Goal: Task Accomplishment & Management: Manage account settings

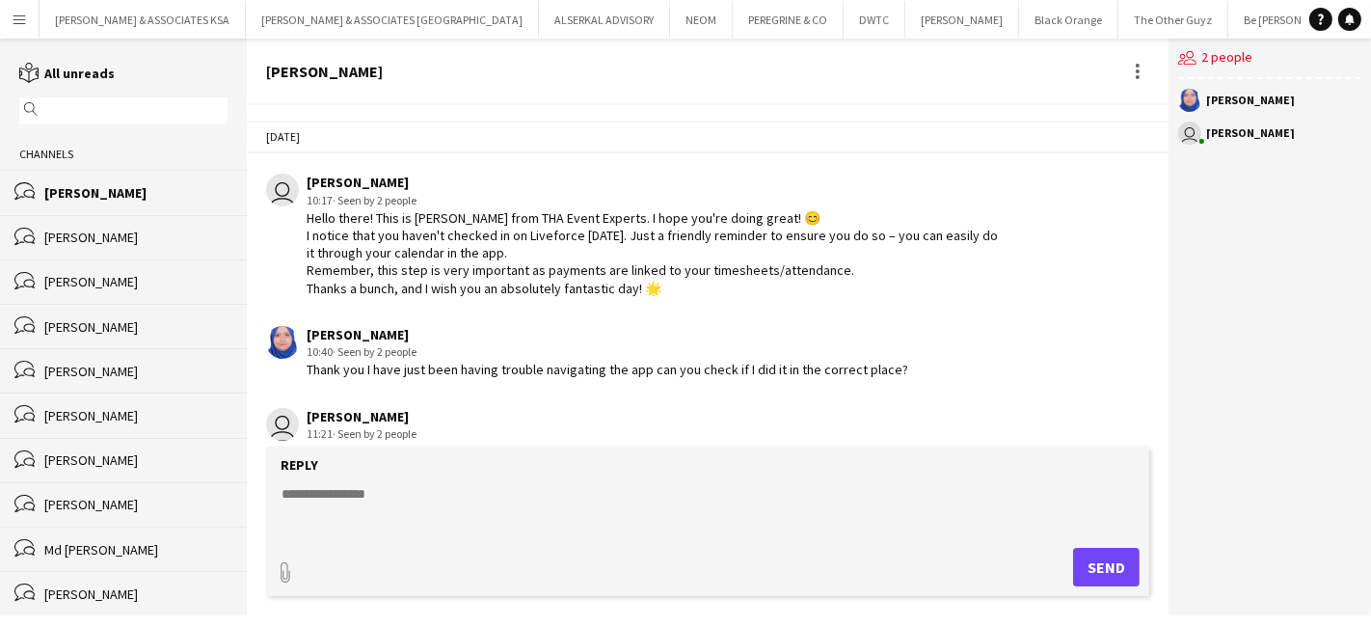
scroll to position [482, 0]
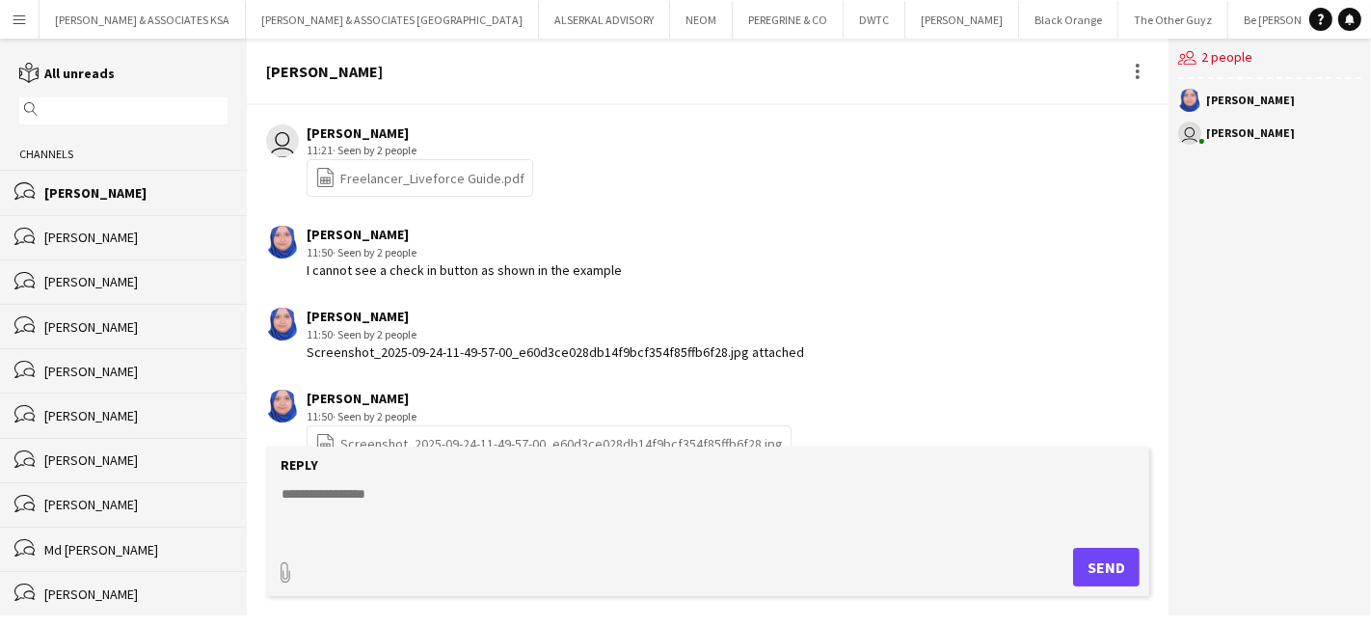
click at [28, 20] on button "Menu" at bounding box center [19, 19] width 39 height 39
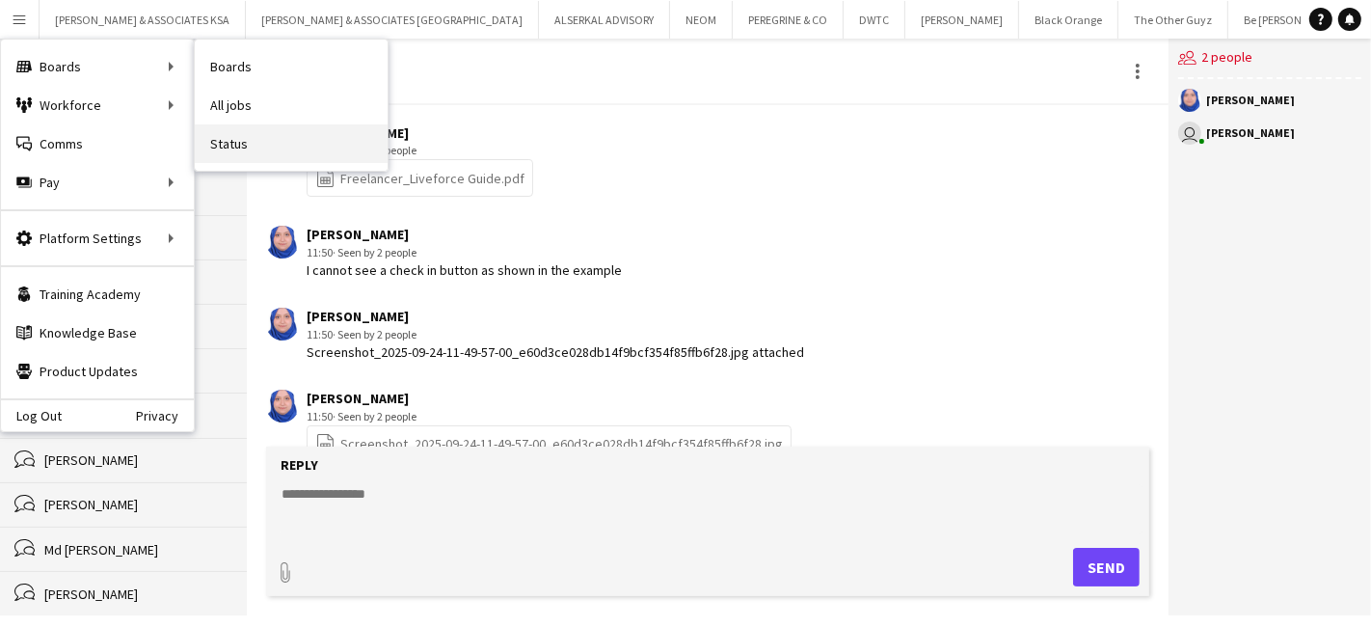
click at [239, 142] on link "Status" at bounding box center [291, 143] width 193 height 39
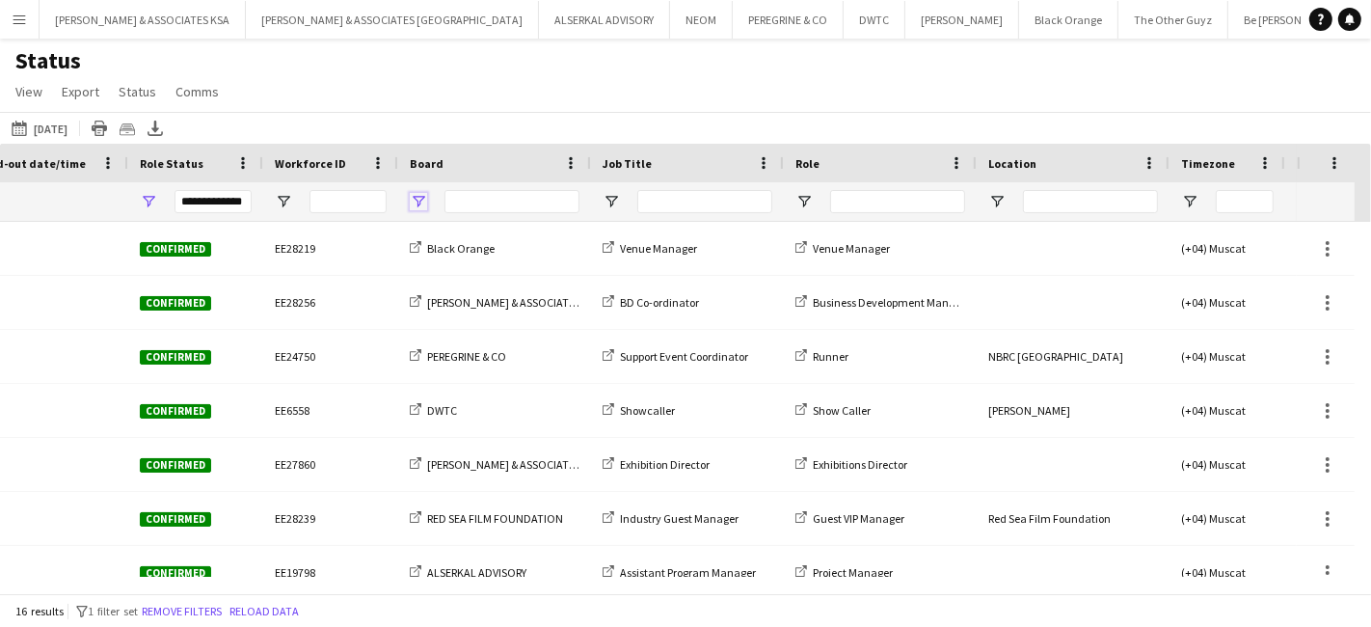
click at [419, 208] on span "Open Filter Menu" at bounding box center [418, 201] width 17 height 17
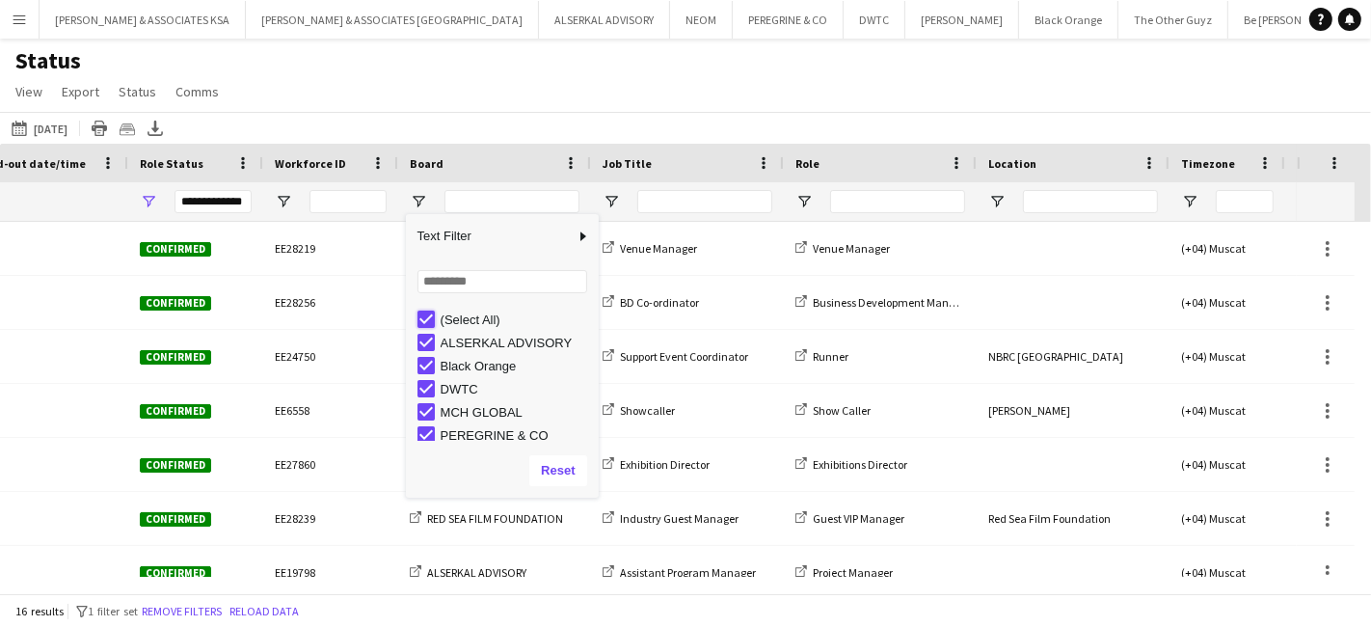
type input "***"
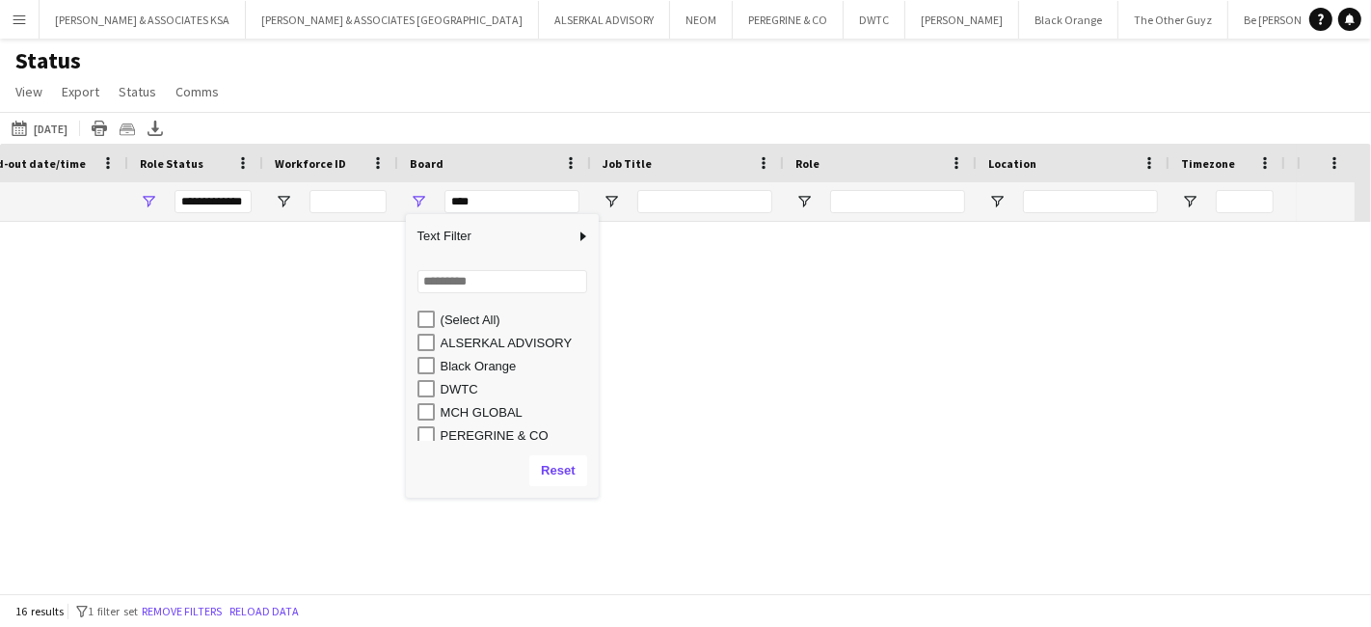
type input "***"
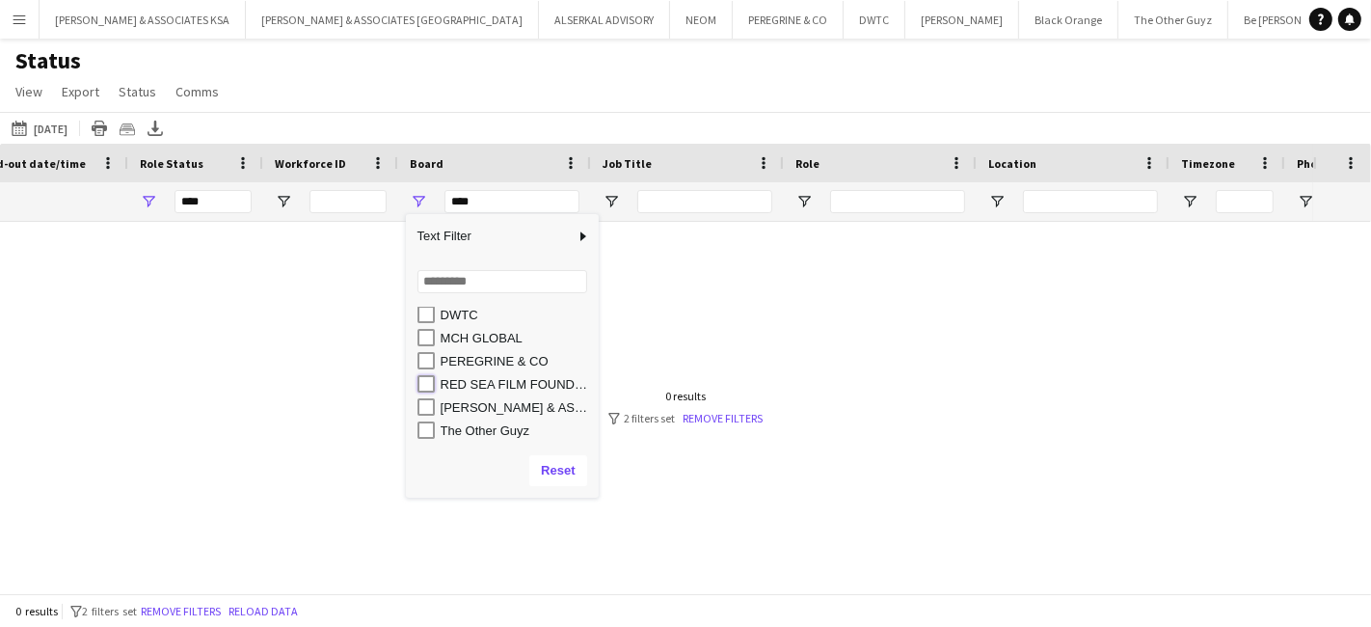
type input "**********"
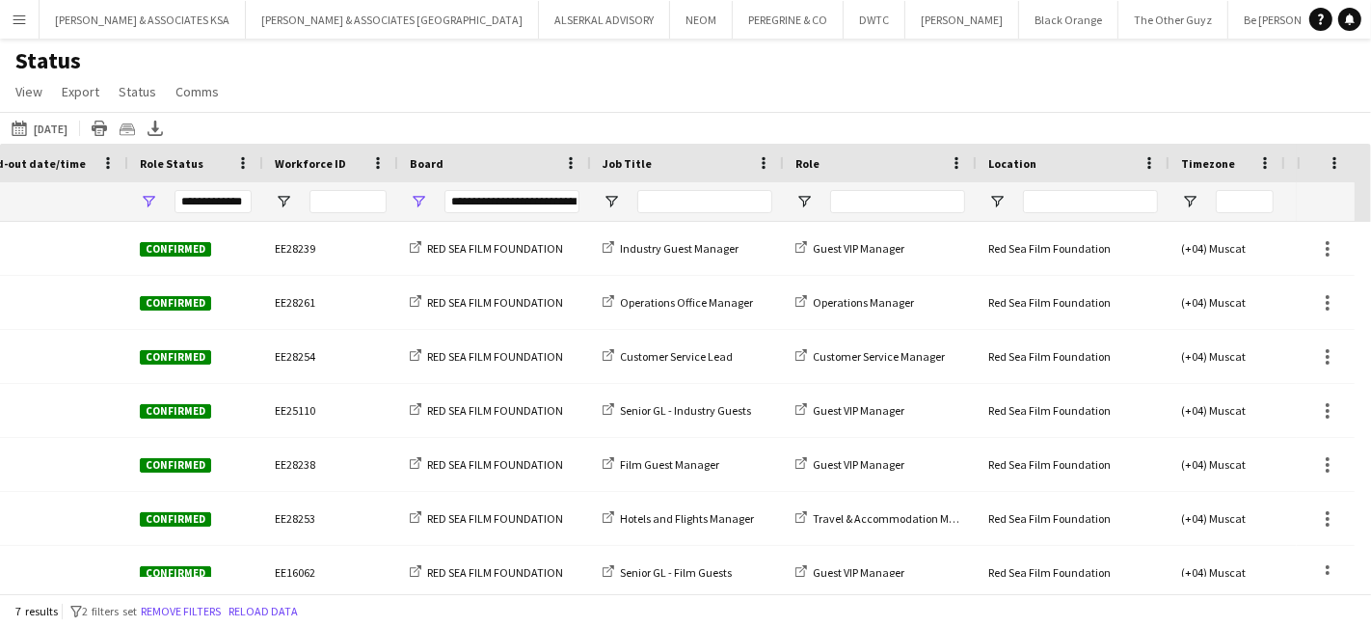
click at [474, 100] on div "Status View Views Default view New view Update view Delete view Edit name Custo…" at bounding box center [685, 79] width 1371 height 66
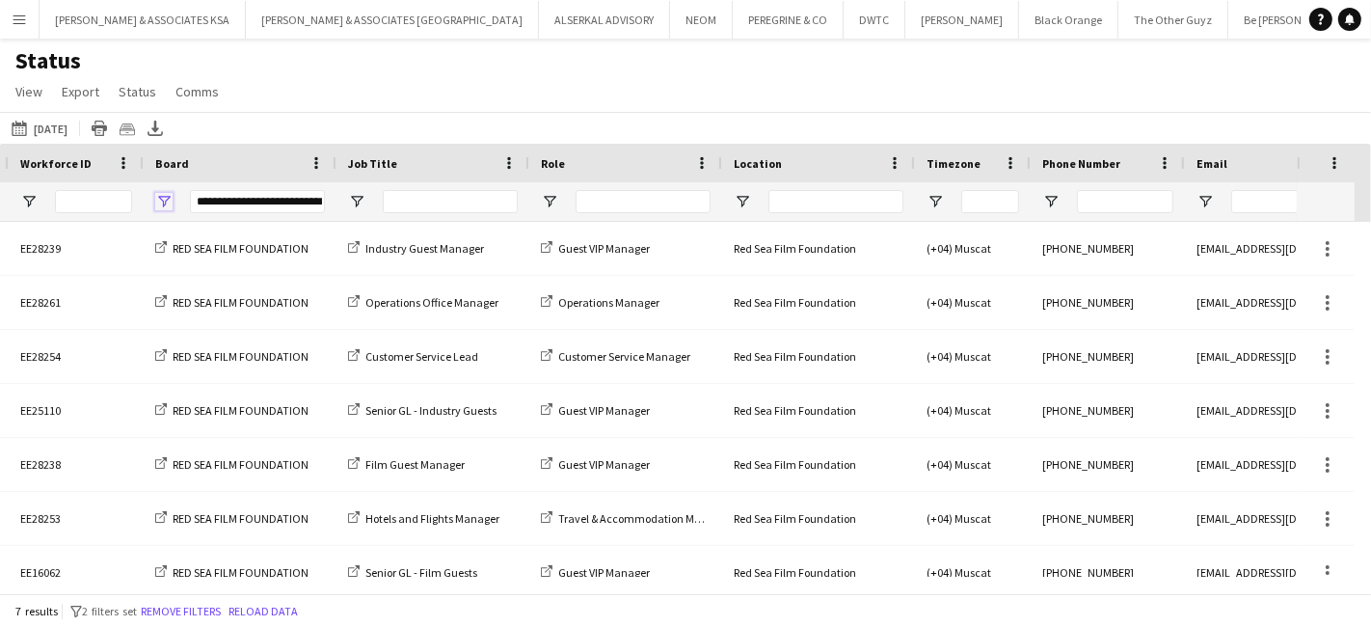
click at [167, 195] on span "Open Filter Menu" at bounding box center [163, 201] width 17 height 17
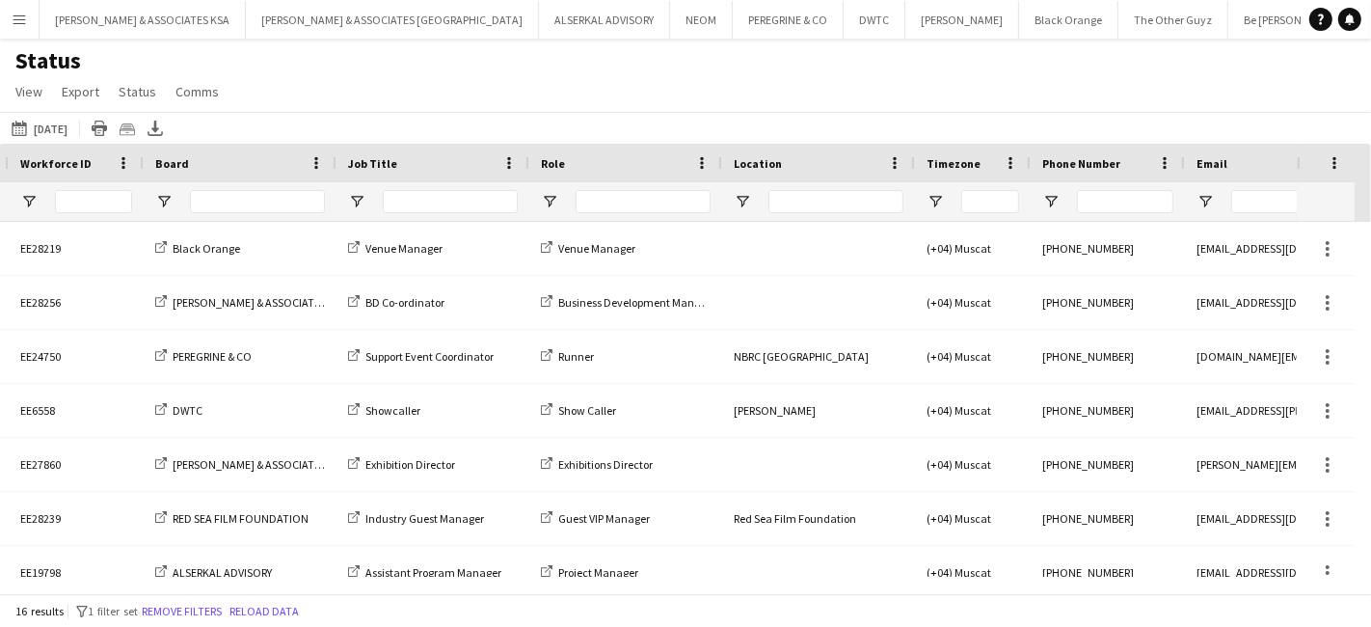
click at [385, 97] on div "Status View Views Default view New view Update view Delete view Edit name Custo…" at bounding box center [685, 79] width 1371 height 66
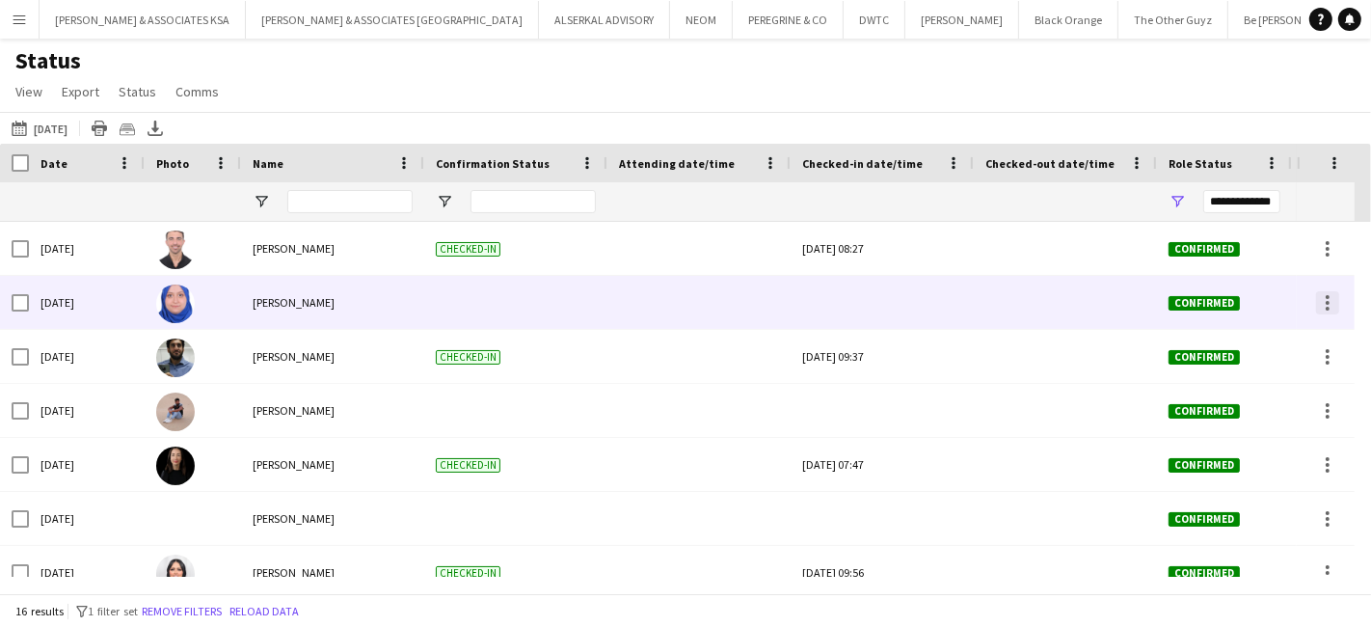
click at [1323, 308] on div at bounding box center [1327, 302] width 23 height 23
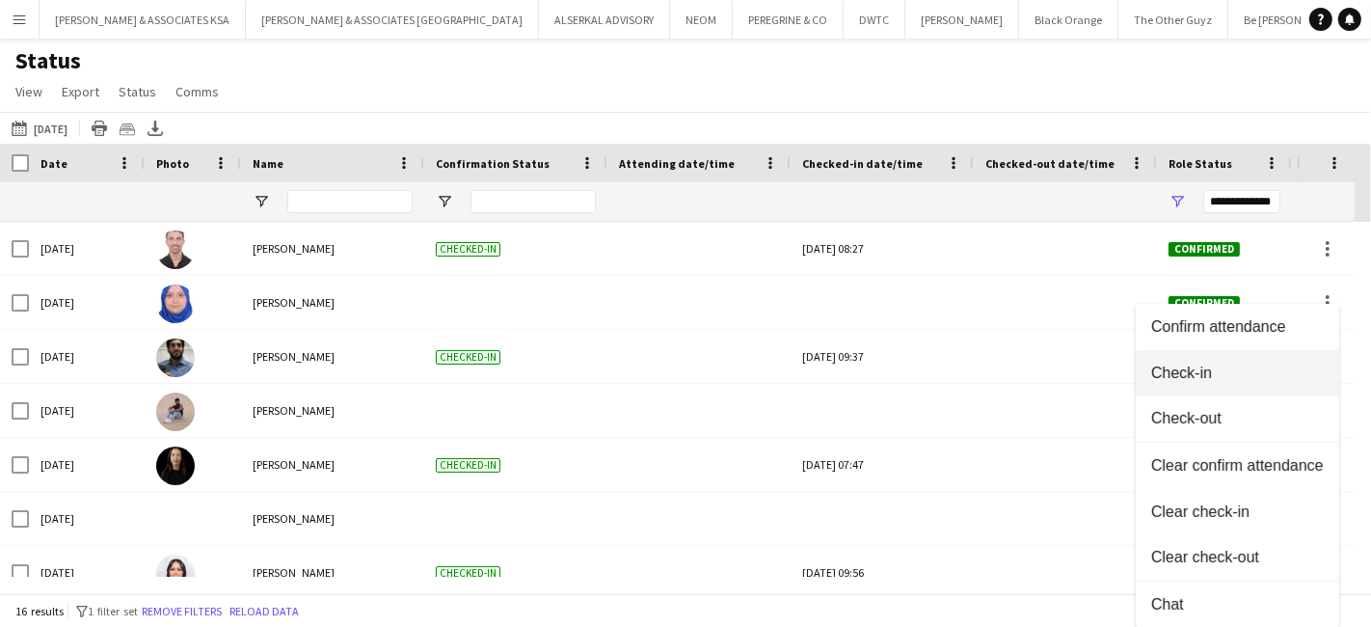
click at [1203, 373] on span "Check-in" at bounding box center [1237, 372] width 173 height 17
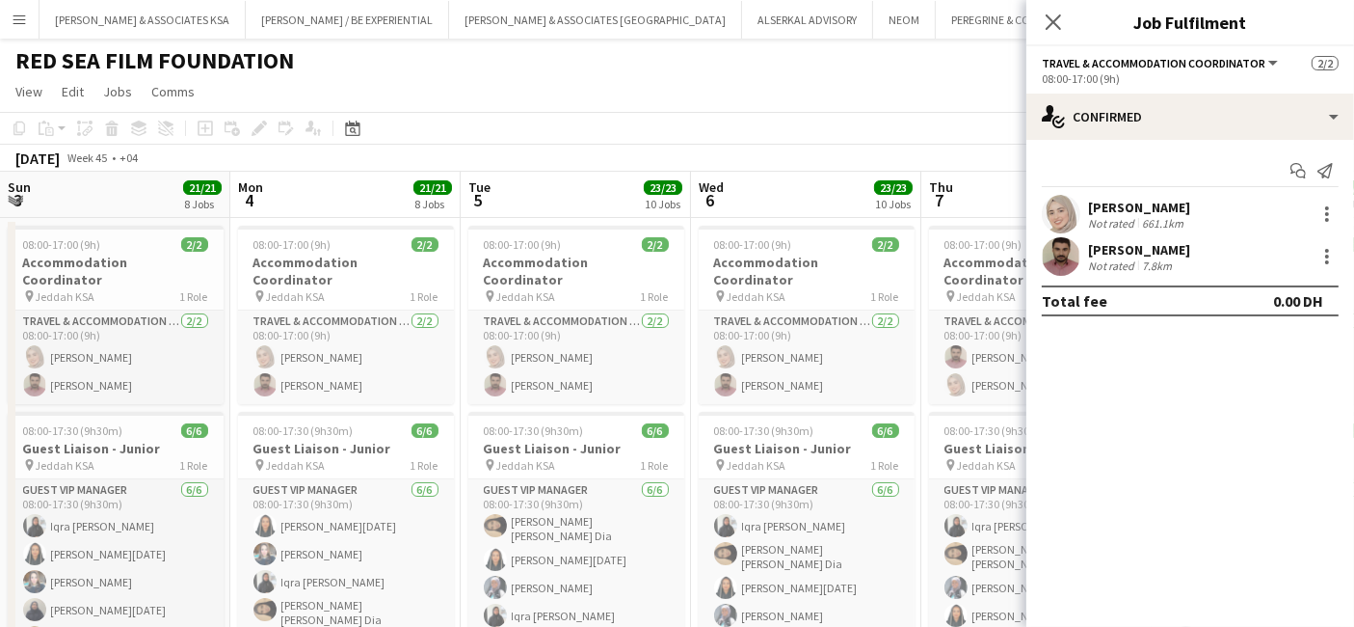
scroll to position [0, 662]
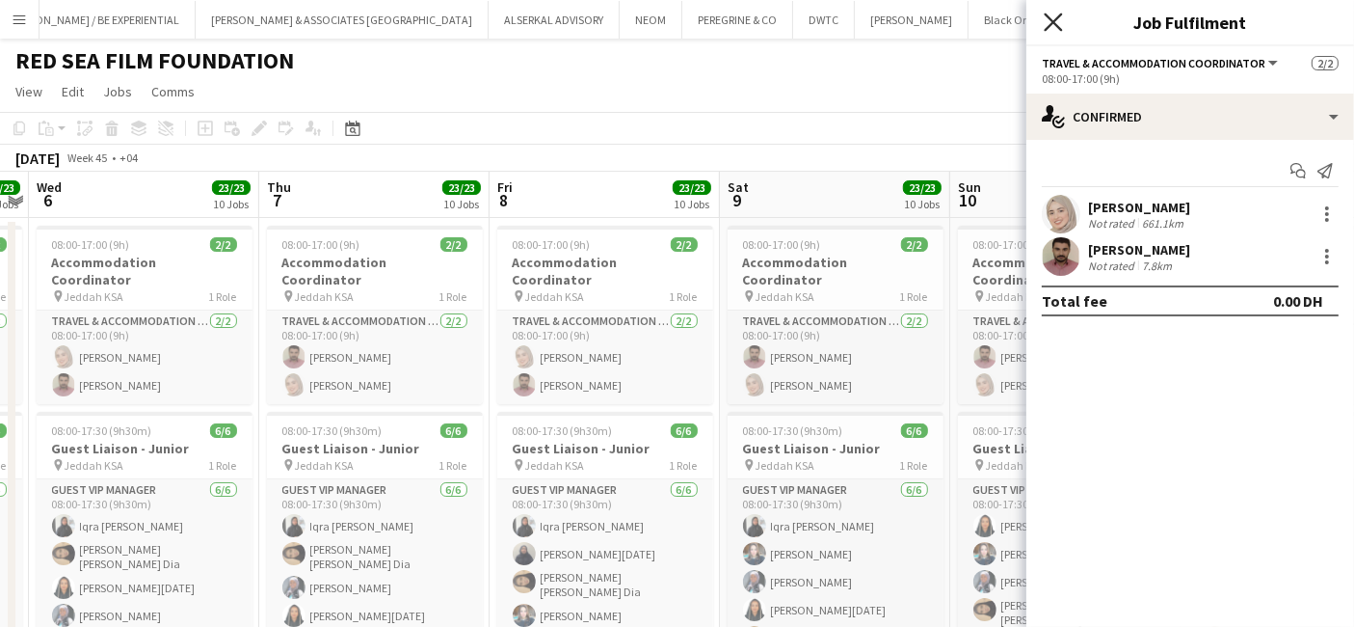
click at [1055, 20] on icon at bounding box center [1053, 22] width 18 height 18
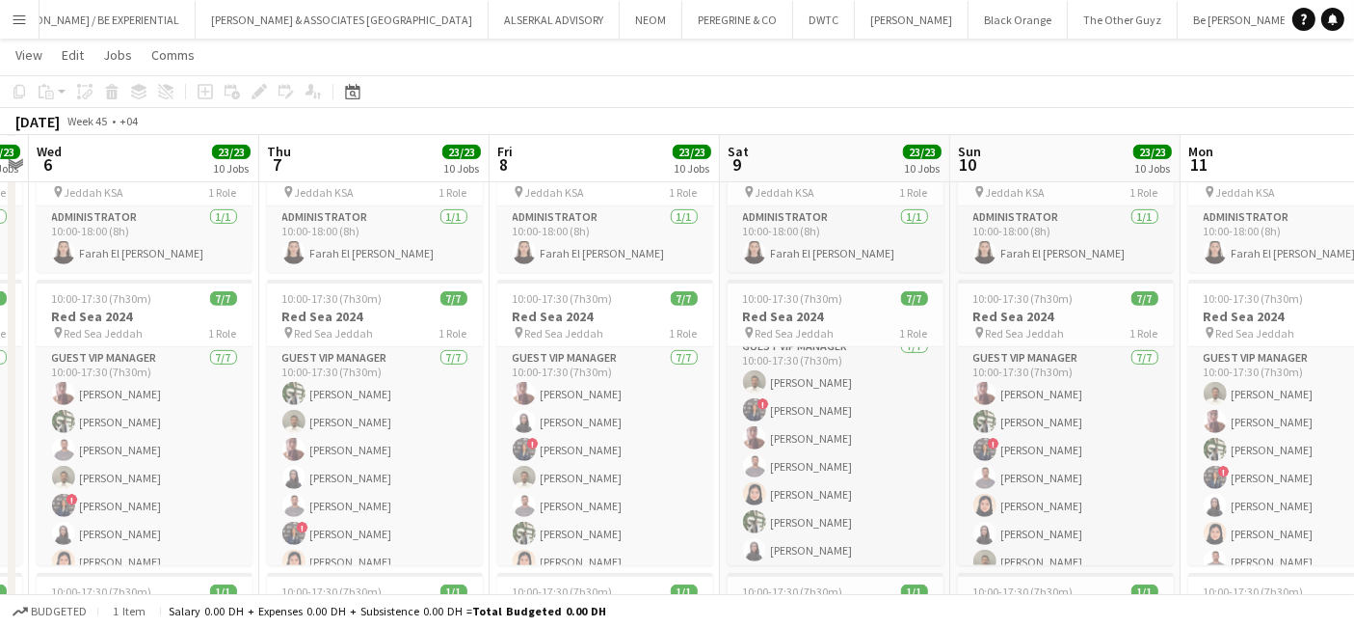
scroll to position [14, 0]
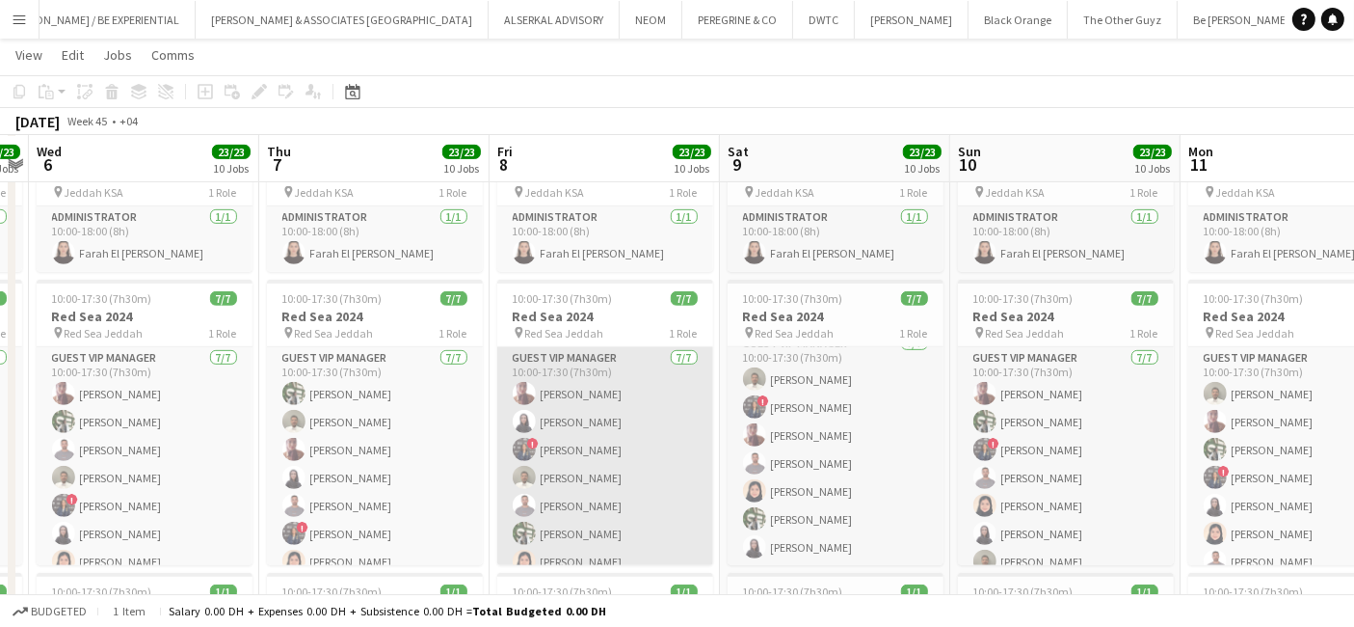
click at [658, 388] on app-card-role "Guest VIP Manager 7/7 10:00-17:30 (7h30m) Haneen ASH Faten Alkhameri ! Sahar Fa…" at bounding box center [605, 463] width 216 height 233
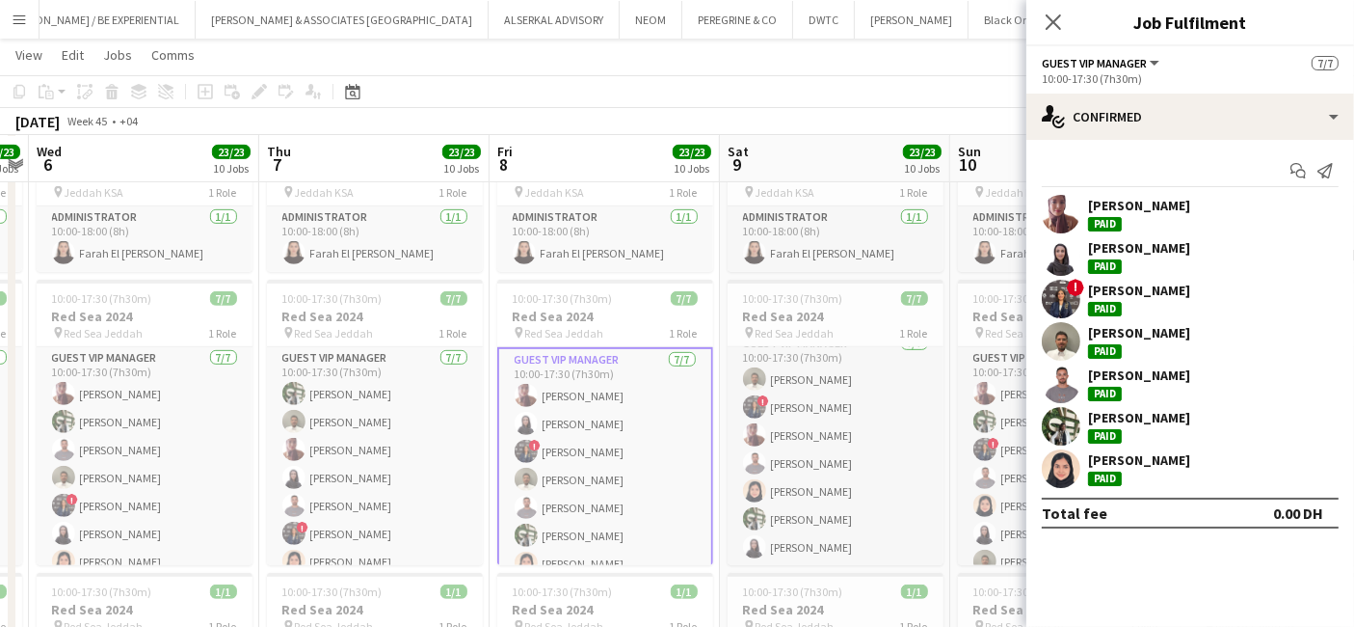
click at [1128, 201] on div "Haneen ASH" at bounding box center [1139, 205] width 102 height 17
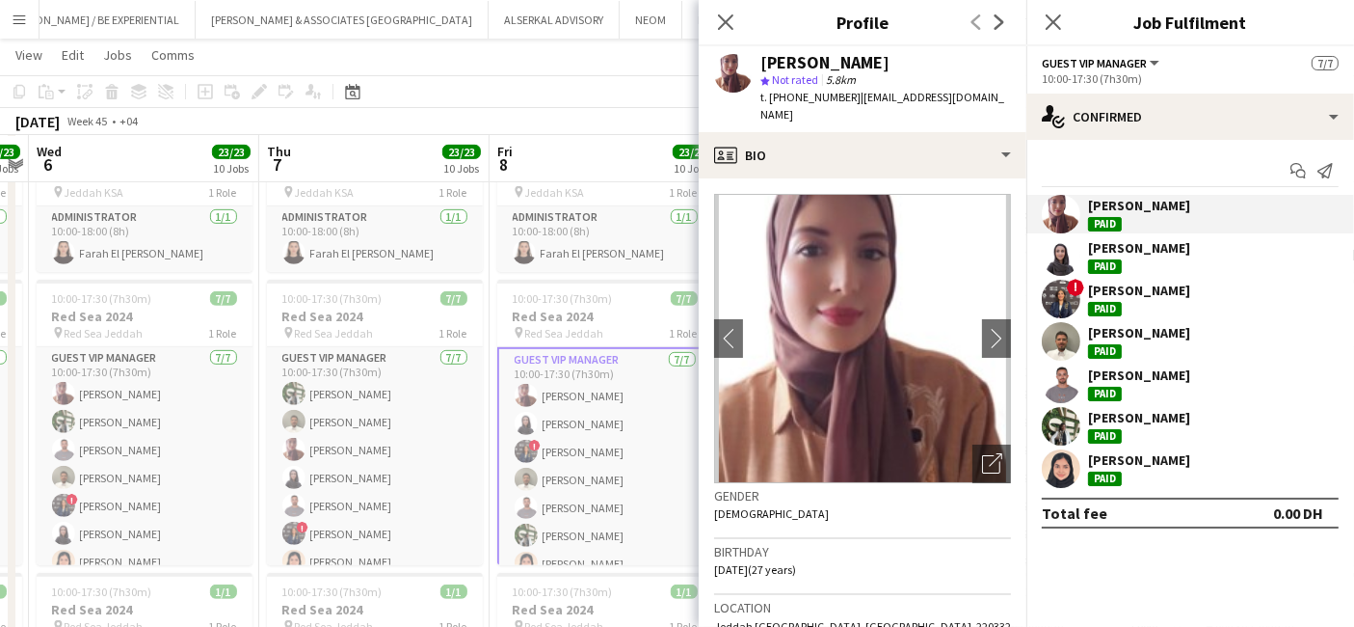
click at [1120, 253] on div "Faten Alkhameri" at bounding box center [1139, 247] width 102 height 17
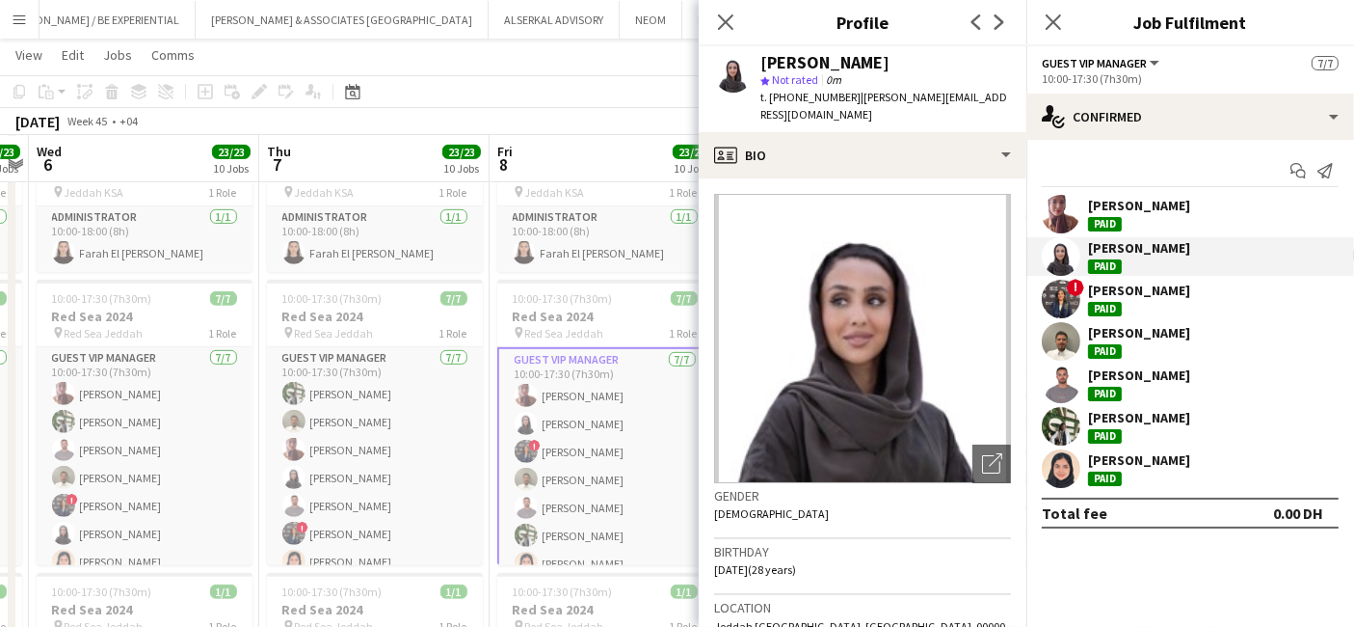
click at [1112, 285] on div "Sahar Fayadh" at bounding box center [1139, 289] width 102 height 17
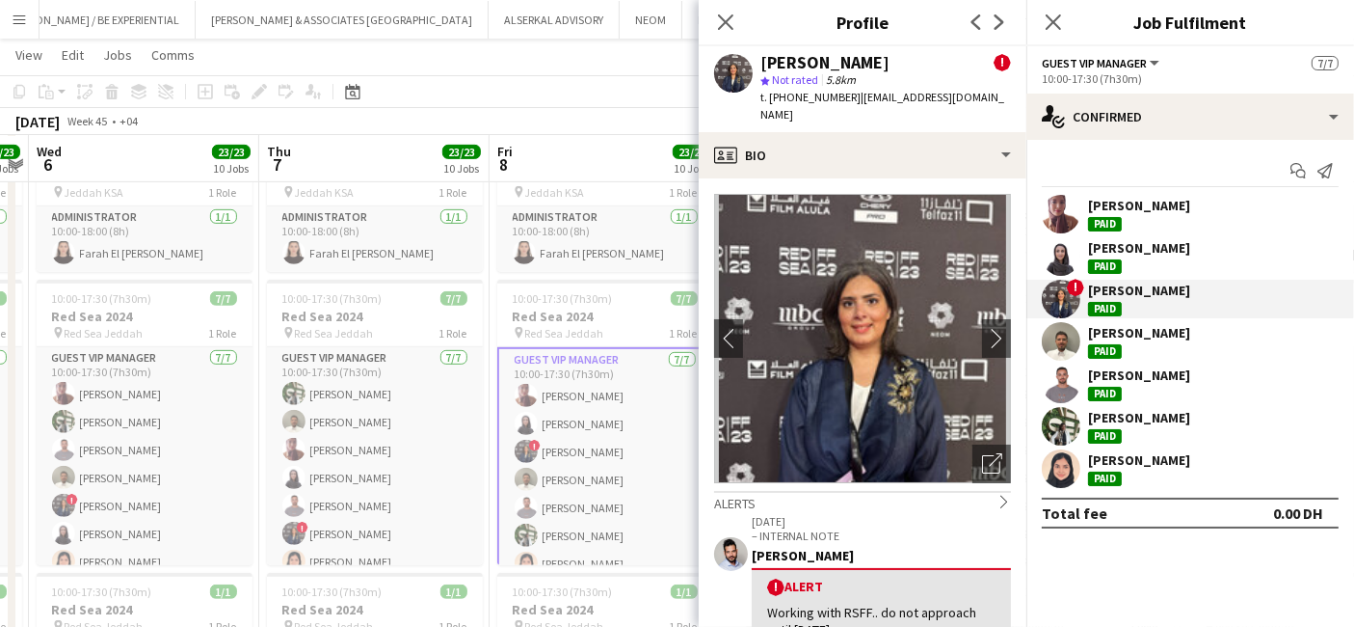
click at [1102, 337] on div "Mohieldin Elfarra" at bounding box center [1139, 332] width 102 height 17
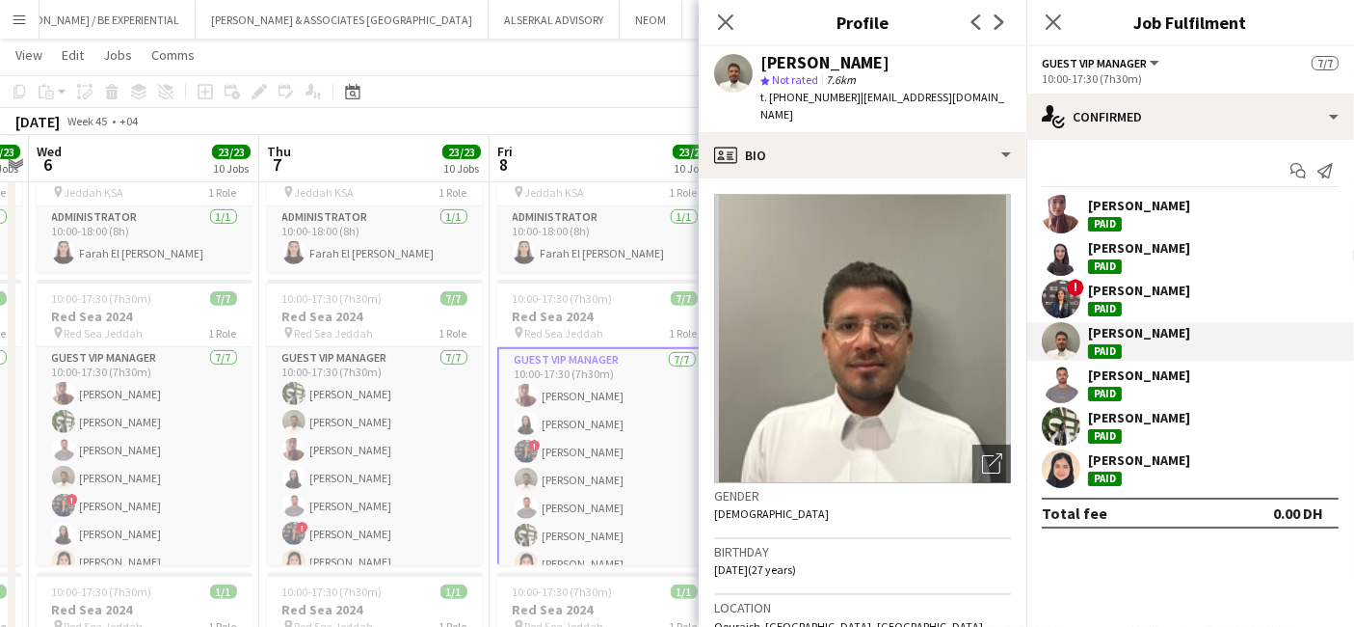
click at [1112, 367] on div "Sanad Hourani" at bounding box center [1139, 374] width 102 height 17
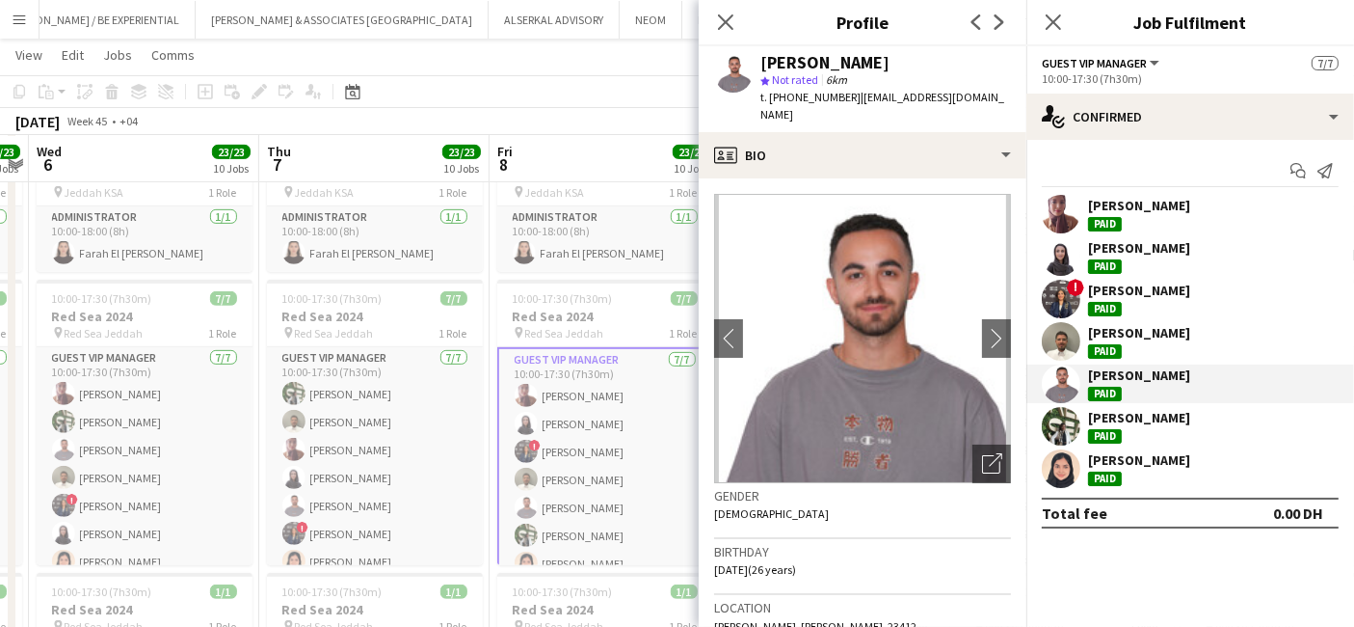
click at [1104, 412] on div "Khadija Bashir" at bounding box center [1139, 417] width 102 height 17
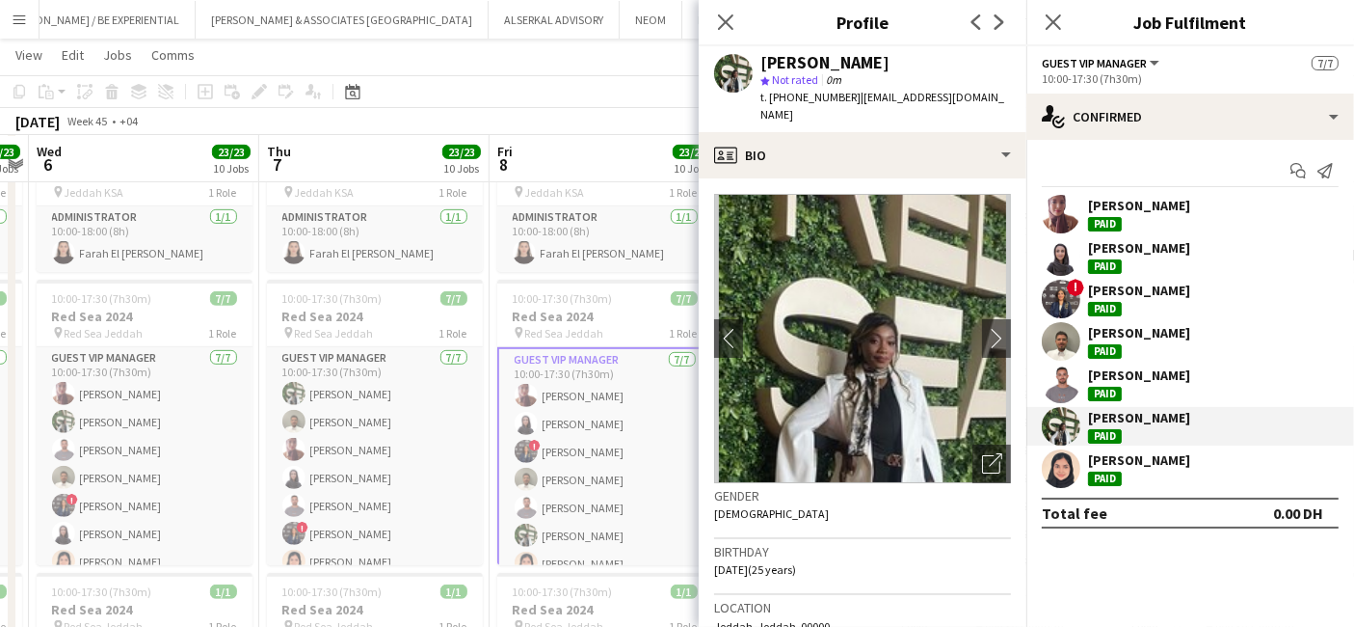
click at [1103, 458] on div "Reem Ahmed" at bounding box center [1139, 459] width 102 height 17
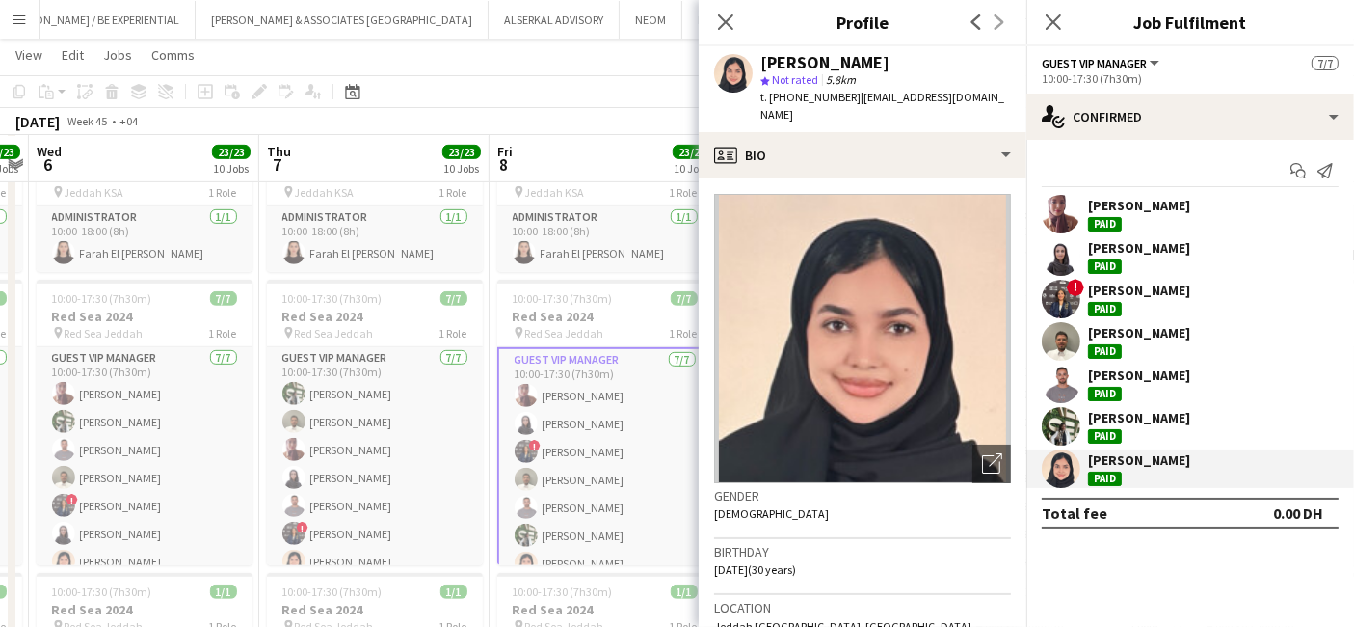
click at [1194, 67] on div "Guest VIP Manager All roles Guest VIP Manager 7/7" at bounding box center [1190, 62] width 297 height 17
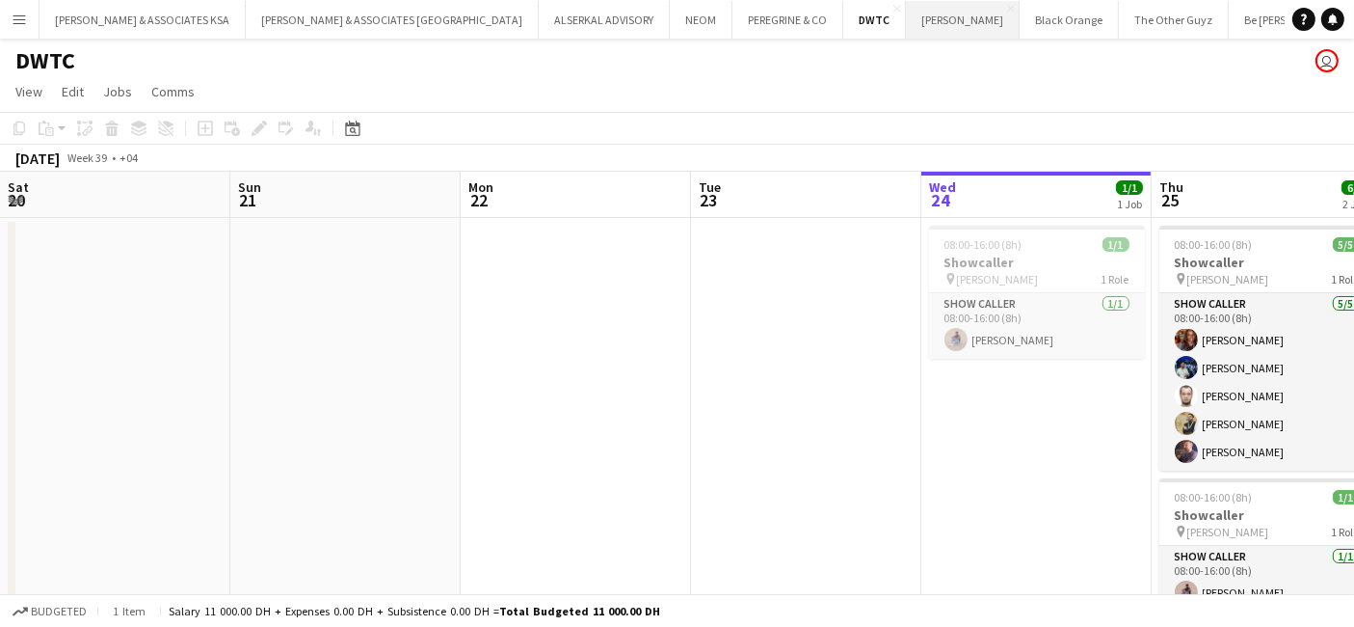
scroll to position [0, 460]
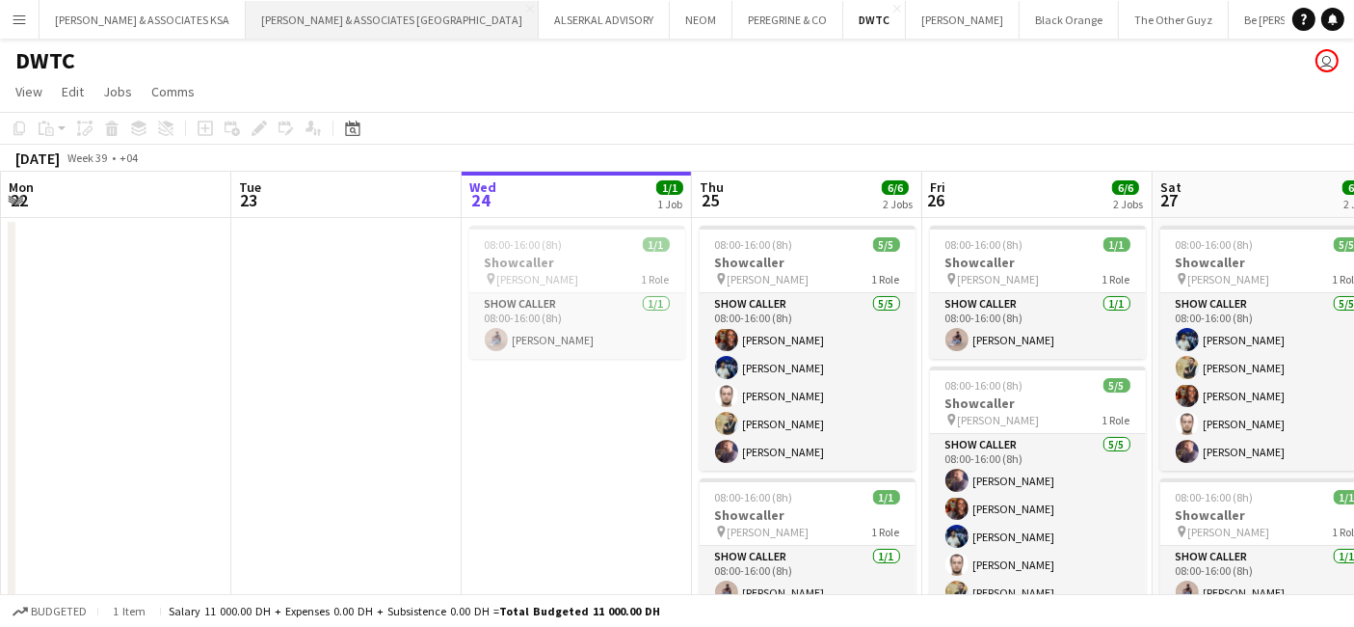
click at [372, 17] on button "RICHARD ATTIAS & ASSOCIATES UAE Close" at bounding box center [392, 20] width 293 height 38
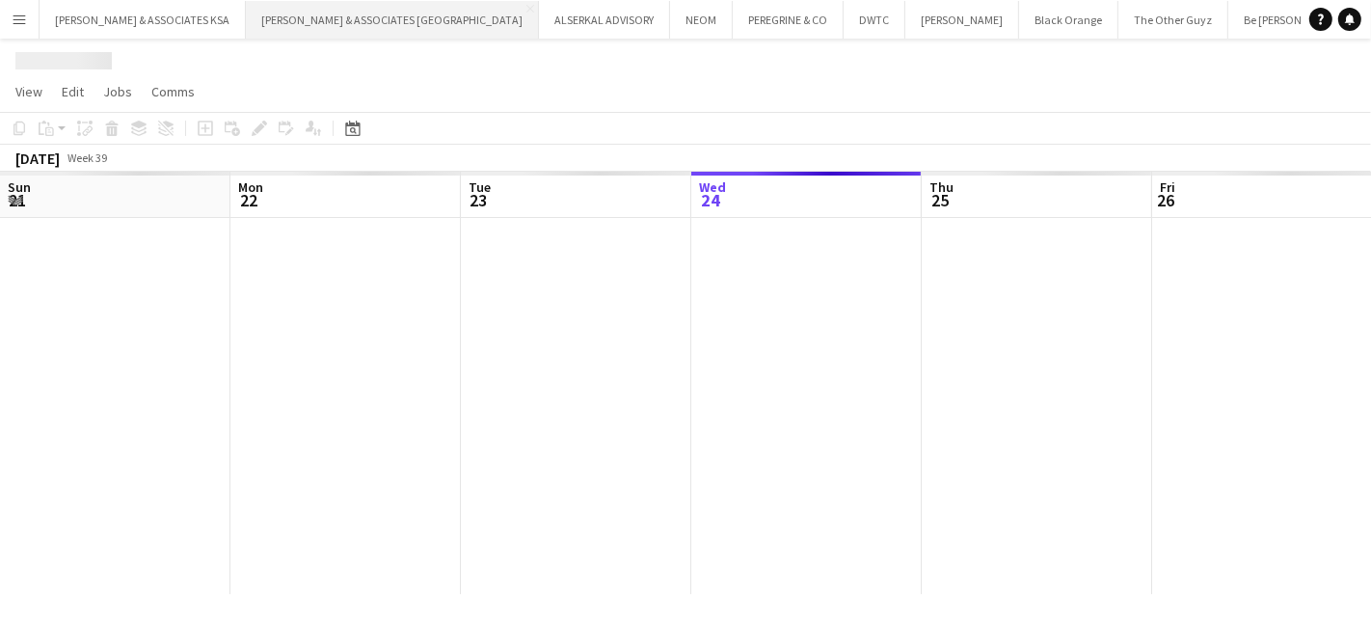
scroll to position [0, 460]
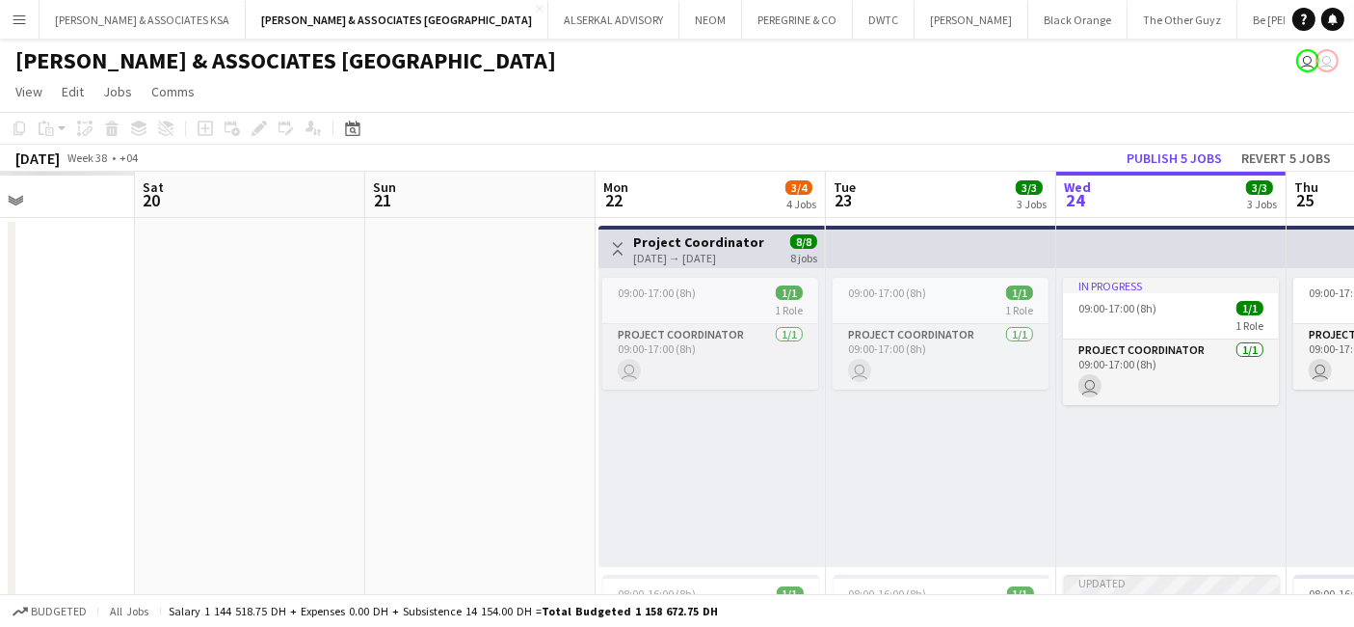
drag, startPoint x: 283, startPoint y: 414, endPoint x: 1111, endPoint y: 420, distance: 827.1
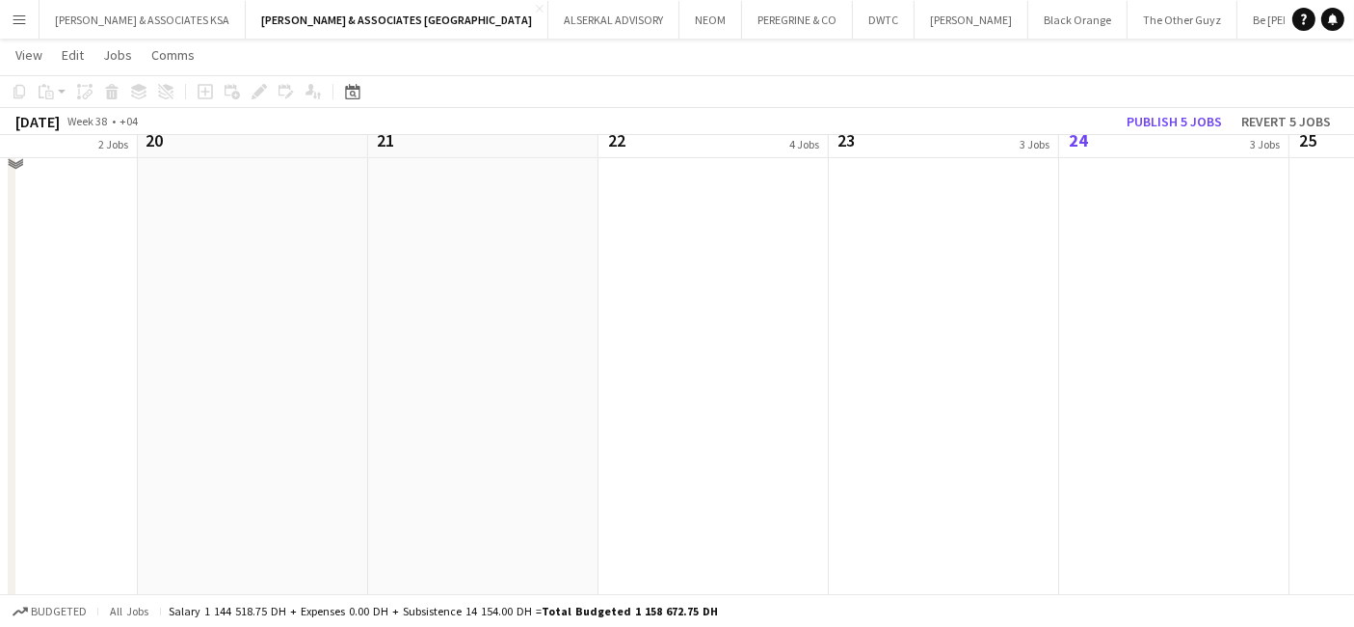
scroll to position [603, 0]
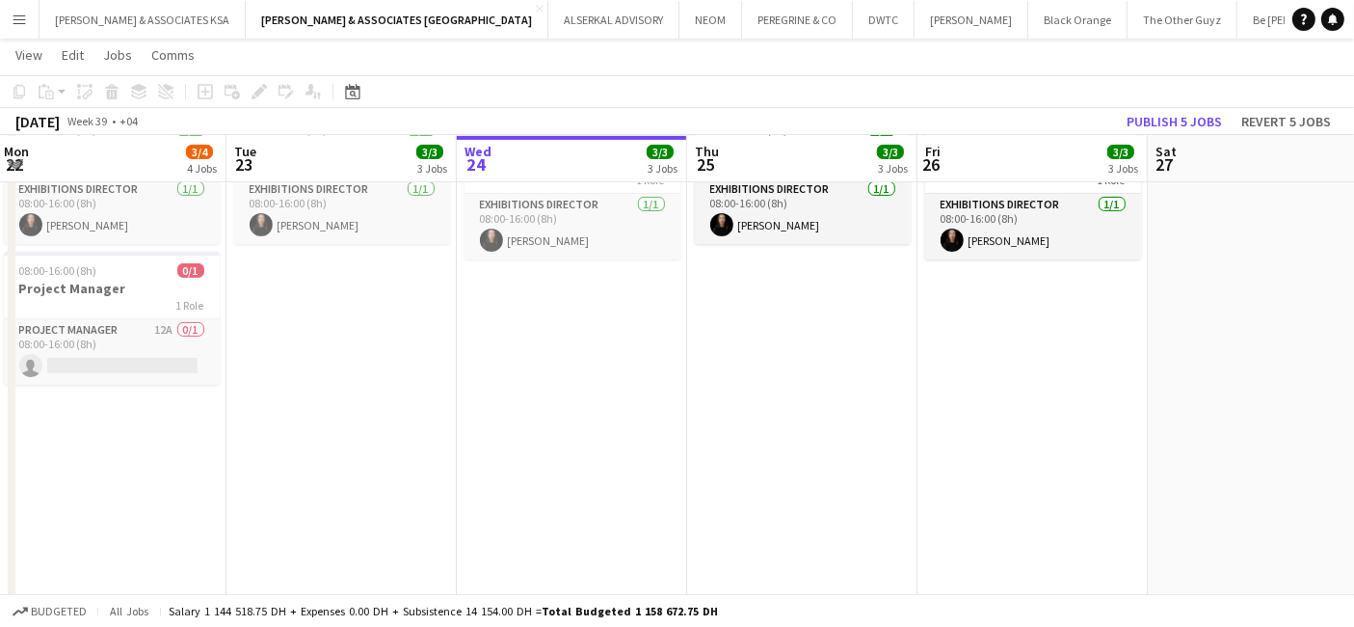
drag, startPoint x: 1125, startPoint y: 505, endPoint x: -304, endPoint y: 501, distance: 1428.7
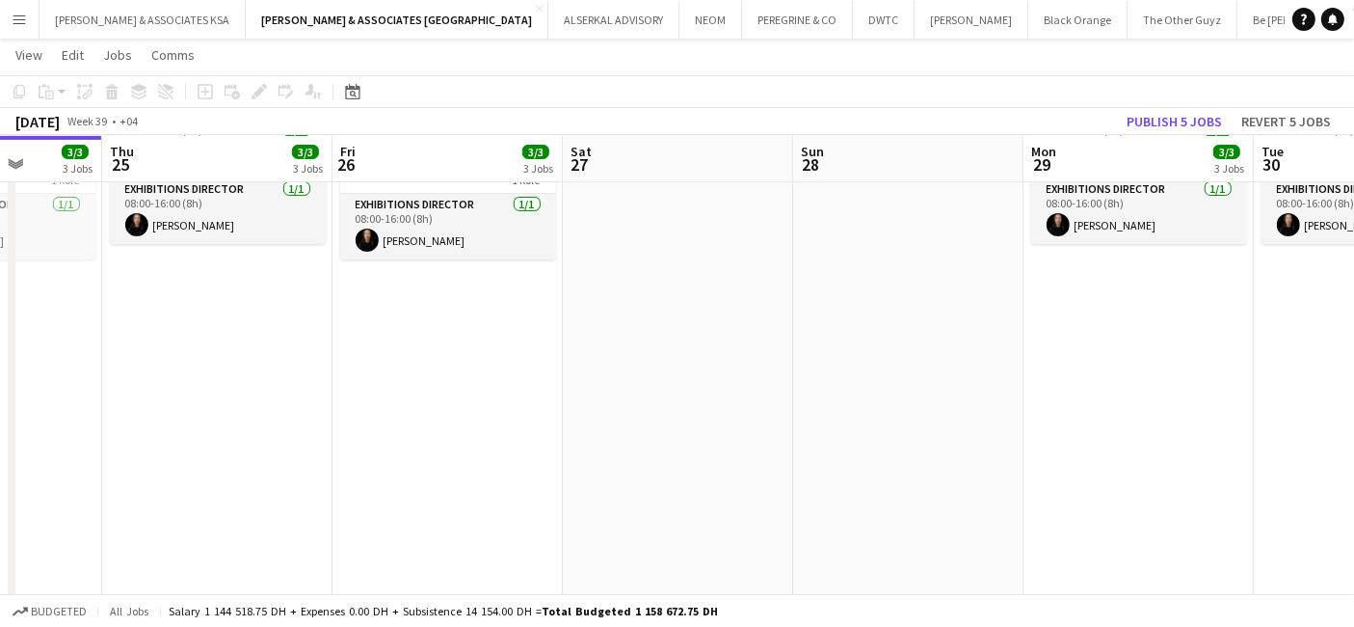
scroll to position [0, 705]
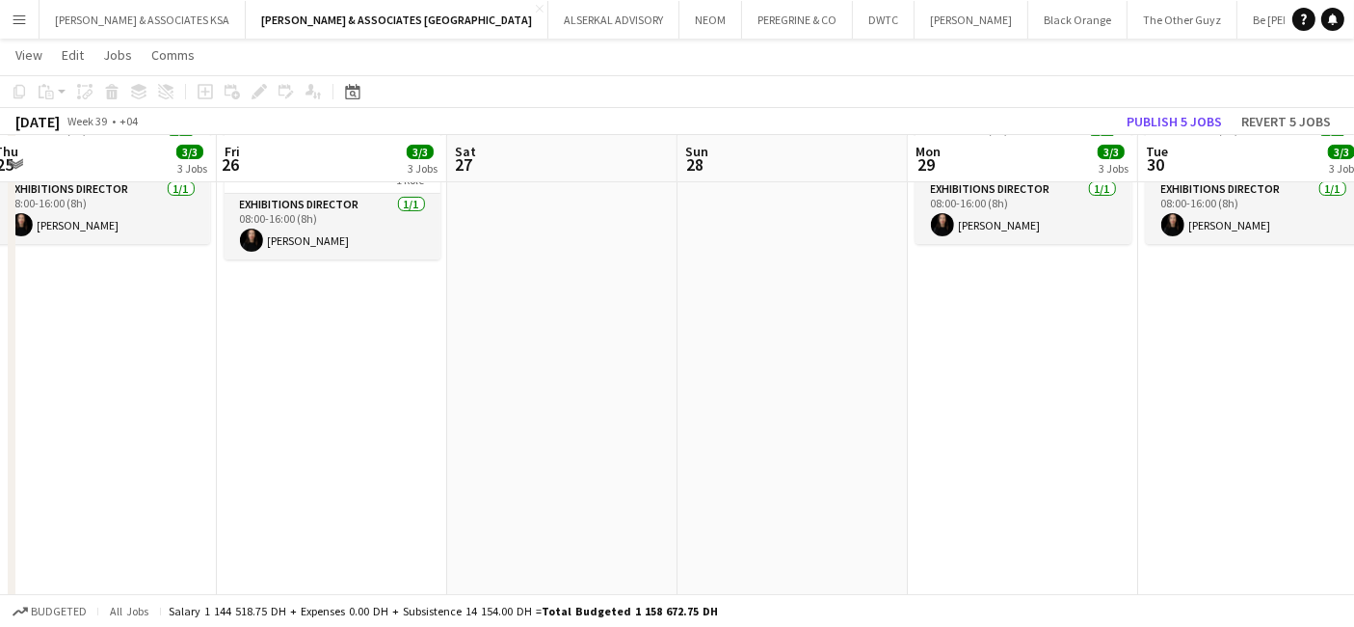
drag, startPoint x: 516, startPoint y: 528, endPoint x: 278, endPoint y: 532, distance: 238.1
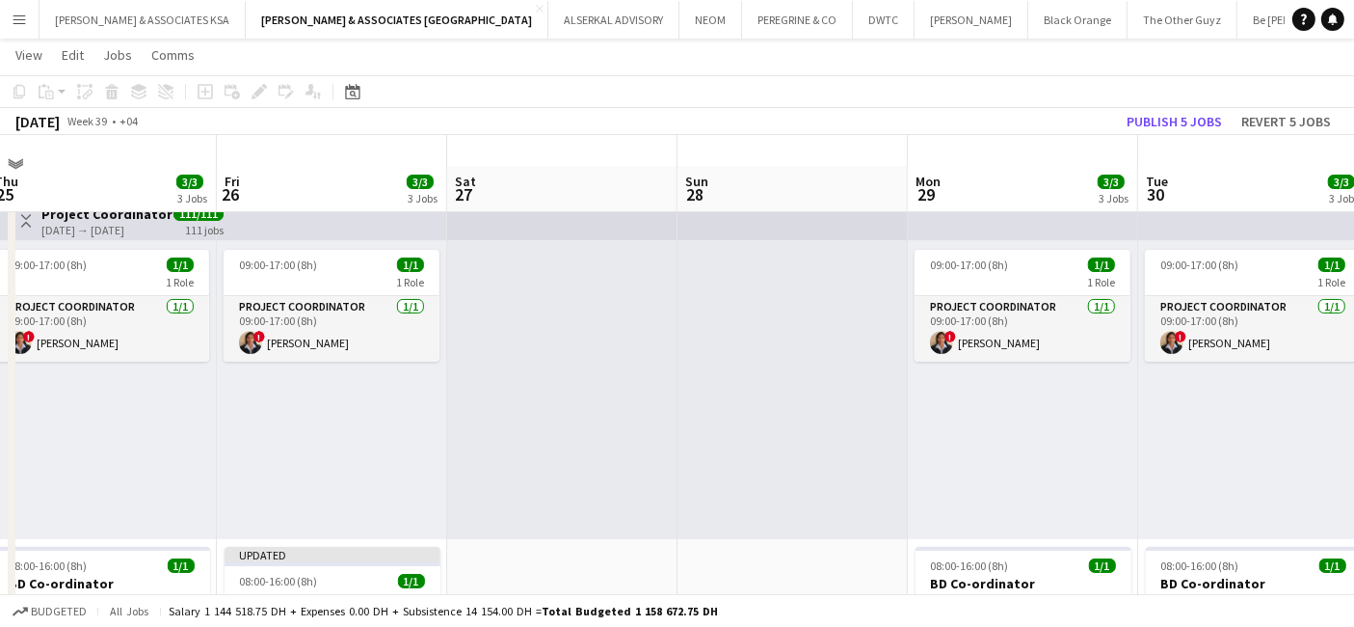
scroll to position [0, 0]
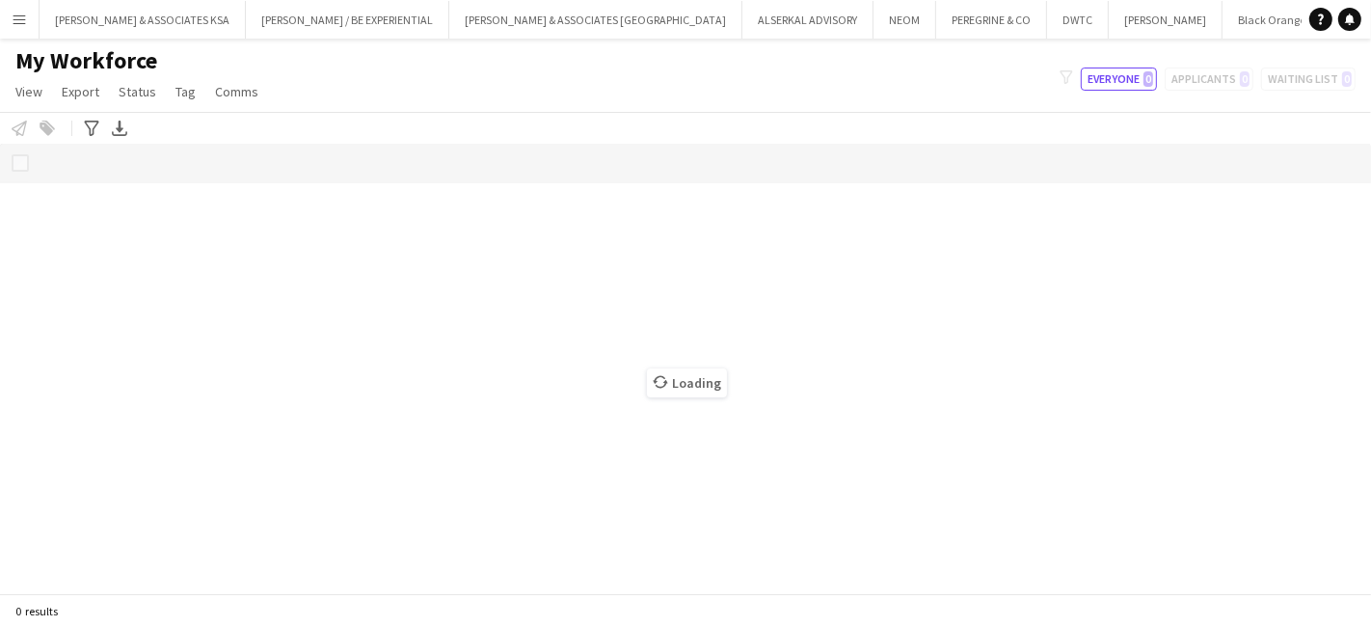
scroll to position [0, 254]
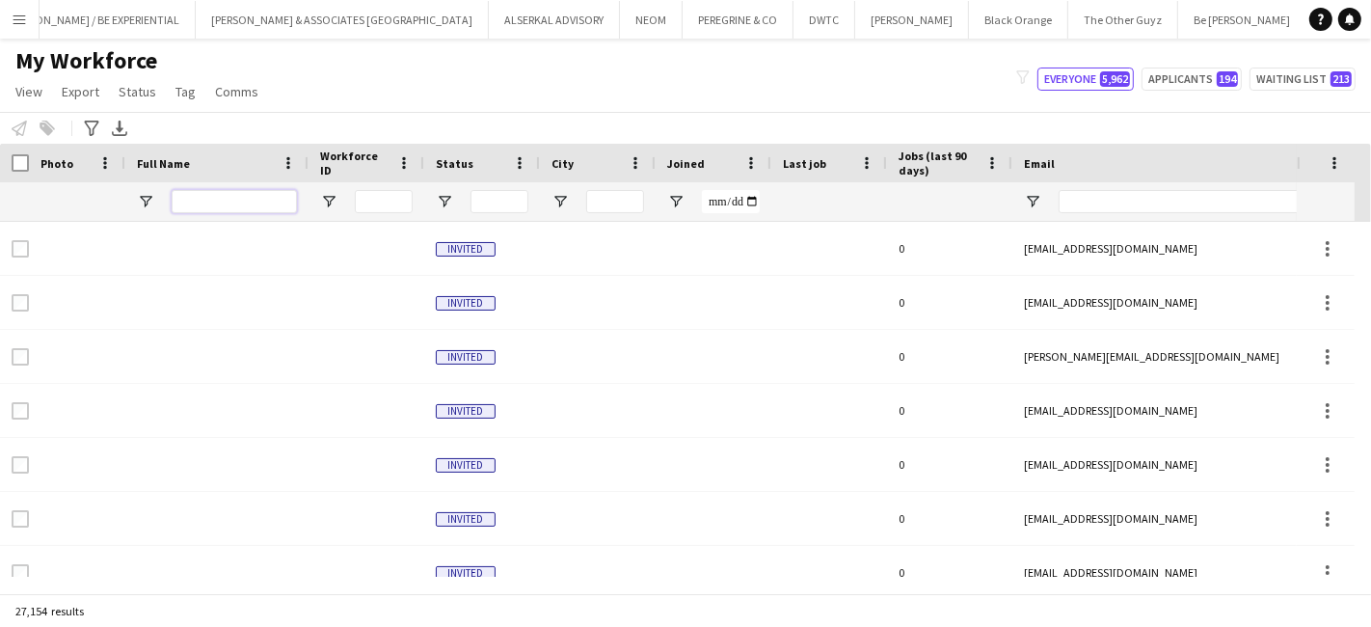
click at [258, 200] on input "Full Name Filter Input" at bounding box center [234, 201] width 125 height 23
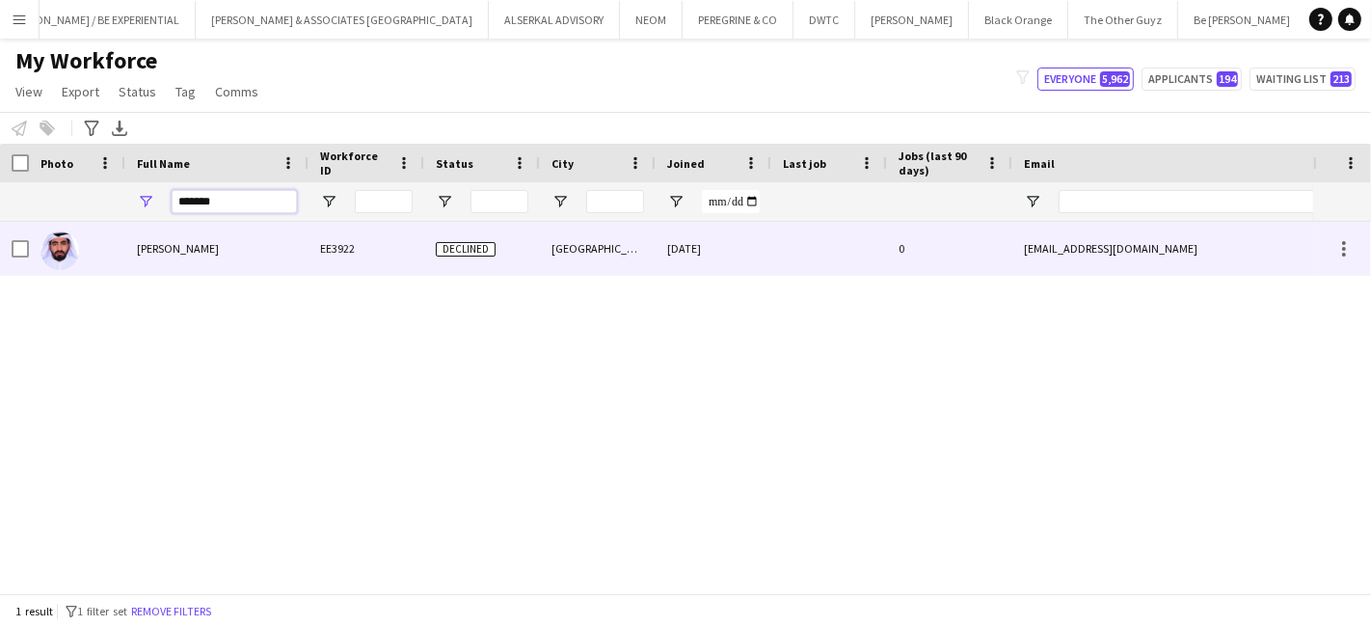
type input "*******"
click at [159, 246] on span "Mohamed Alawlaqi" at bounding box center [178, 248] width 82 height 14
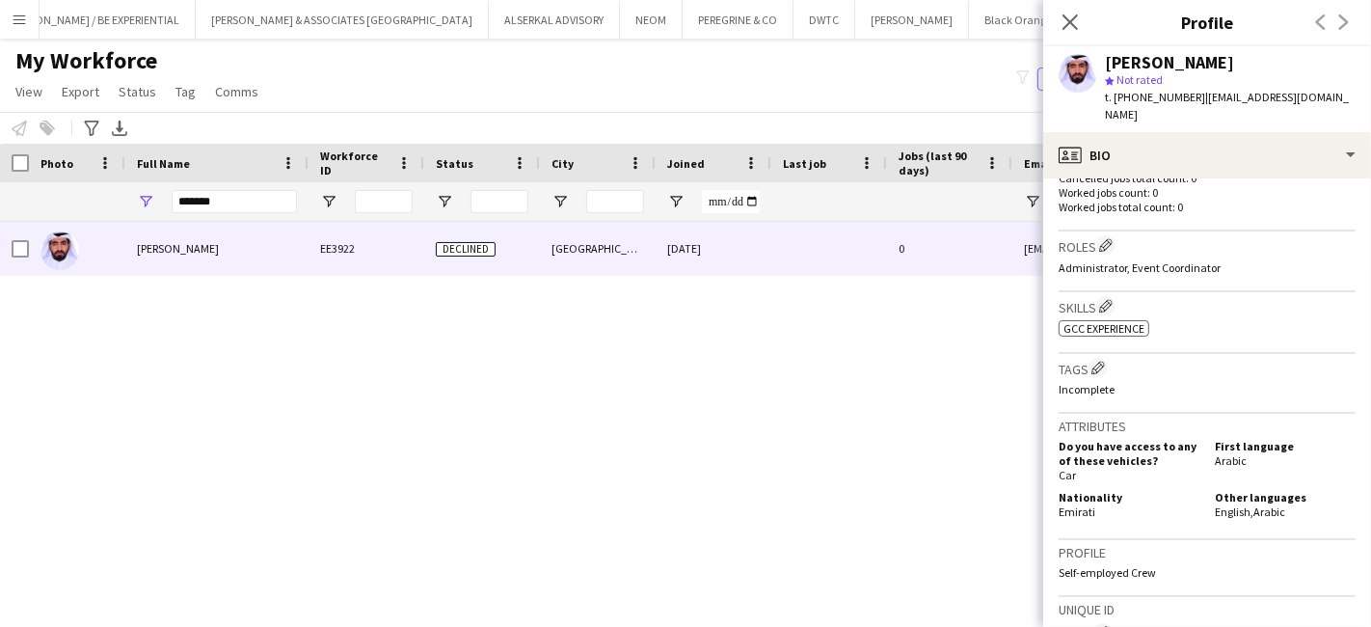
scroll to position [364, 0]
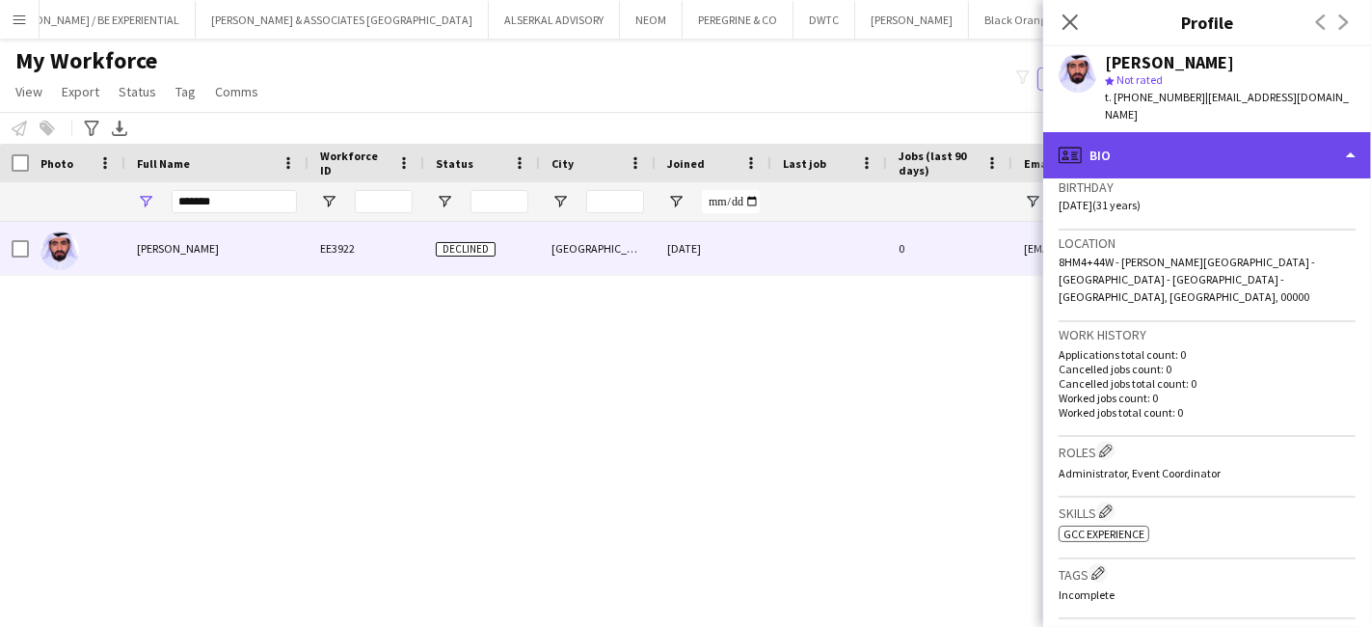
click at [1184, 133] on div "profile Bio" at bounding box center [1207, 155] width 328 height 46
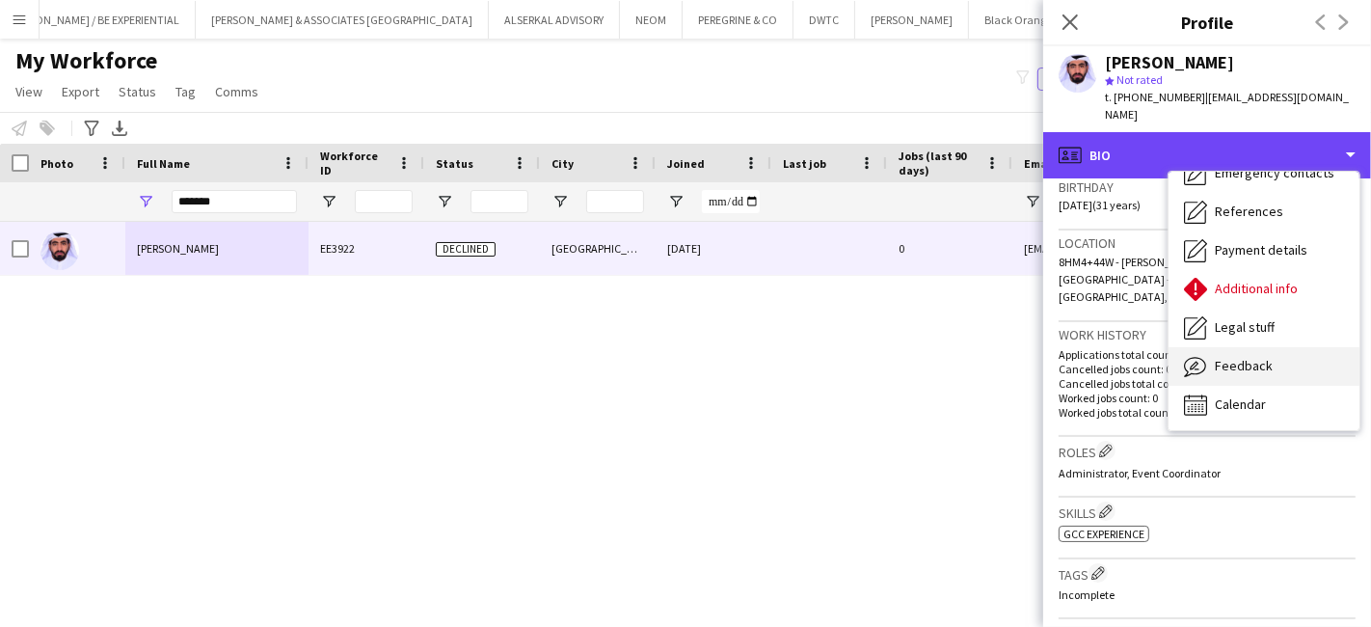
scroll to position [142, 0]
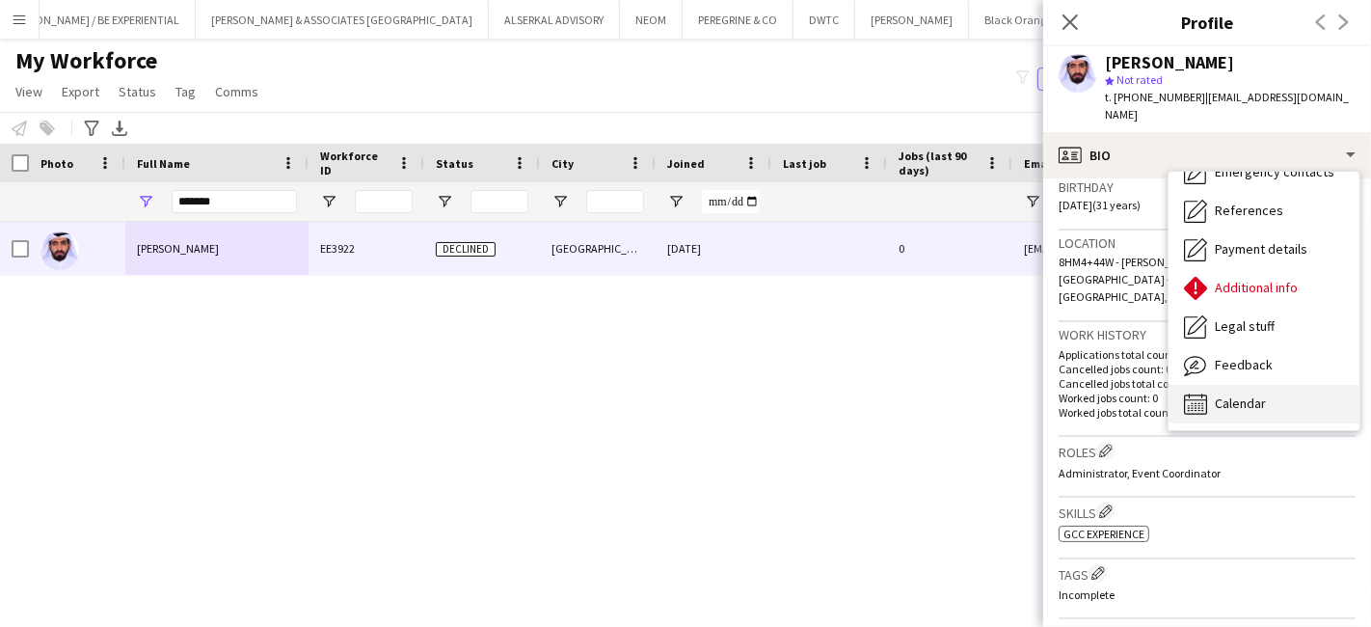
click at [1234, 394] on span "Calendar" at bounding box center [1240, 402] width 51 height 17
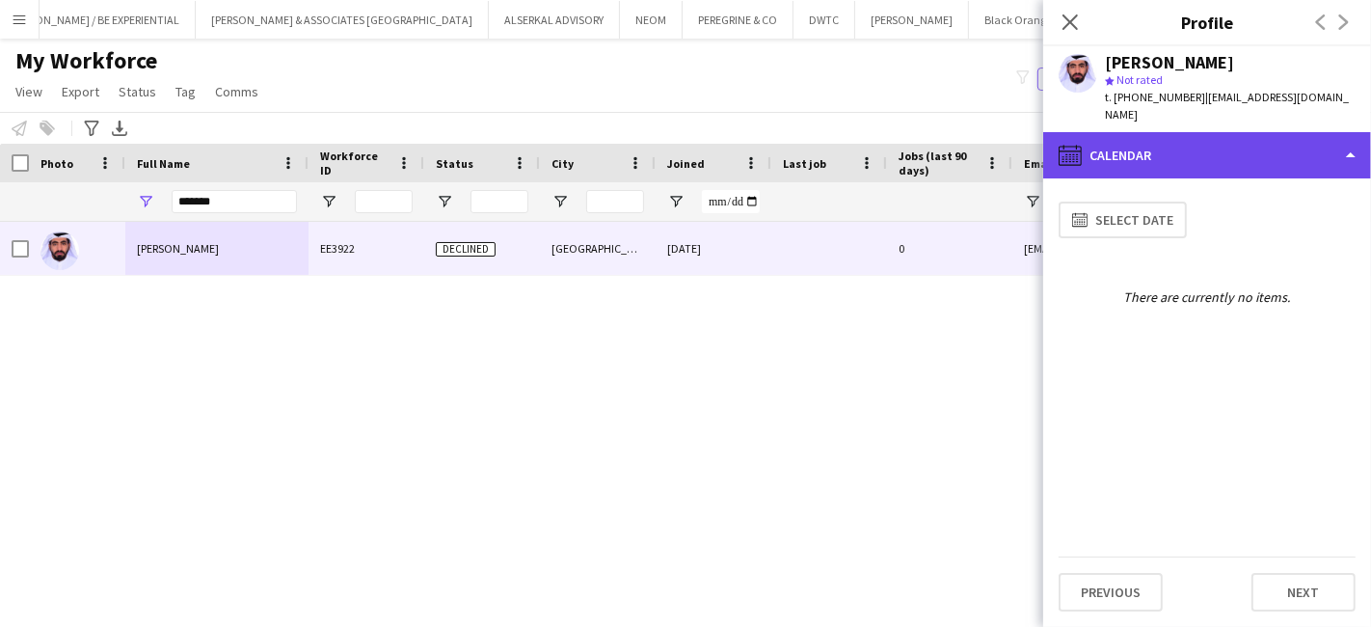
click at [1177, 138] on div "calendar-full Calendar" at bounding box center [1207, 155] width 328 height 46
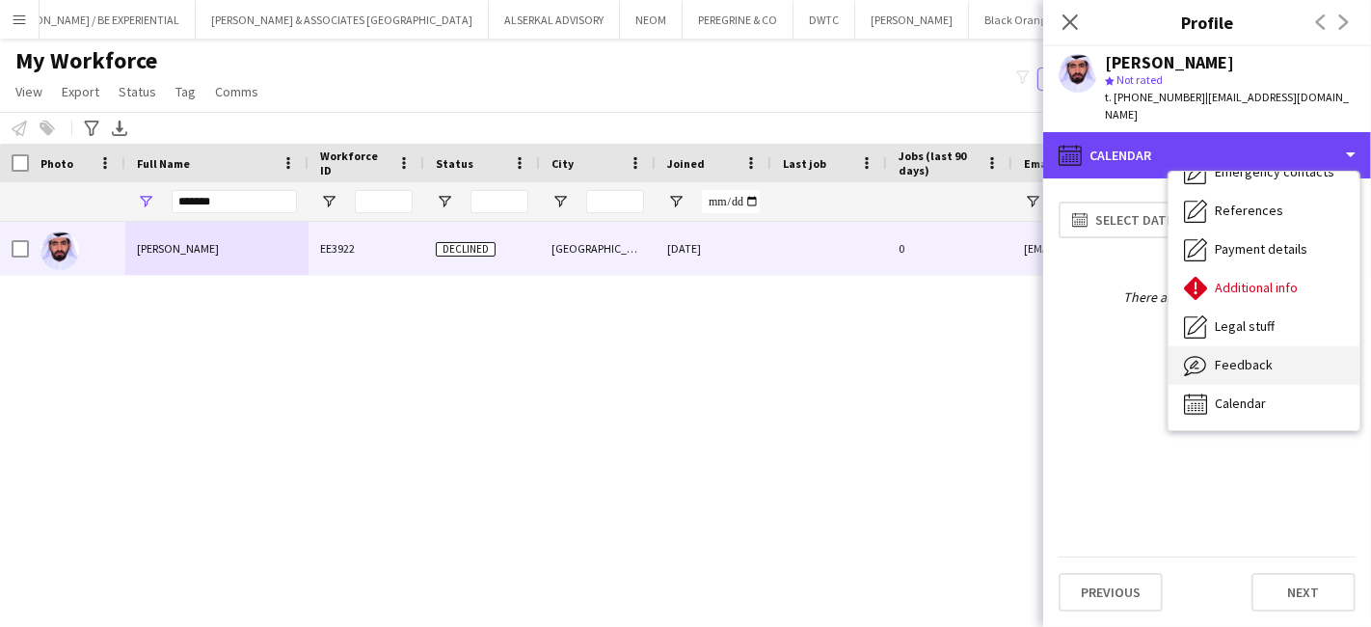
scroll to position [0, 0]
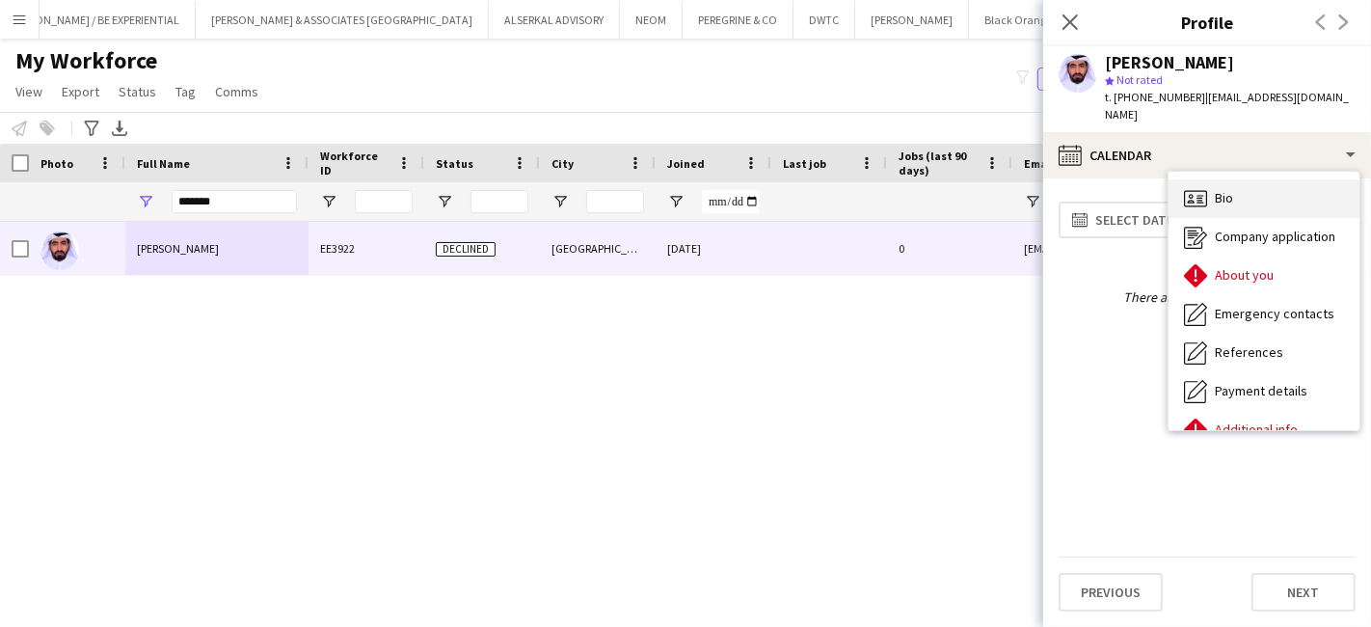
click at [1224, 189] on span "Bio" at bounding box center [1224, 197] width 18 height 17
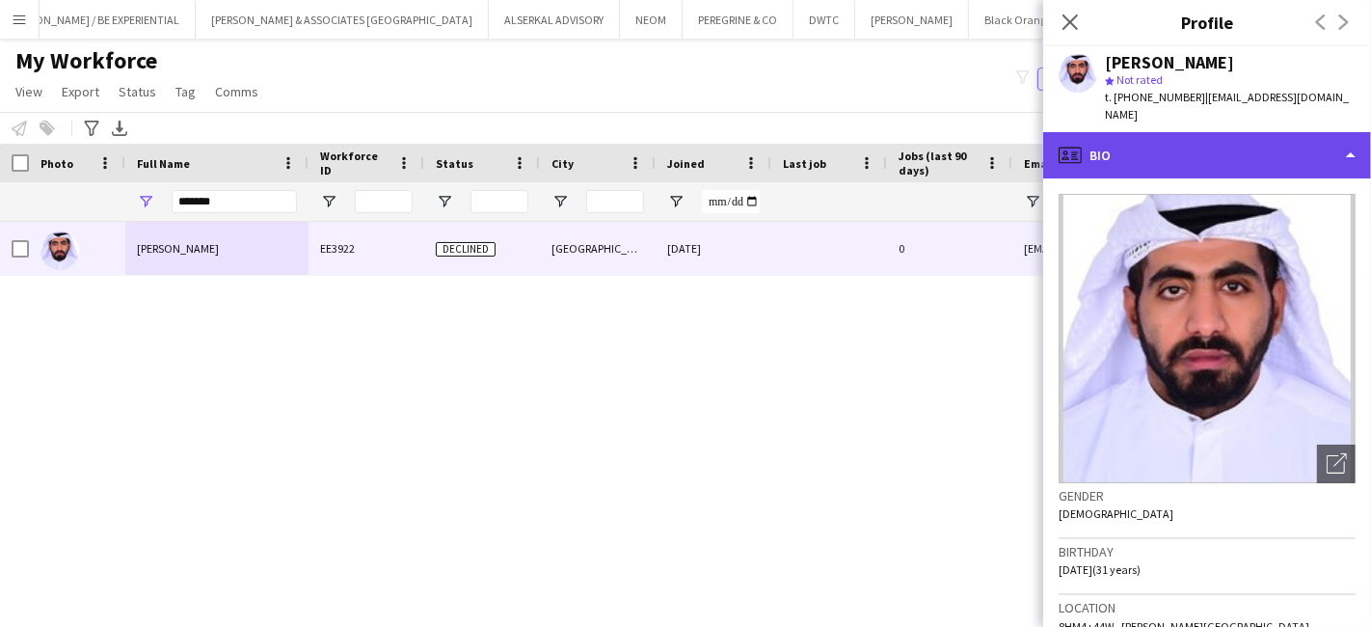
click at [1090, 135] on div "profile Bio" at bounding box center [1207, 155] width 328 height 46
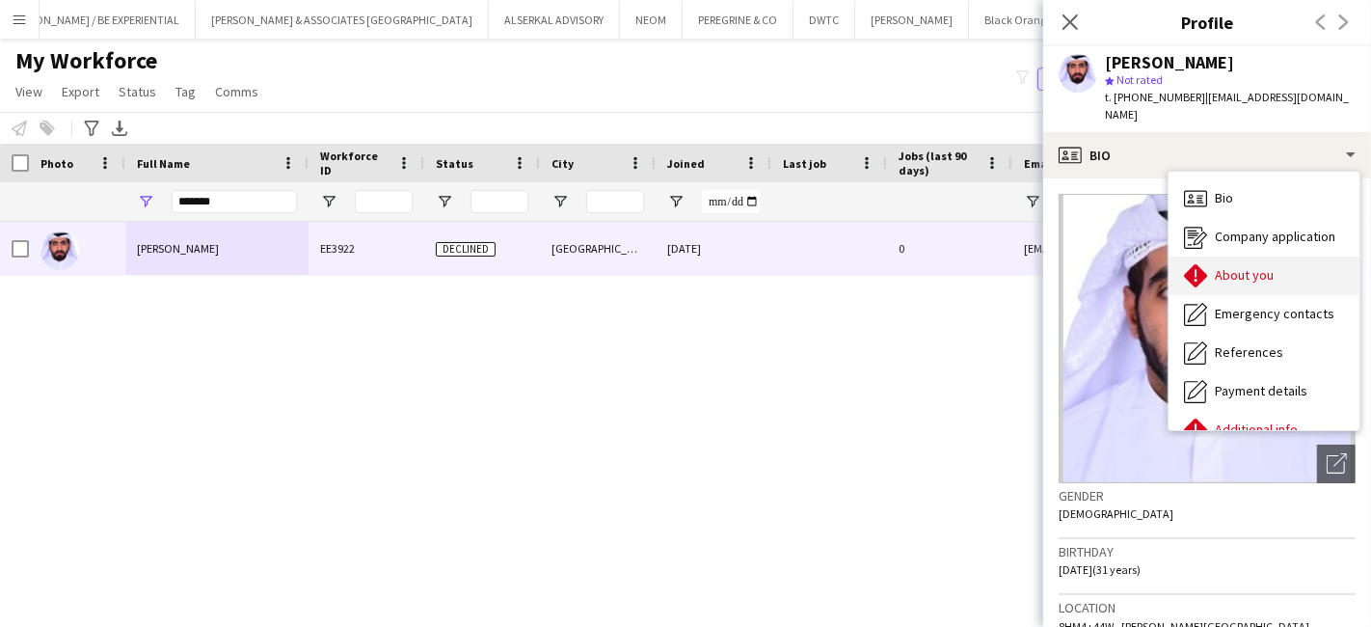
click at [1203, 264] on icon at bounding box center [1195, 275] width 23 height 23
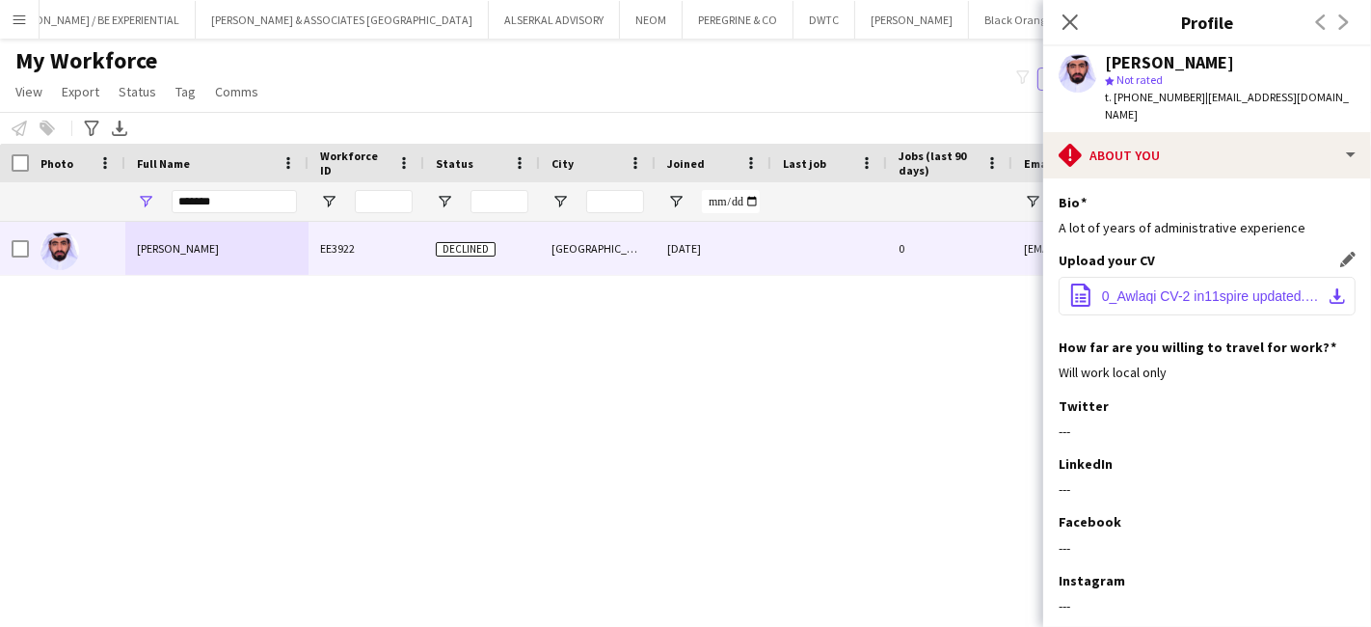
click at [1195, 288] on span "0_Awlaqi CV-2 in11spire updated.docx" at bounding box center [1211, 295] width 218 height 15
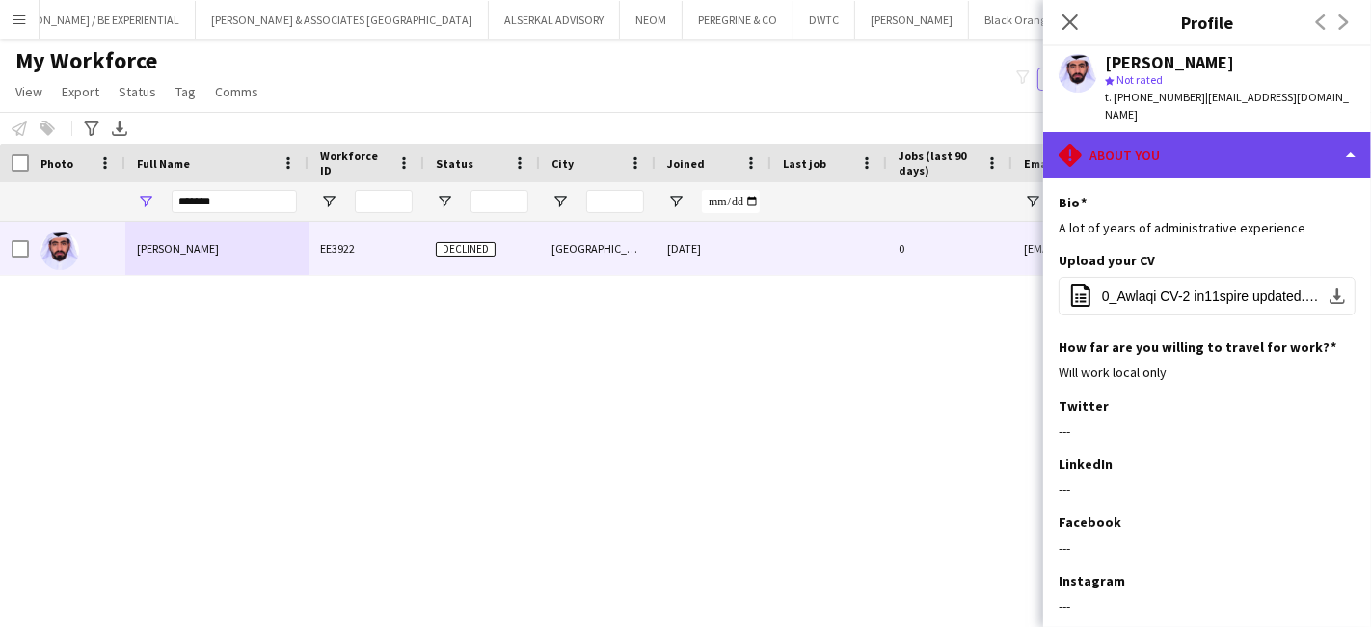
click at [1162, 134] on div "rhombus-alert About you" at bounding box center [1207, 155] width 328 height 46
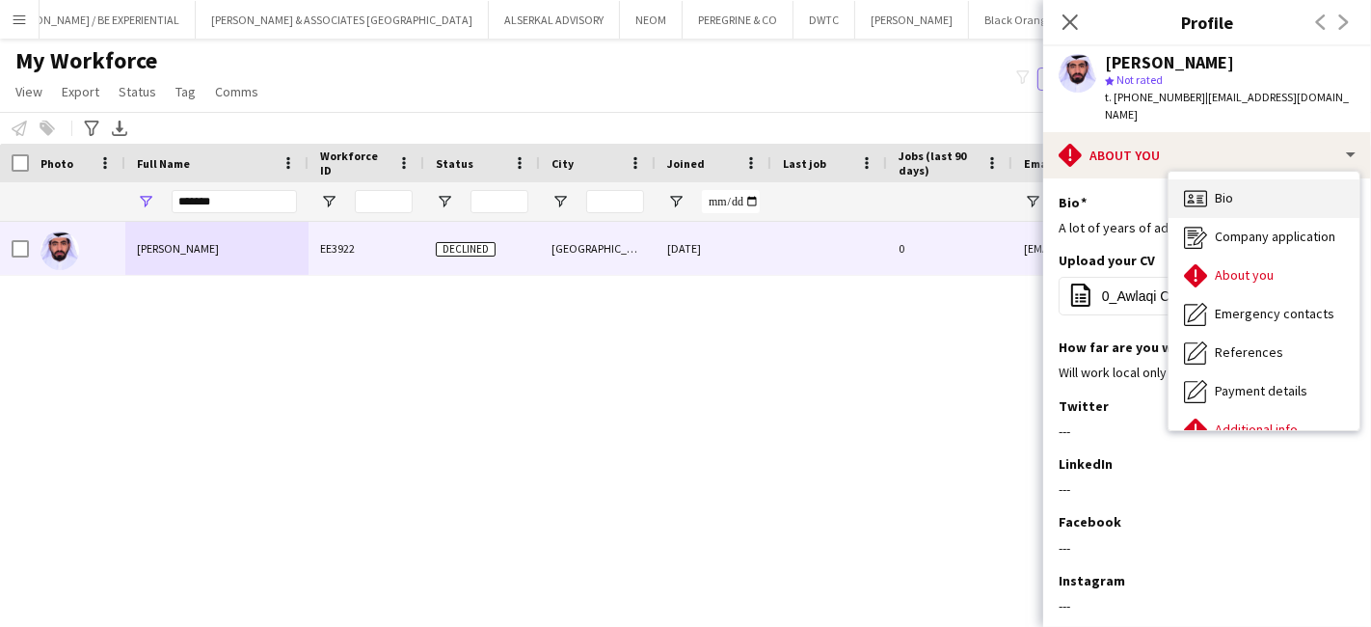
click at [1246, 182] on div "Bio Bio" at bounding box center [1263, 198] width 191 height 39
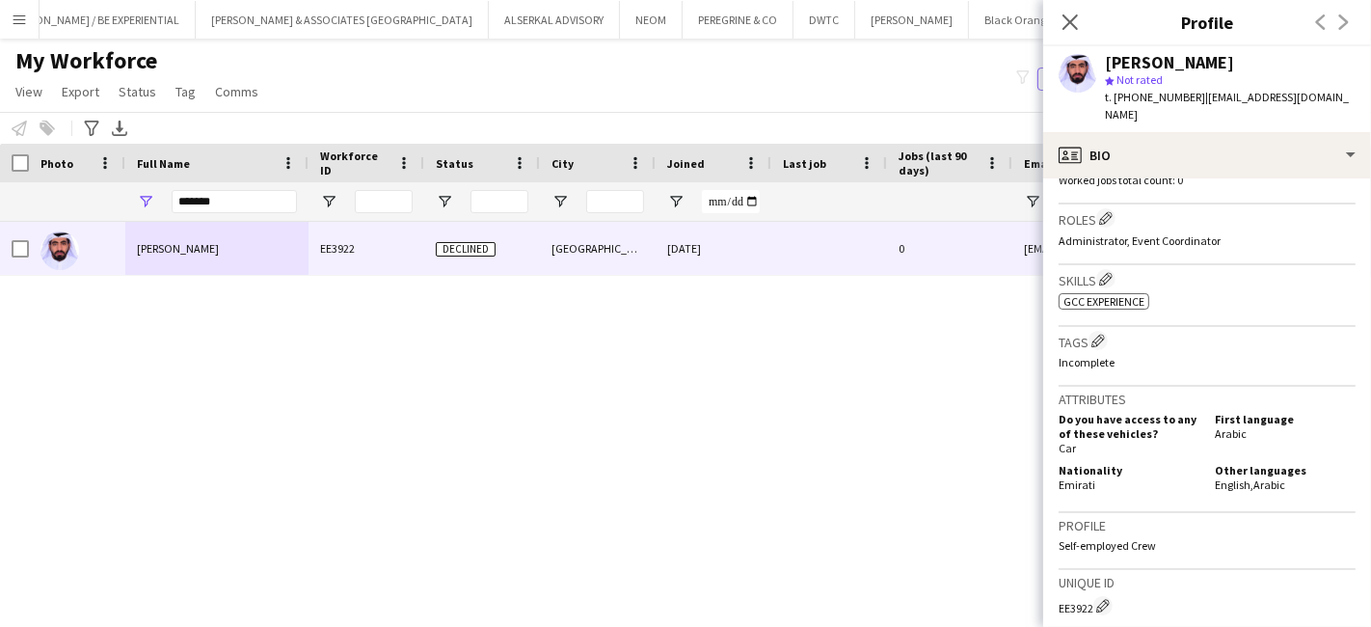
scroll to position [642, 0]
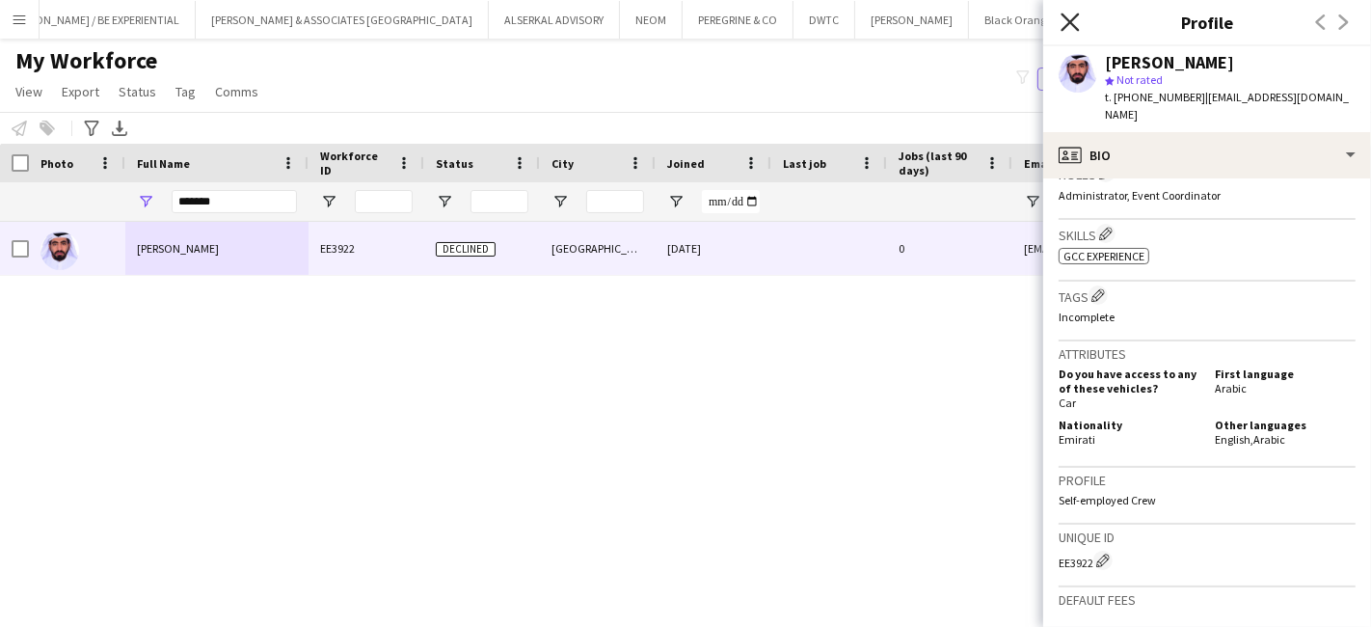
click at [1066, 27] on icon at bounding box center [1069, 22] width 18 height 18
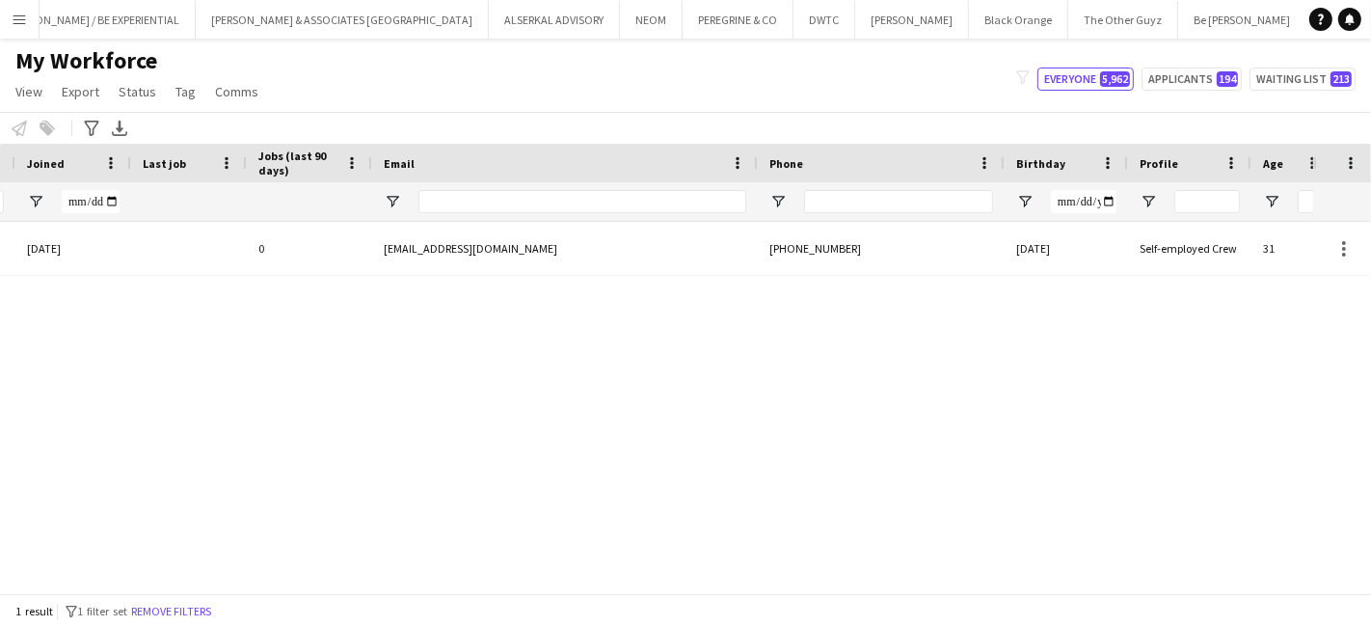
scroll to position [0, 0]
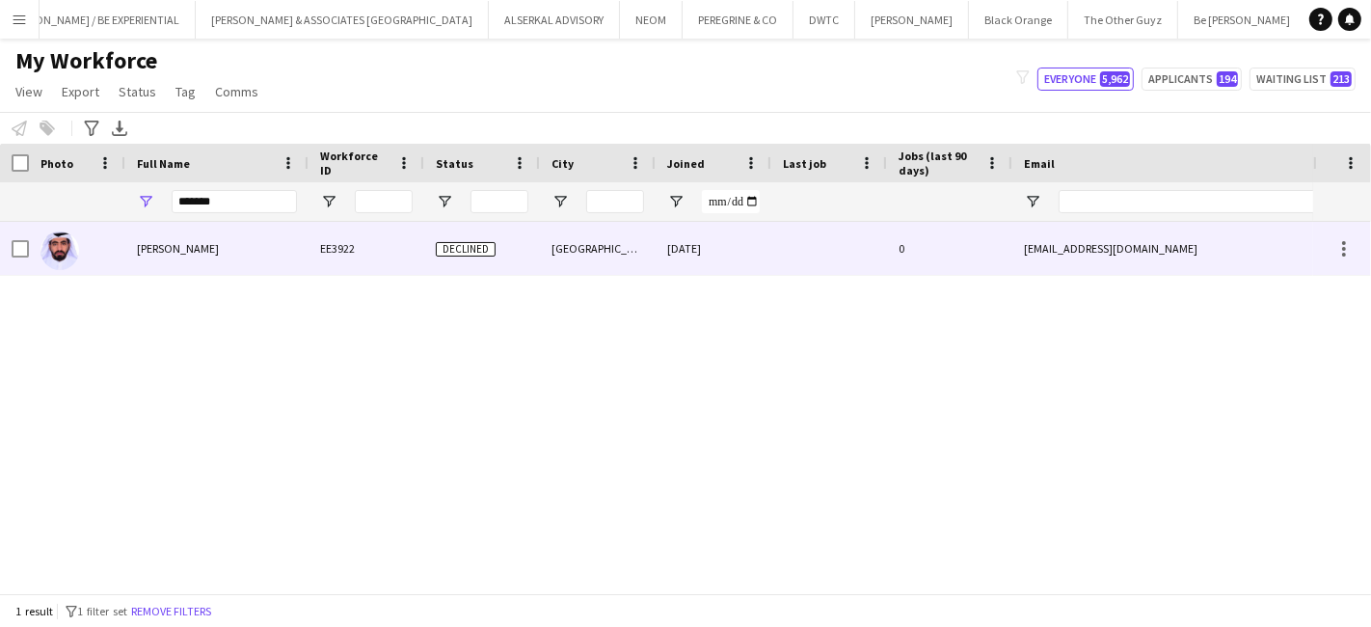
click at [203, 251] on span "Mohamed Alawlaqi" at bounding box center [178, 248] width 82 height 14
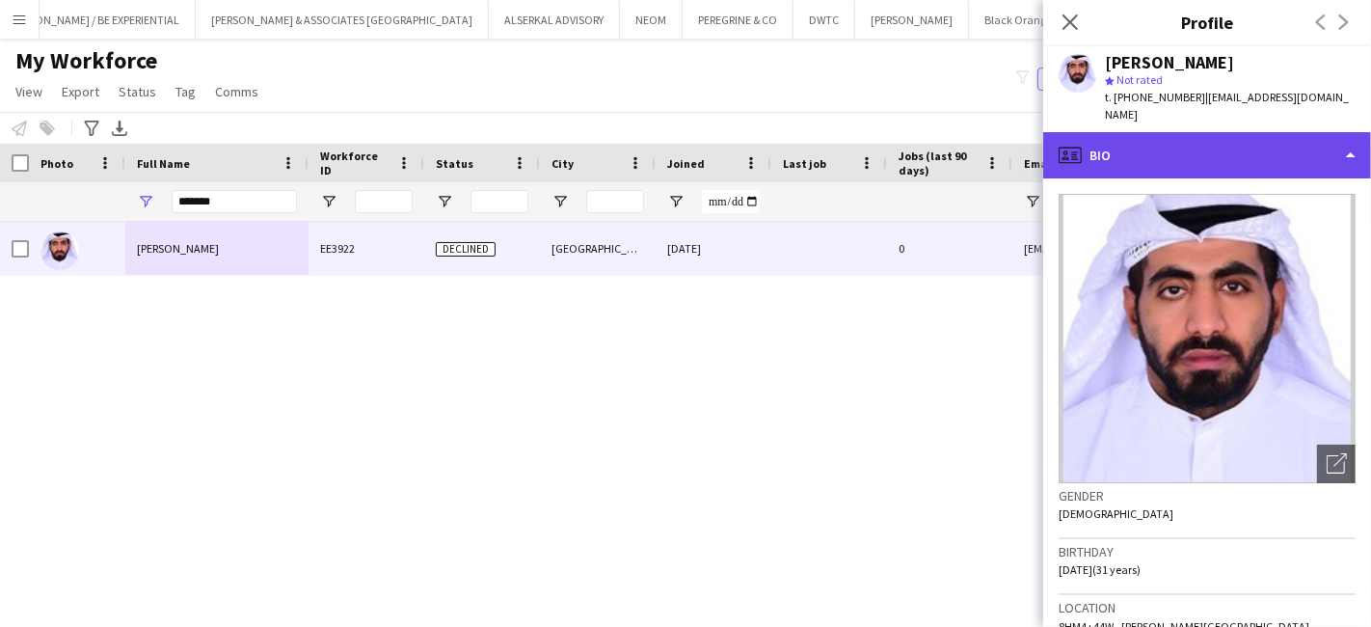
click at [1246, 132] on div "profile Bio" at bounding box center [1207, 155] width 328 height 46
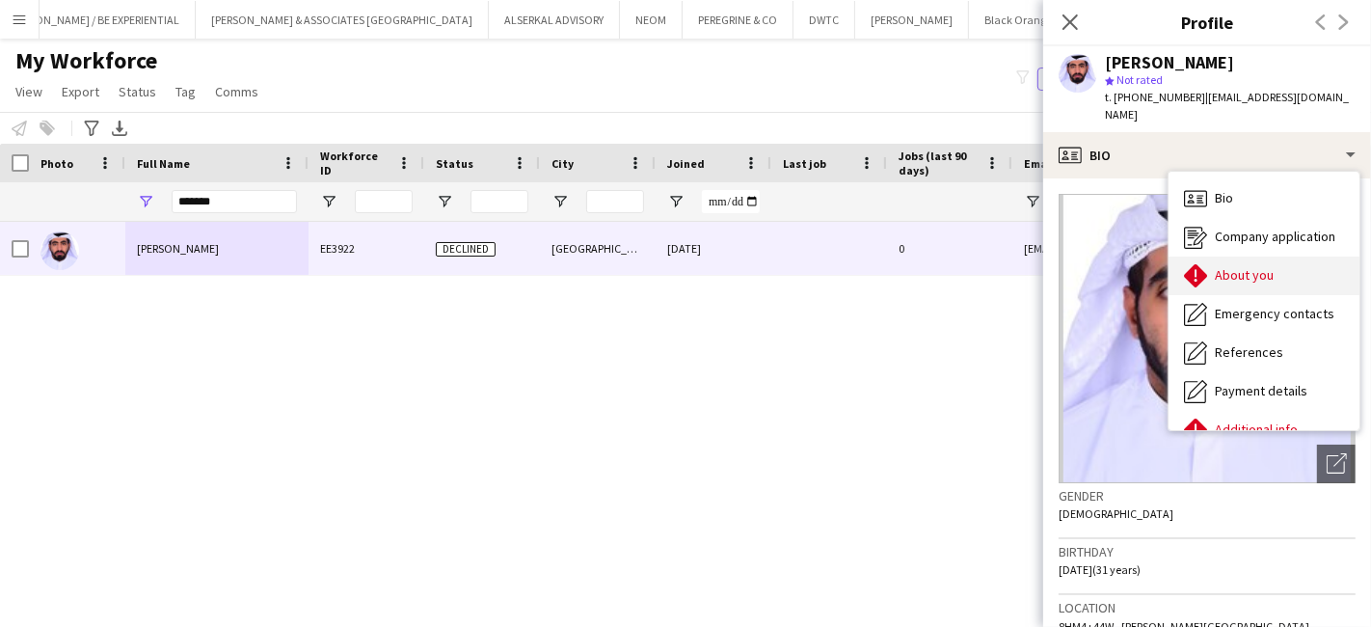
click at [1246, 266] on div "About you About you" at bounding box center [1263, 275] width 191 height 39
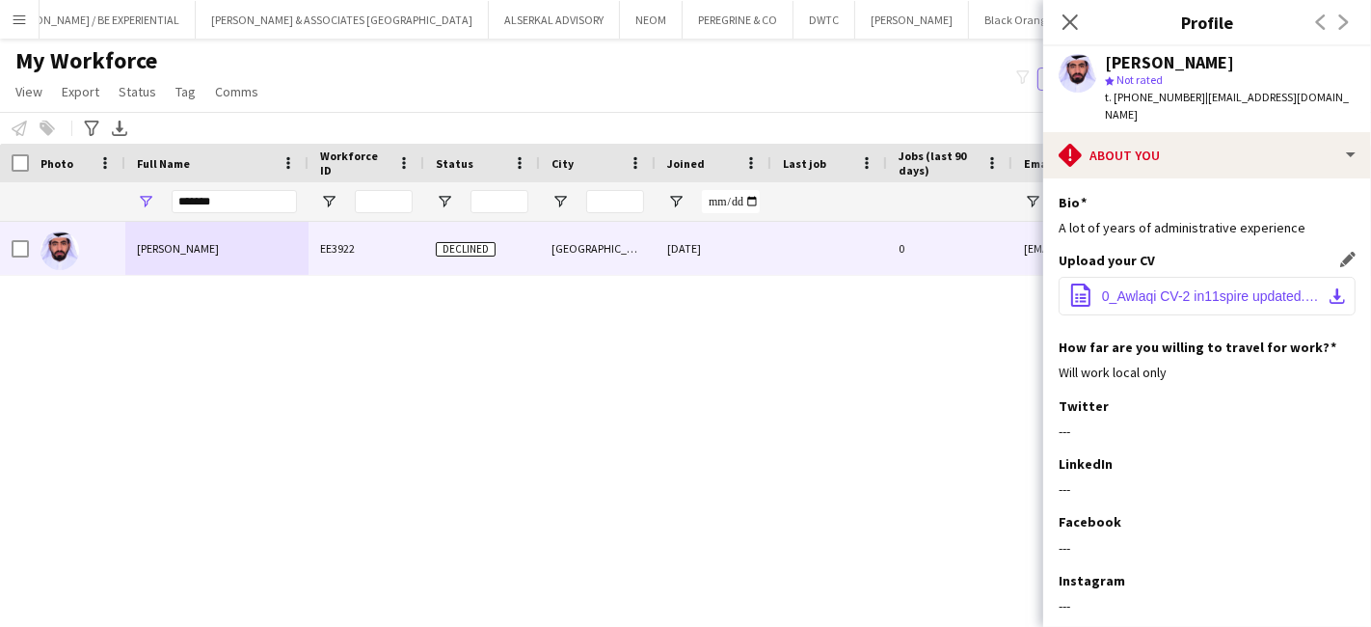
click at [1132, 288] on span "0_Awlaqi CV-2 in11spire updated.docx" at bounding box center [1211, 295] width 218 height 15
click at [1065, 19] on icon "Close pop-in" at bounding box center [1069, 22] width 18 height 18
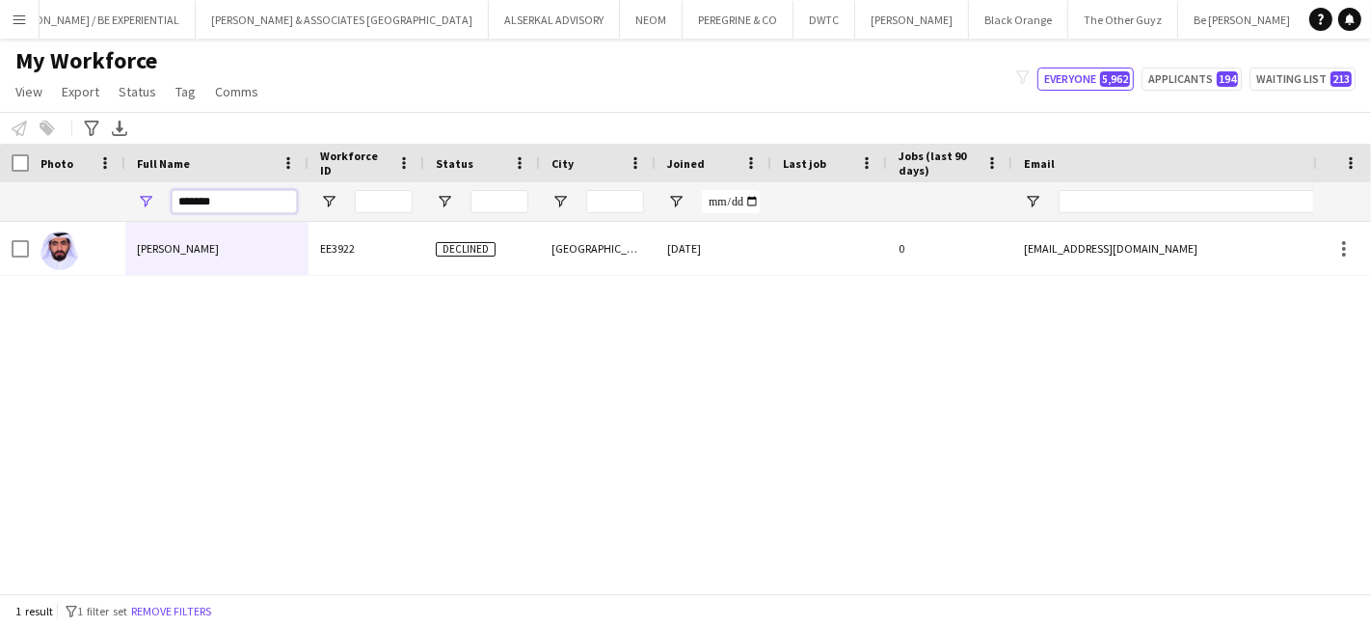
drag, startPoint x: 259, startPoint y: 202, endPoint x: -150, endPoint y: 186, distance: 410.0
click at [0, 186] on html "Menu Boards Boards Boards All jobs Status Workforce Workforce My Workforce Recr…" at bounding box center [685, 313] width 1371 height 627
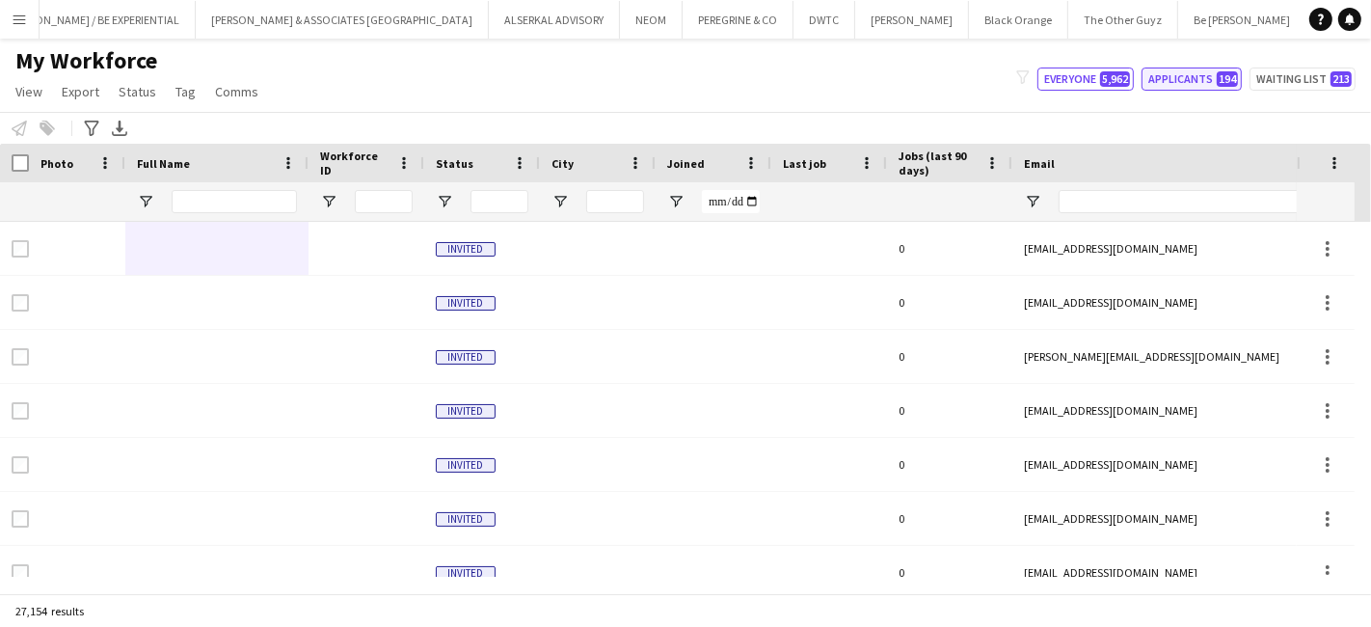
click at [1217, 80] on button "Applicants 194" at bounding box center [1191, 78] width 100 height 23
type input "**********"
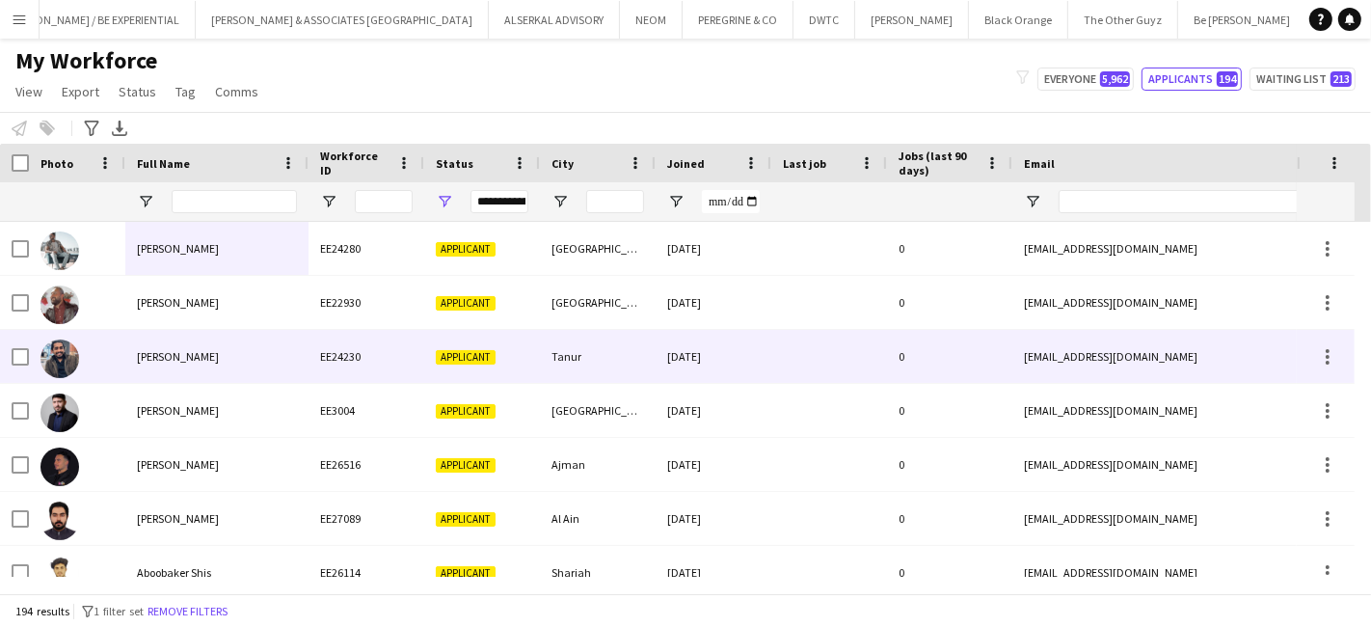
click at [198, 361] on span "Abdul Payyoli" at bounding box center [178, 356] width 82 height 14
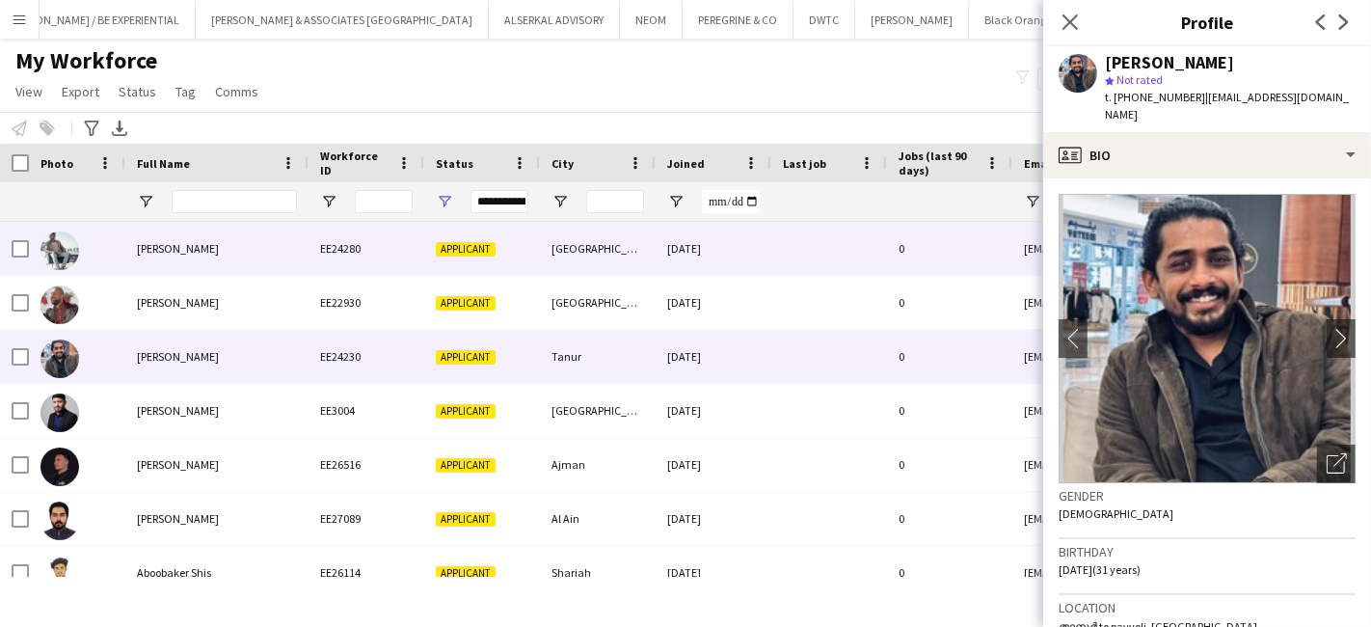
click at [190, 251] on span "Abdallah Hussein" at bounding box center [178, 248] width 82 height 14
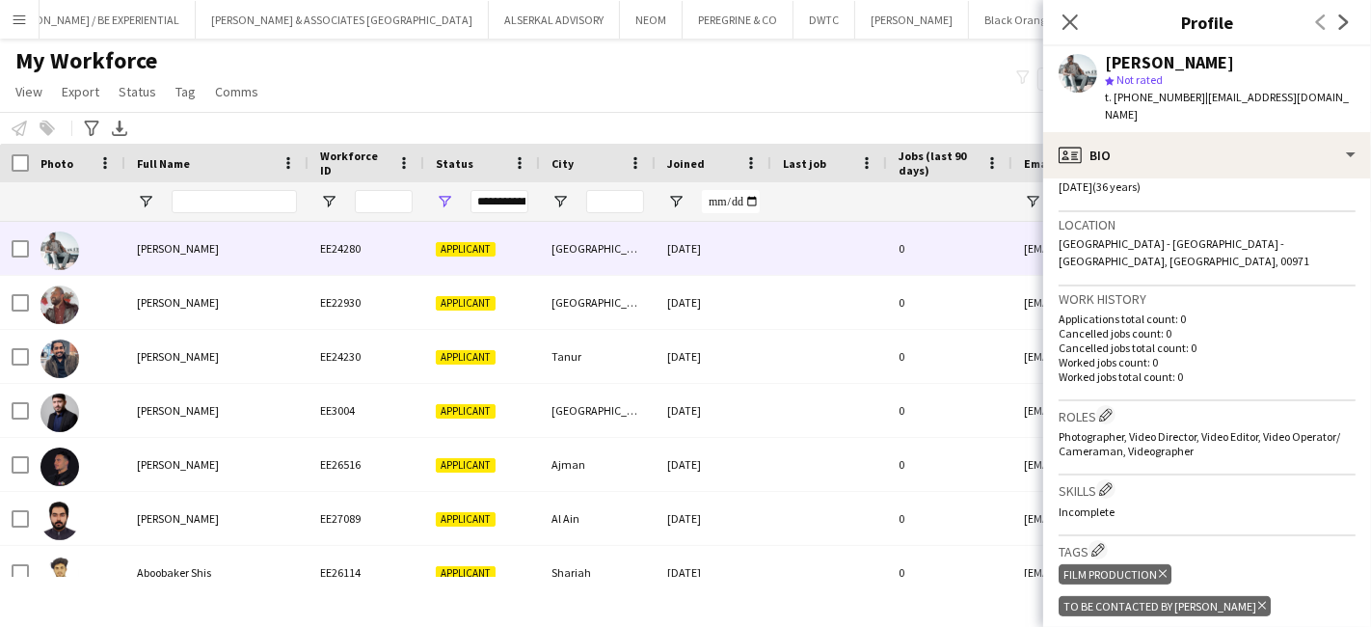
scroll to position [321, 0]
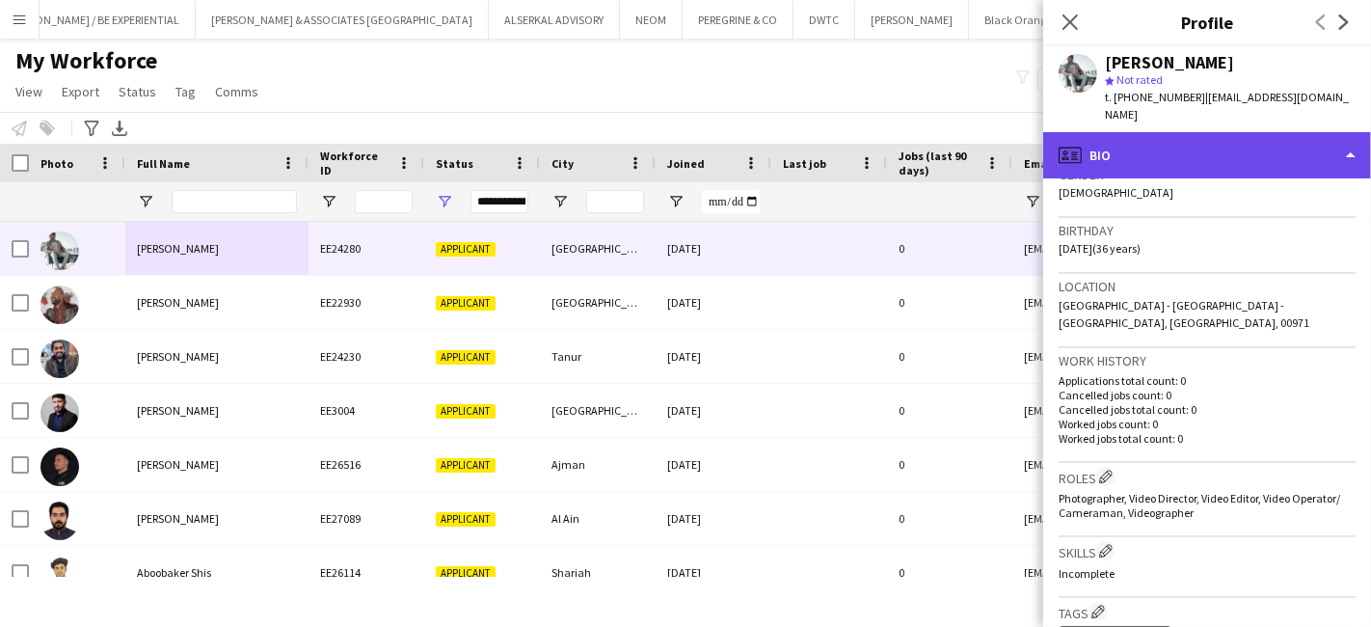
click at [1220, 138] on div "profile Bio" at bounding box center [1207, 155] width 328 height 46
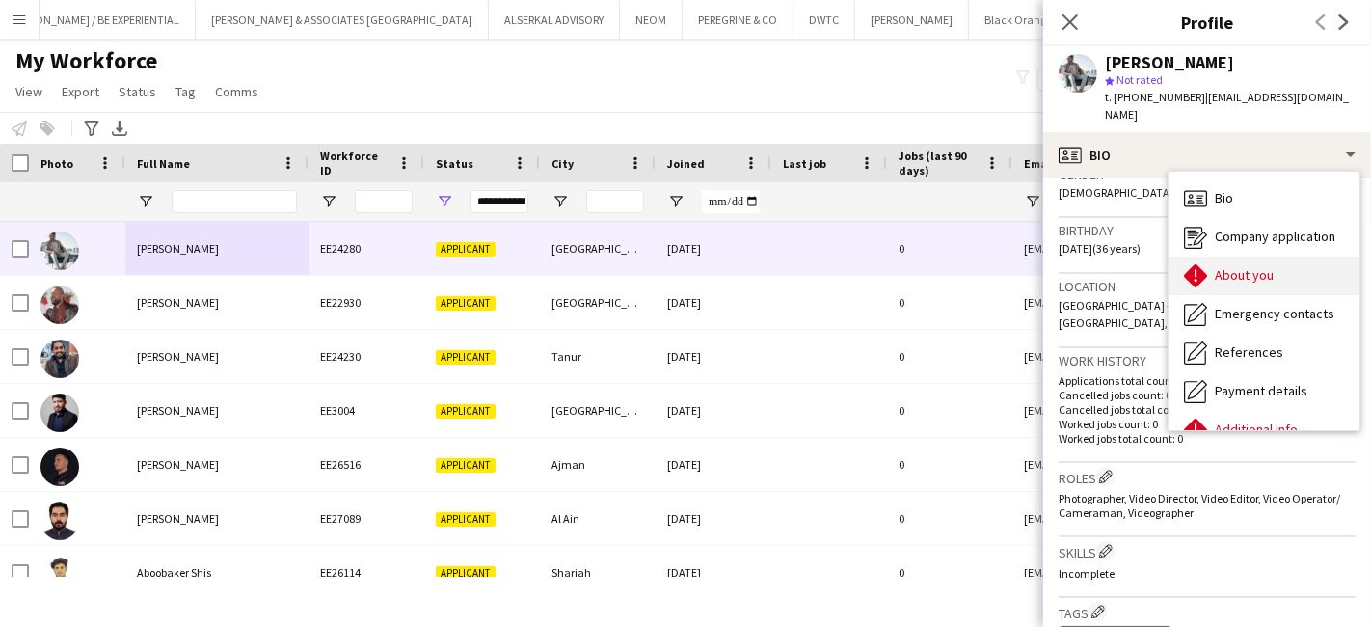
click at [1246, 266] on span "About you" at bounding box center [1244, 274] width 59 height 17
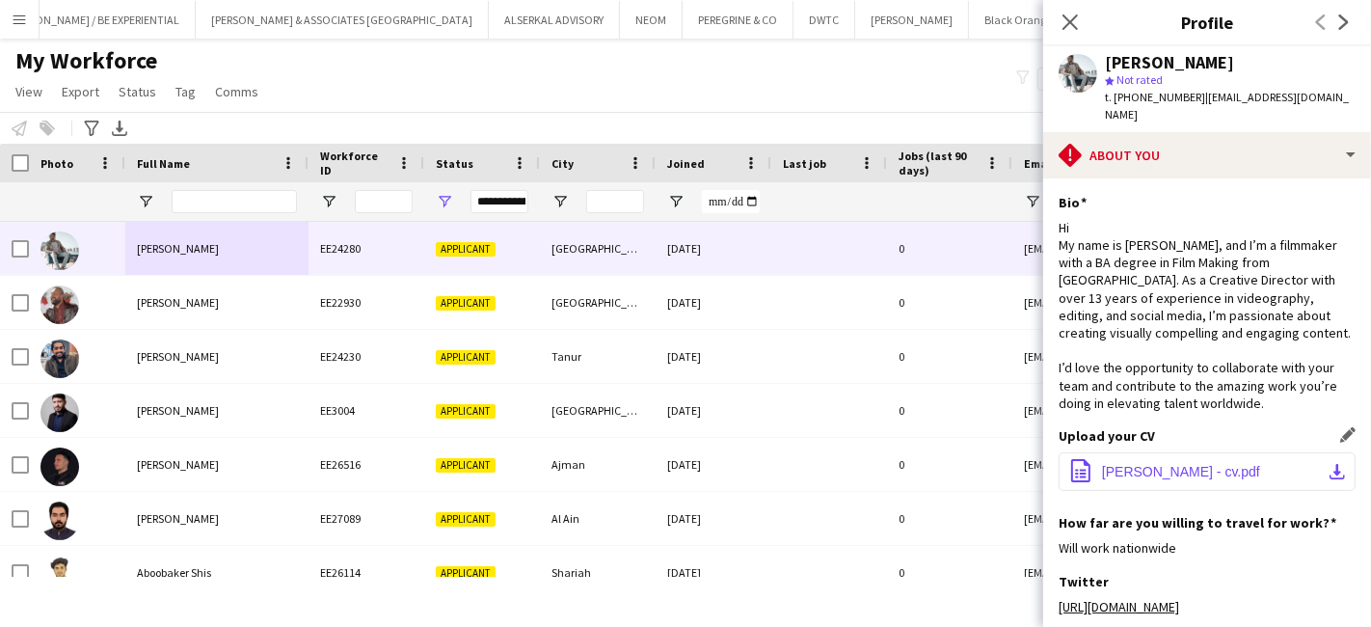
click at [1236, 455] on button "office-file-sheet Abdallah - cv.pdf download-bottom" at bounding box center [1206, 471] width 297 height 39
click at [1155, 464] on span "Abdallah - cv.pdf" at bounding box center [1181, 471] width 158 height 15
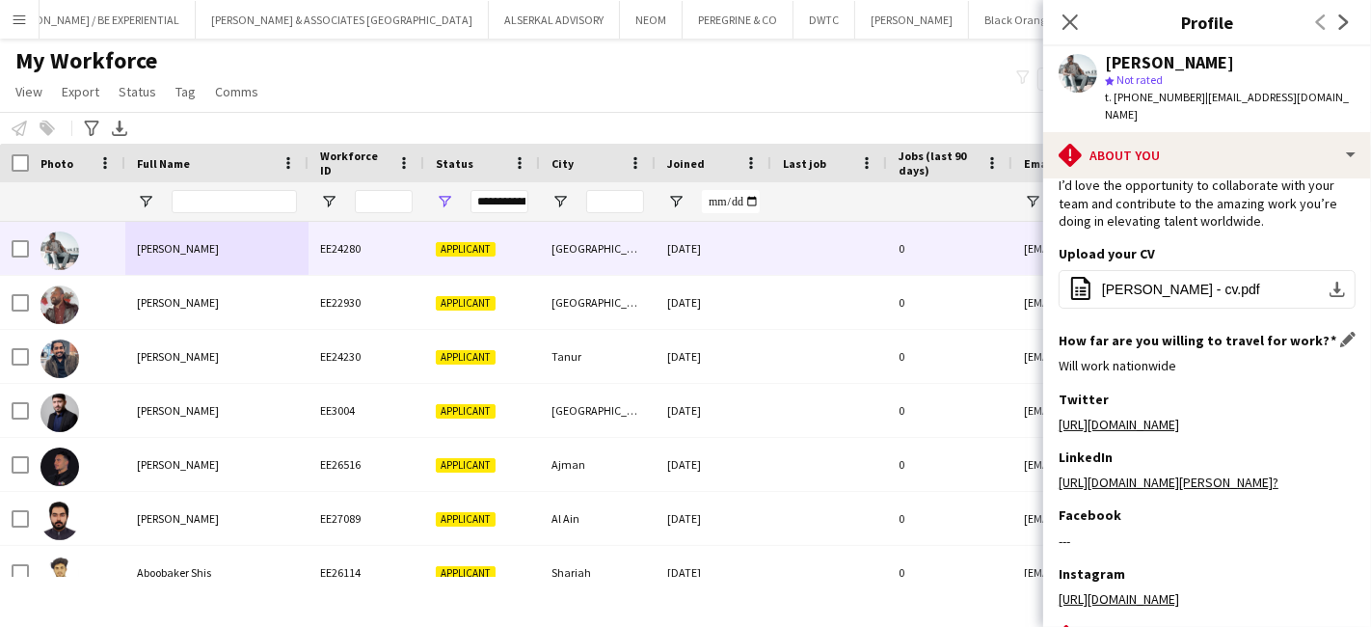
scroll to position [347, 0]
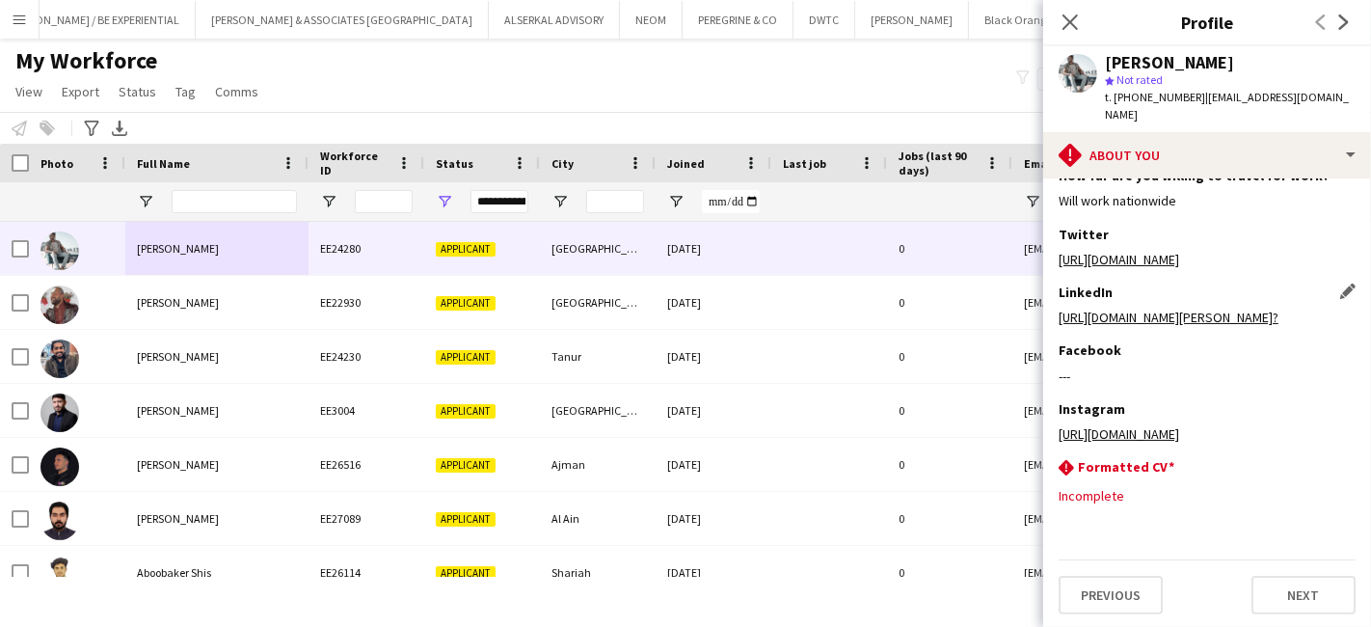
click at [1192, 308] on link "https://www.linkedin.com/in/abdallah-hussein-b78990131?" at bounding box center [1168, 316] width 220 height 17
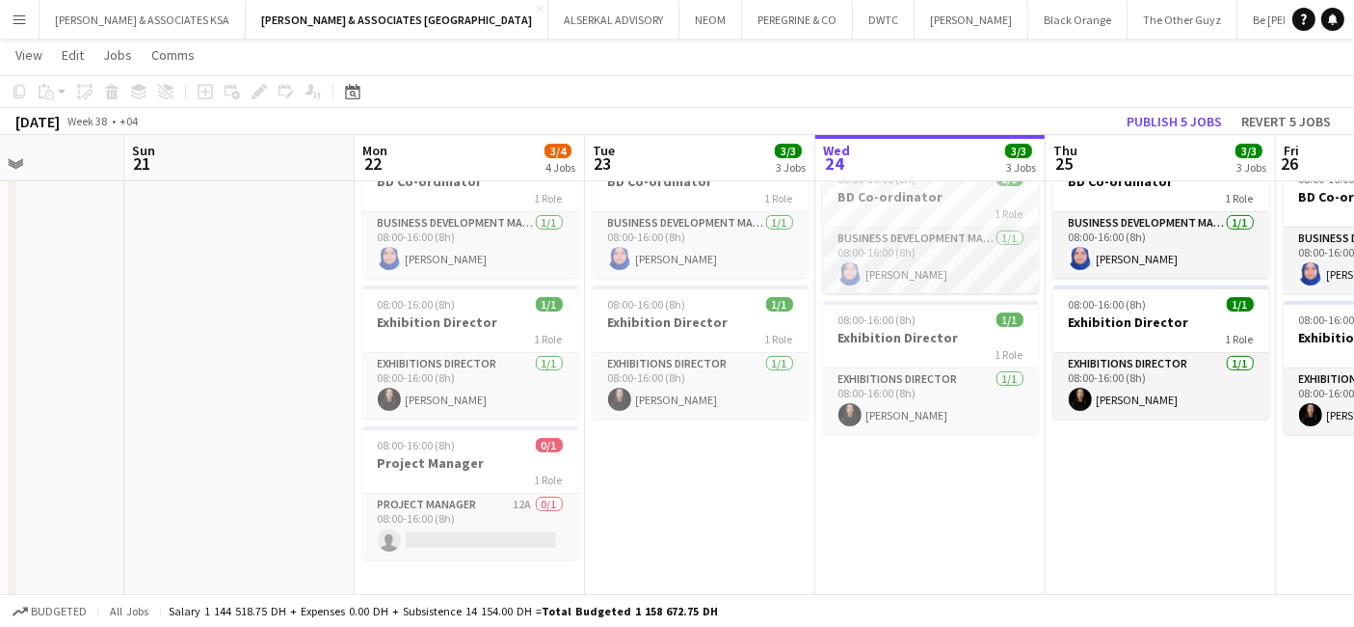
drag, startPoint x: 588, startPoint y: 493, endPoint x: 1370, endPoint y: 502, distance: 781.9
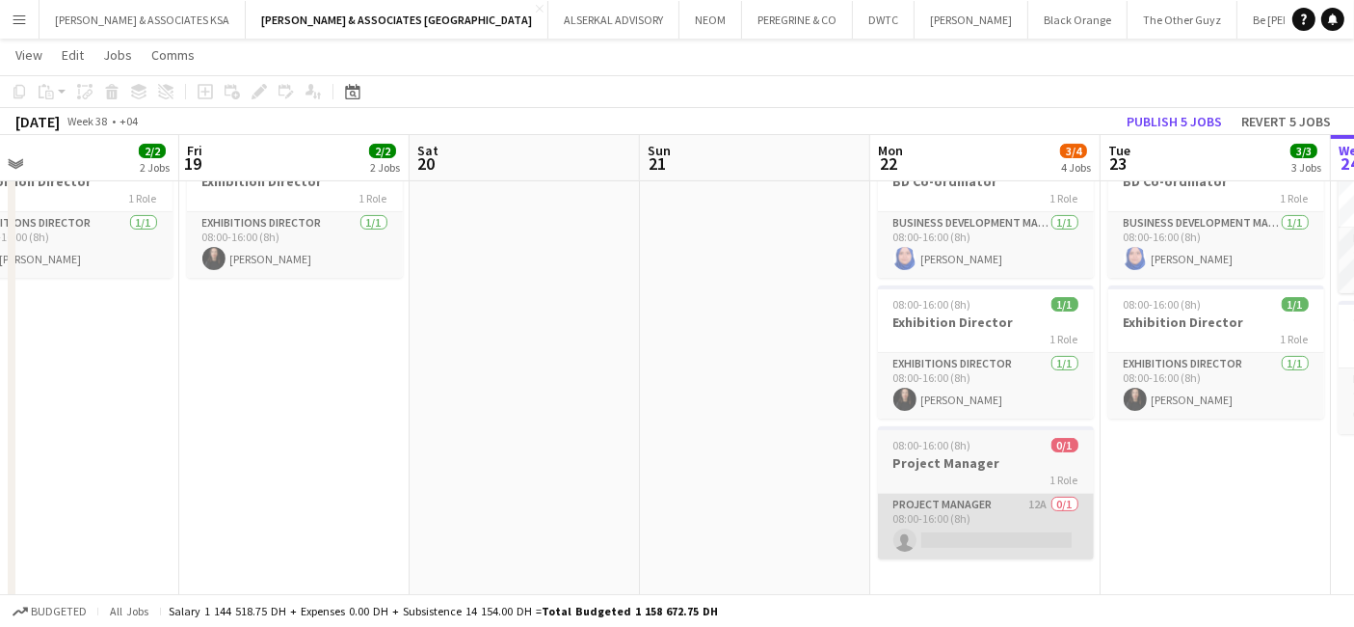
drag, startPoint x: 694, startPoint y: 492, endPoint x: 1046, endPoint y: 492, distance: 351.9
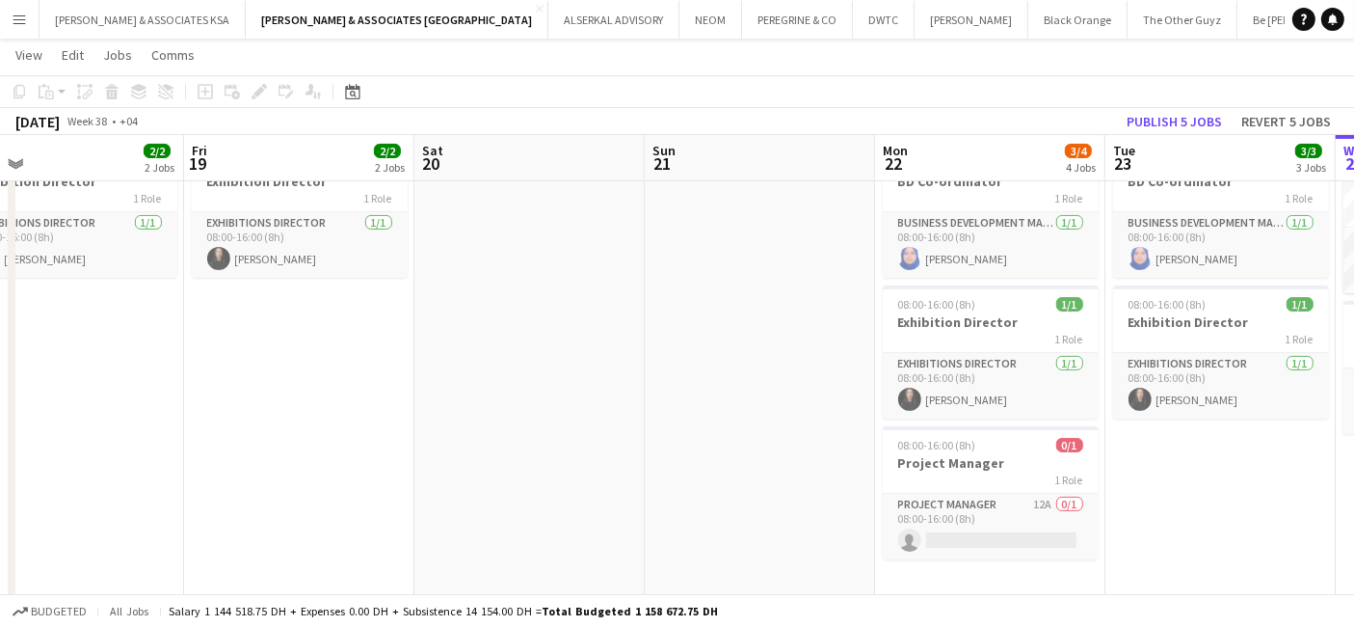
drag, startPoint x: 685, startPoint y: 492, endPoint x: 813, endPoint y: 492, distance: 127.2
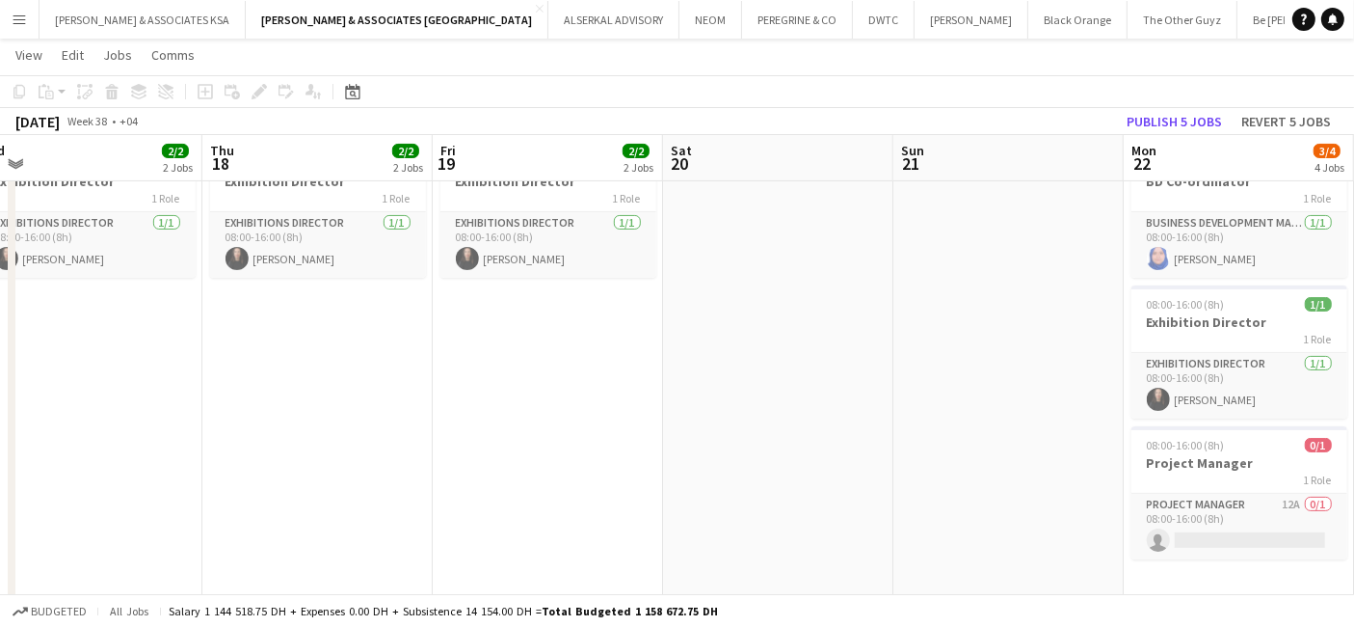
drag, startPoint x: 486, startPoint y: 492, endPoint x: 209, endPoint y: 496, distance: 276.7
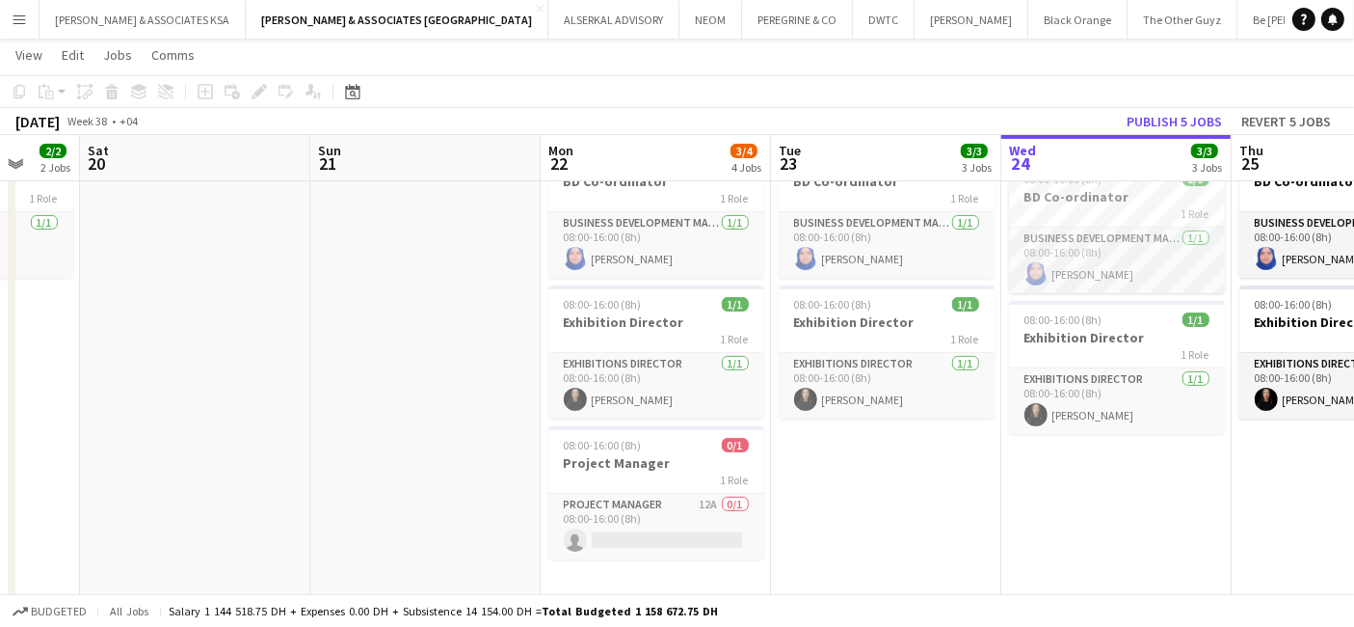
drag, startPoint x: 470, startPoint y: 508, endPoint x: 390, endPoint y: 507, distance: 80.0
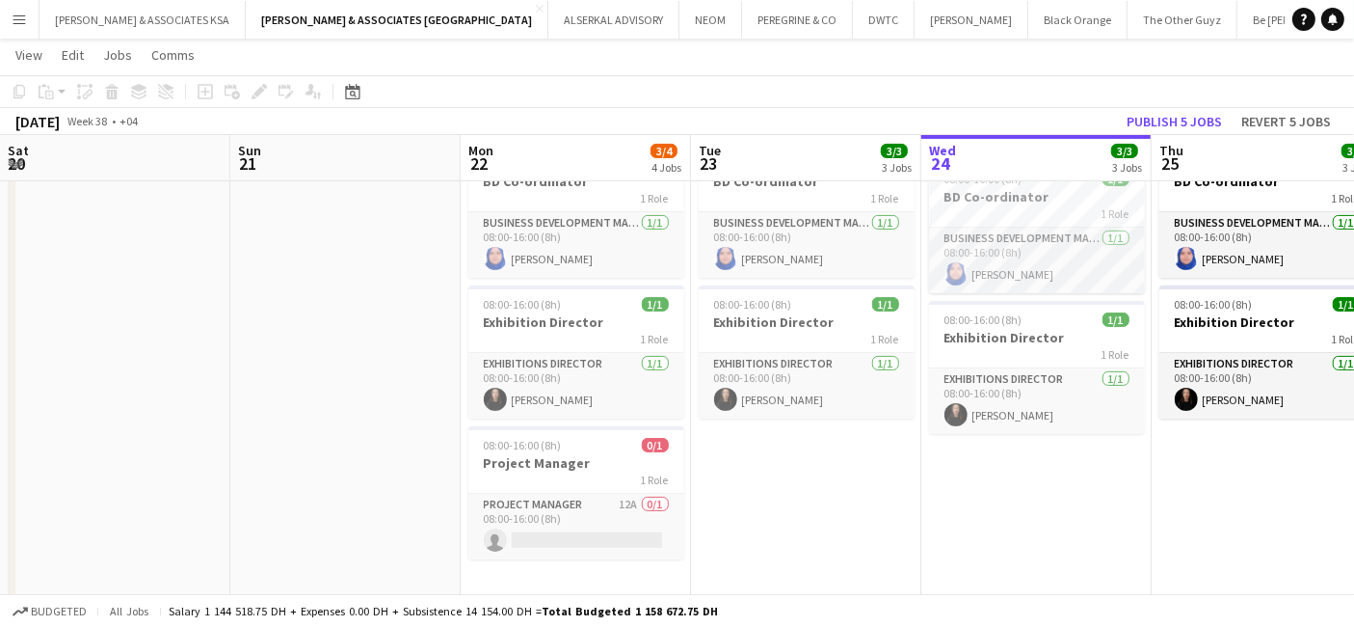
scroll to position [0, 599]
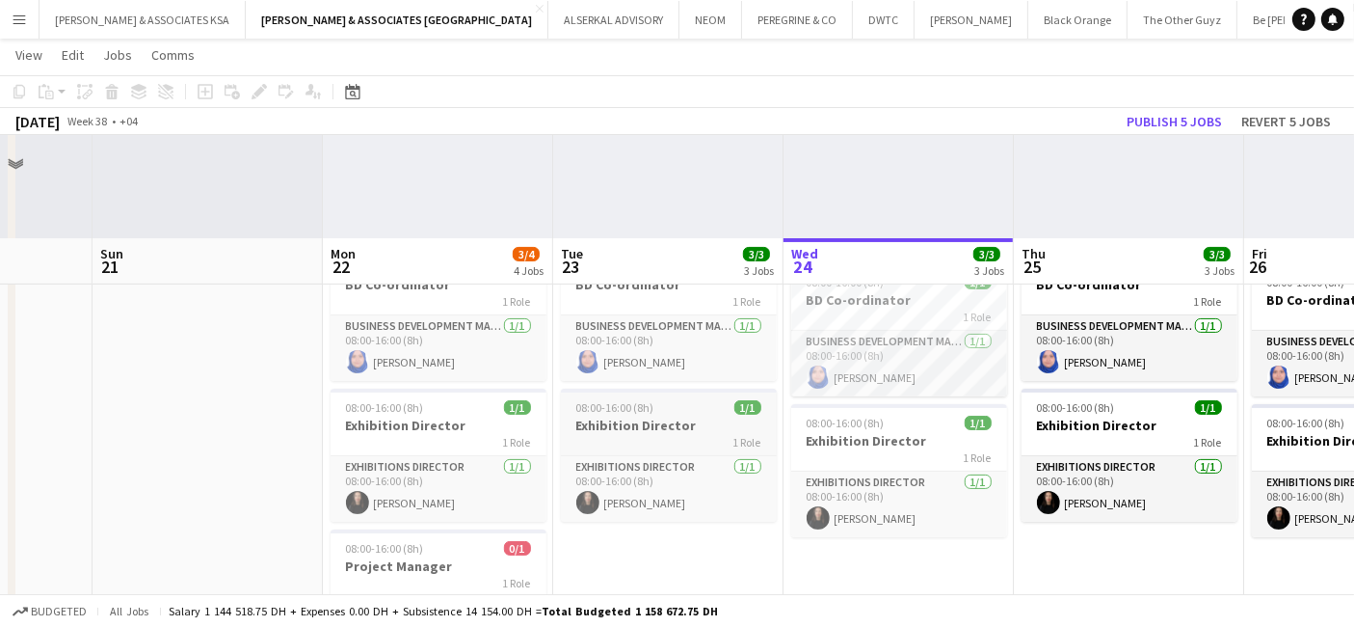
scroll to position [214, 0]
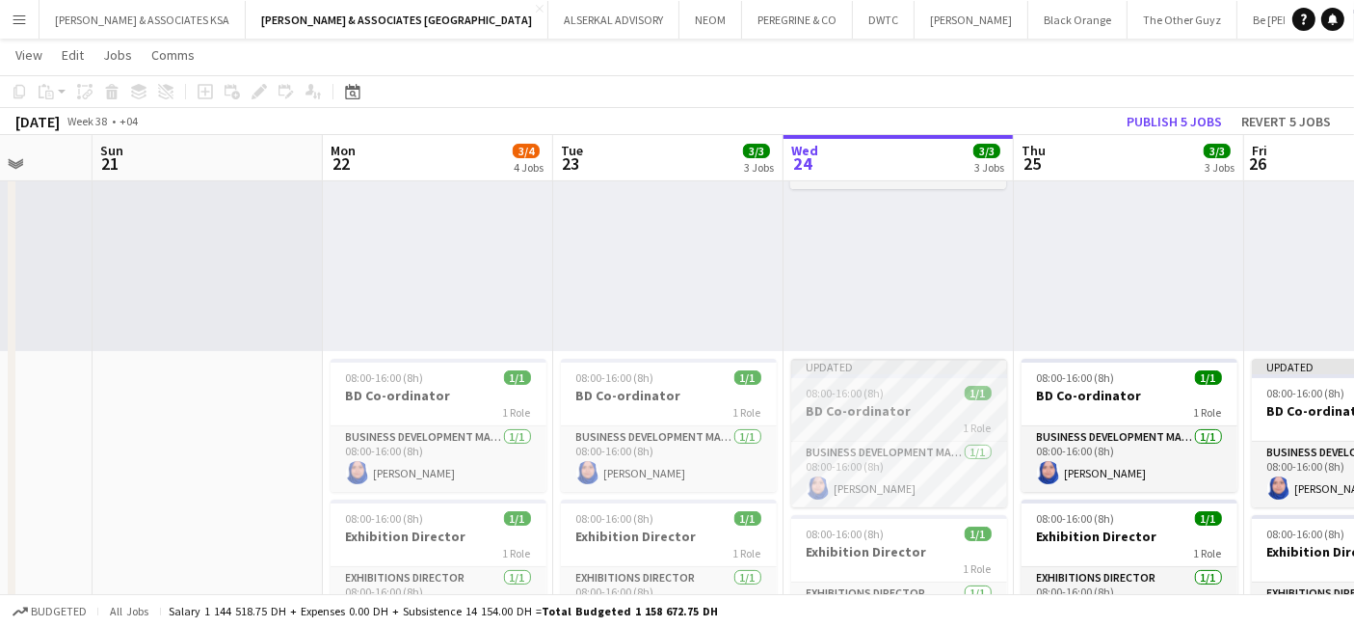
click at [857, 425] on div "1 Role" at bounding box center [899, 426] width 216 height 15
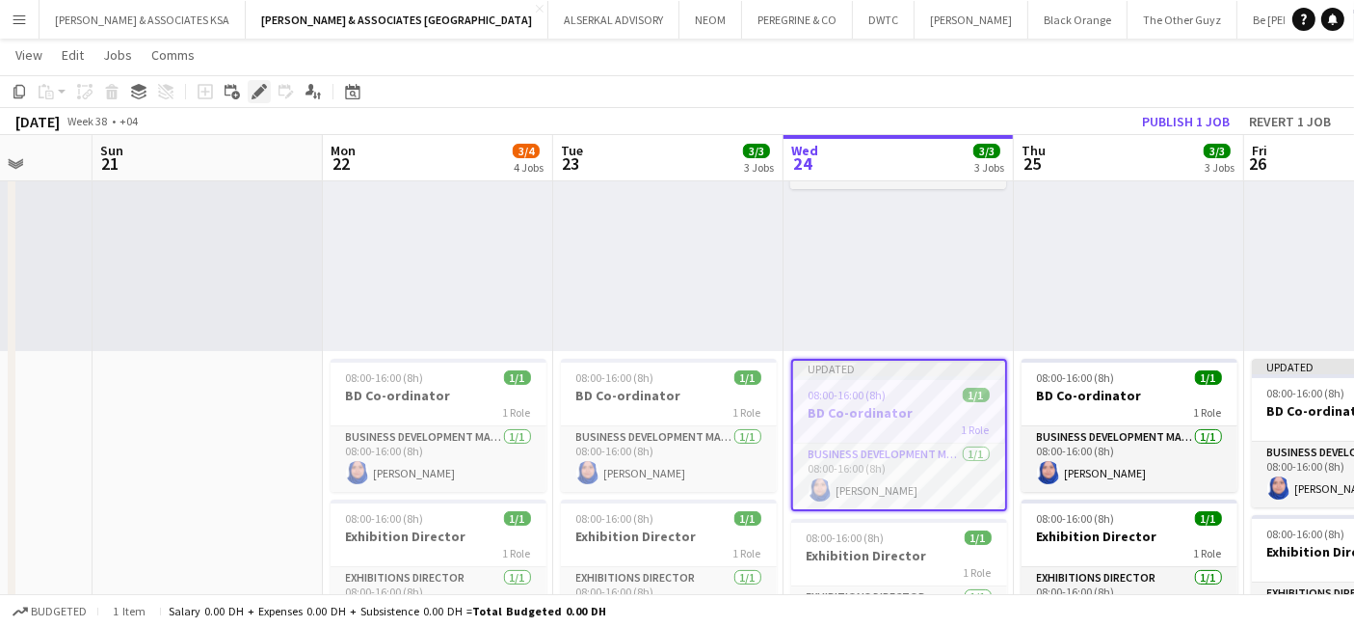
click at [254, 85] on icon "Edit" at bounding box center [259, 91] width 15 height 15
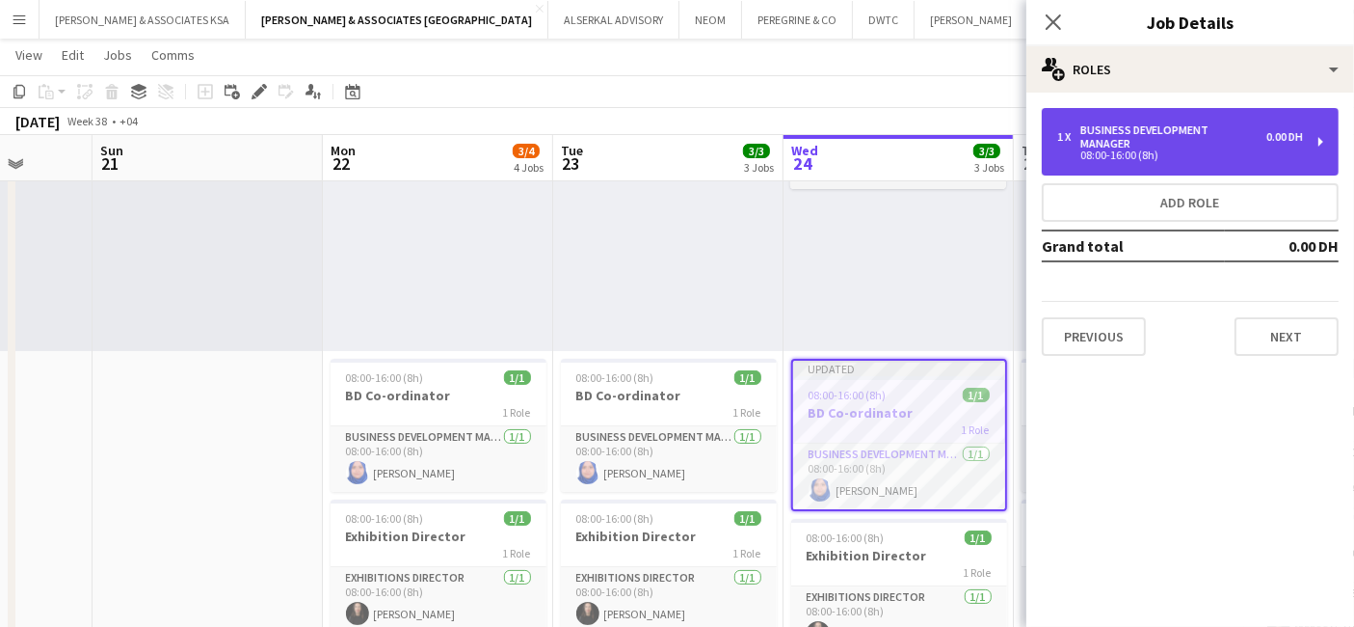
click at [1165, 147] on div "Business Development Manager" at bounding box center [1174, 136] width 186 height 27
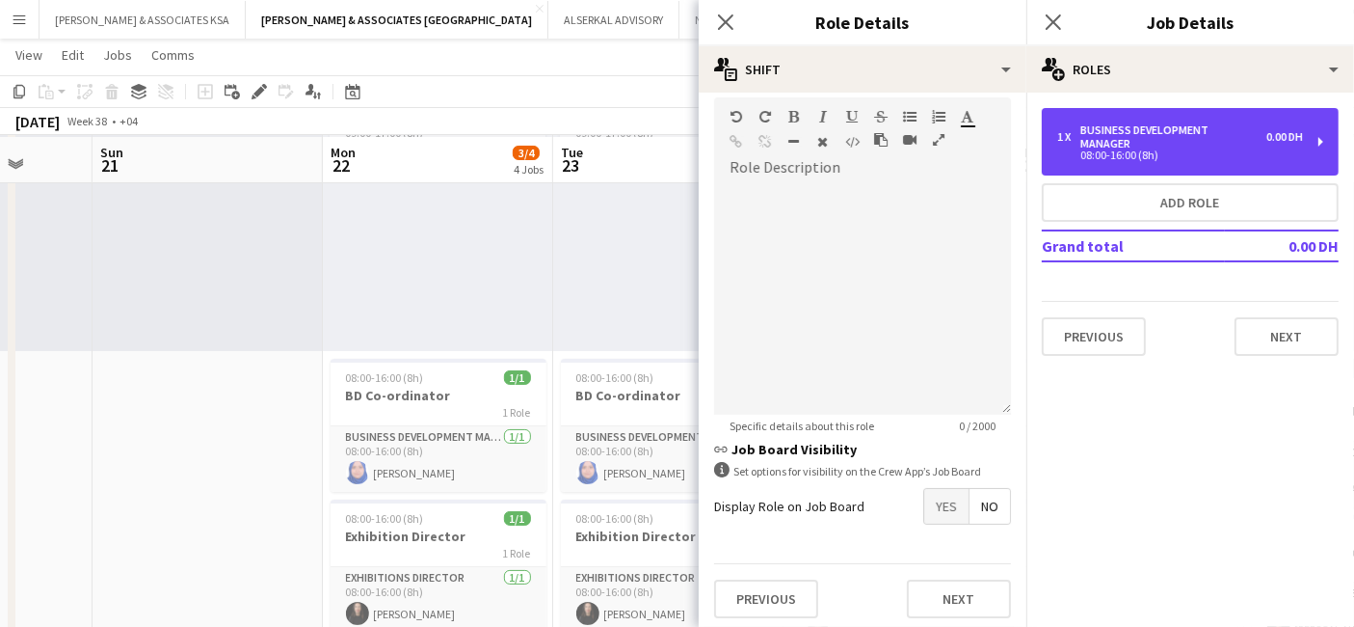
scroll to position [428, 0]
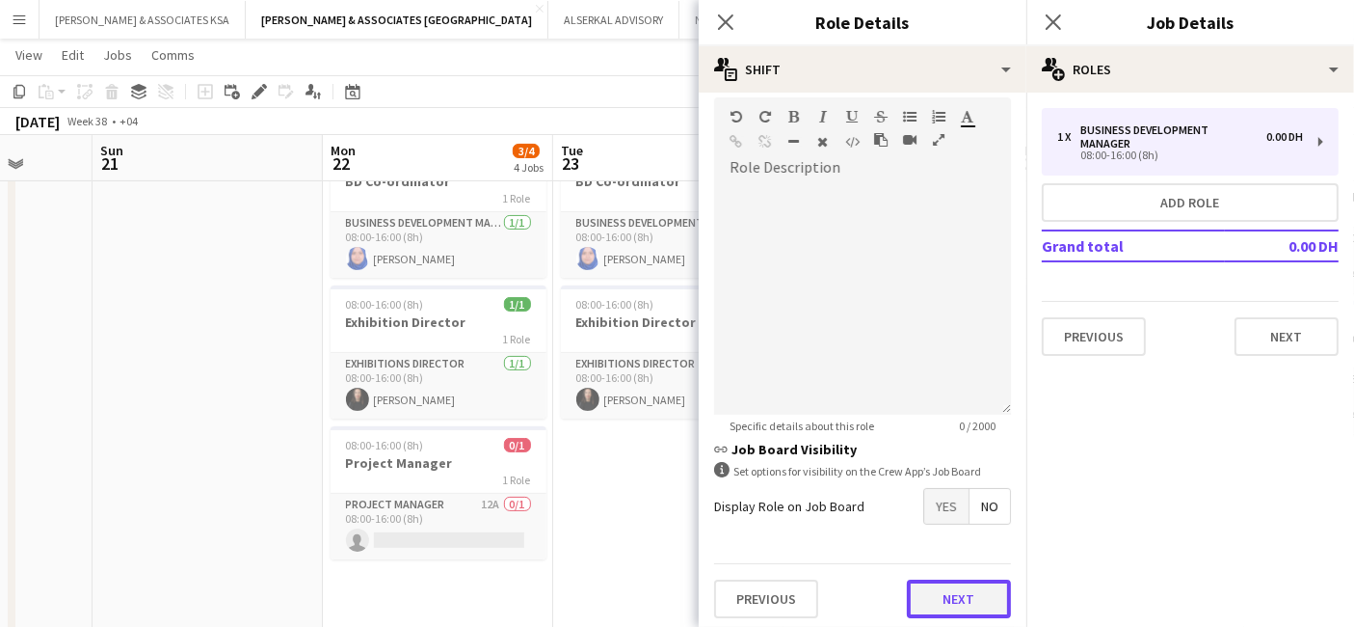
click at [922, 593] on button "Next" at bounding box center [959, 598] width 104 height 39
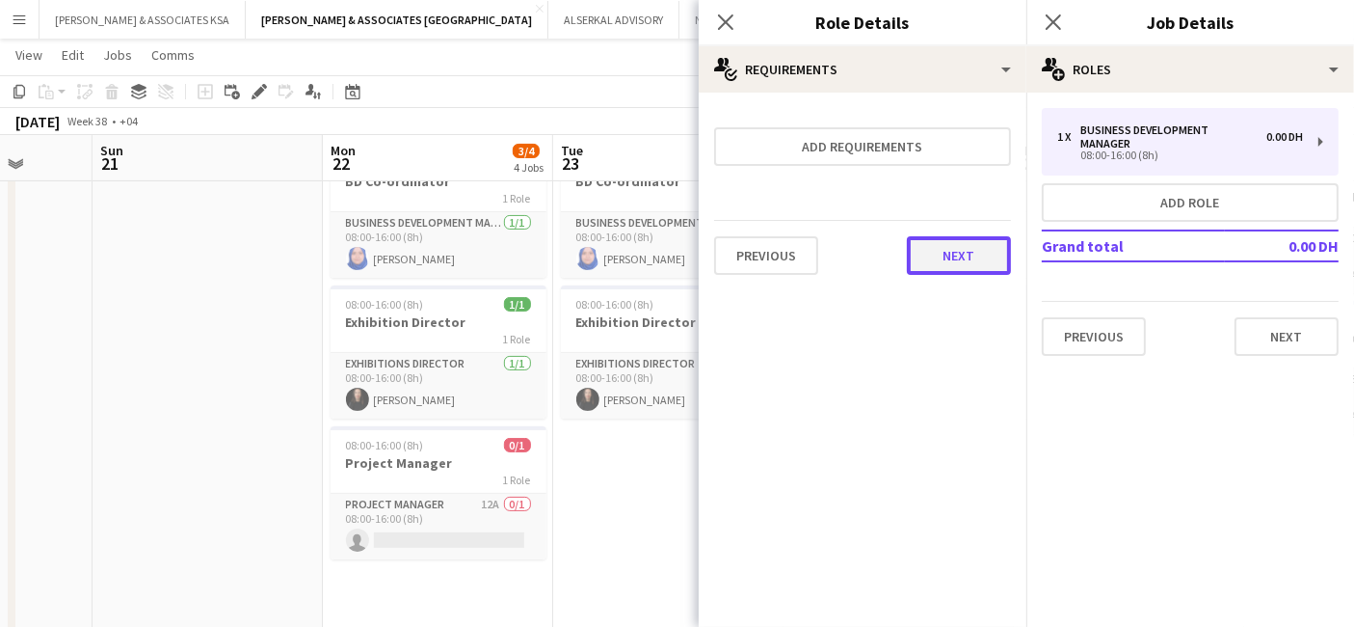
click at [954, 254] on button "Next" at bounding box center [959, 255] width 104 height 39
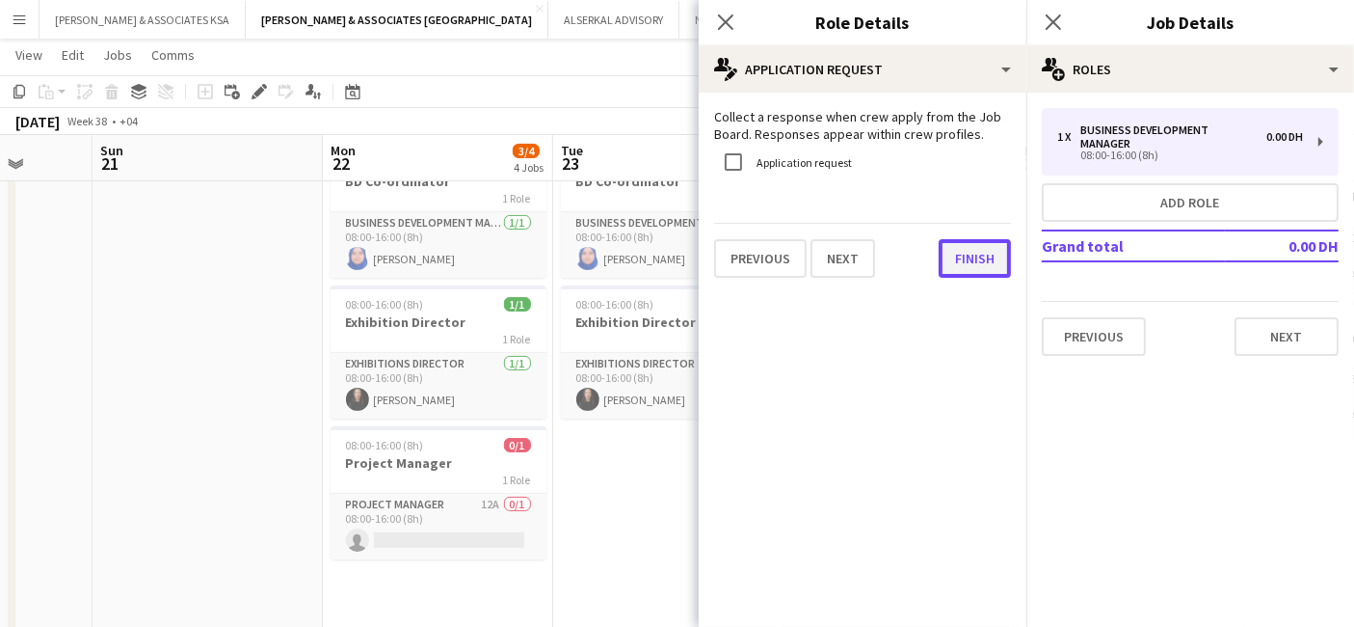
click at [965, 254] on button "Finish" at bounding box center [975, 258] width 72 height 39
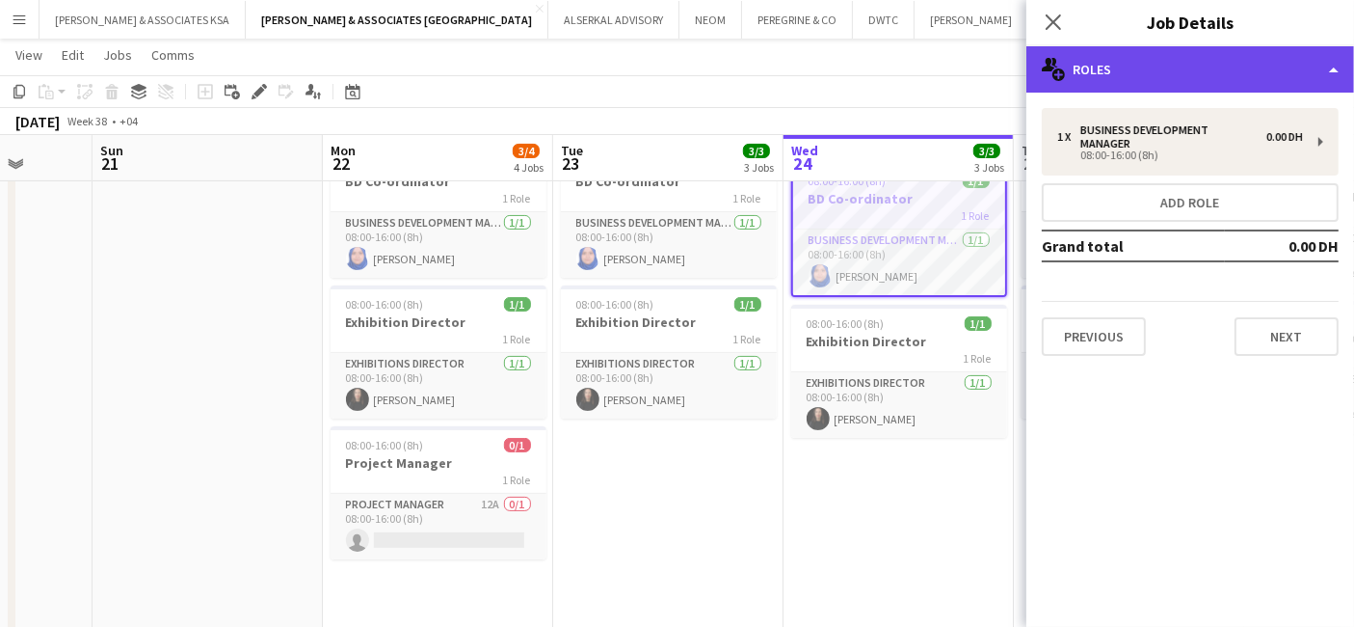
click at [1234, 64] on div "multiple-users-add Roles" at bounding box center [1191, 69] width 328 height 46
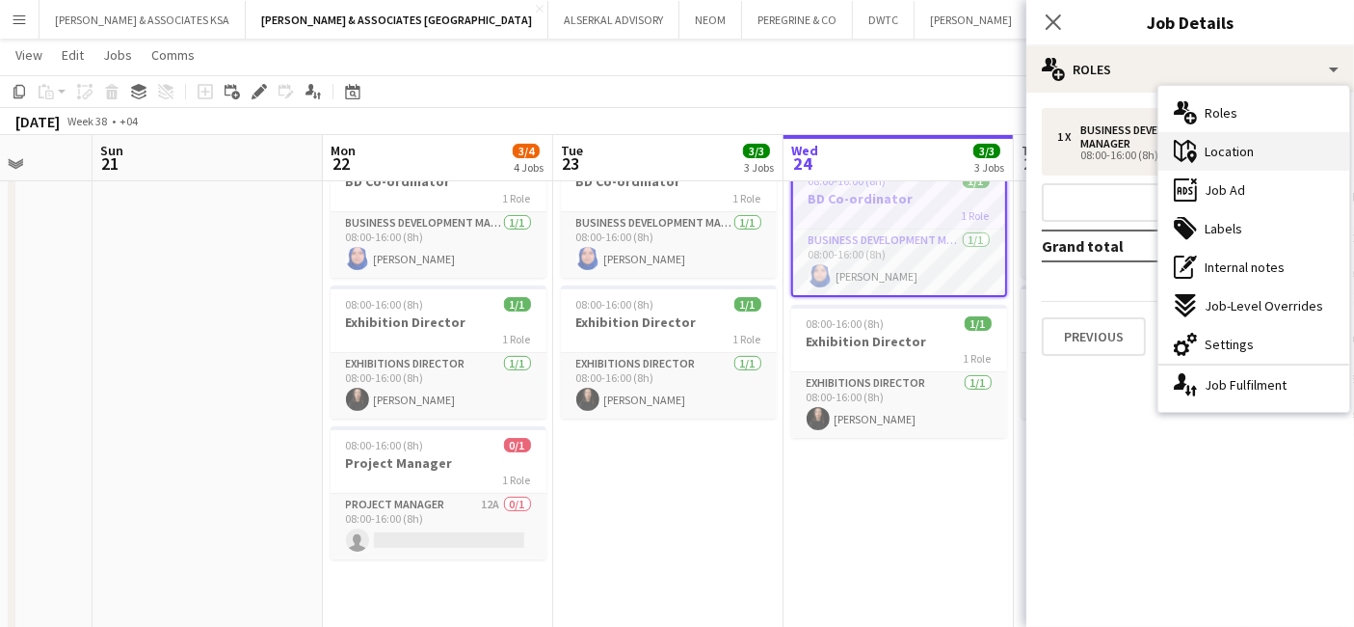
click at [1244, 150] on span "Location" at bounding box center [1229, 151] width 49 height 17
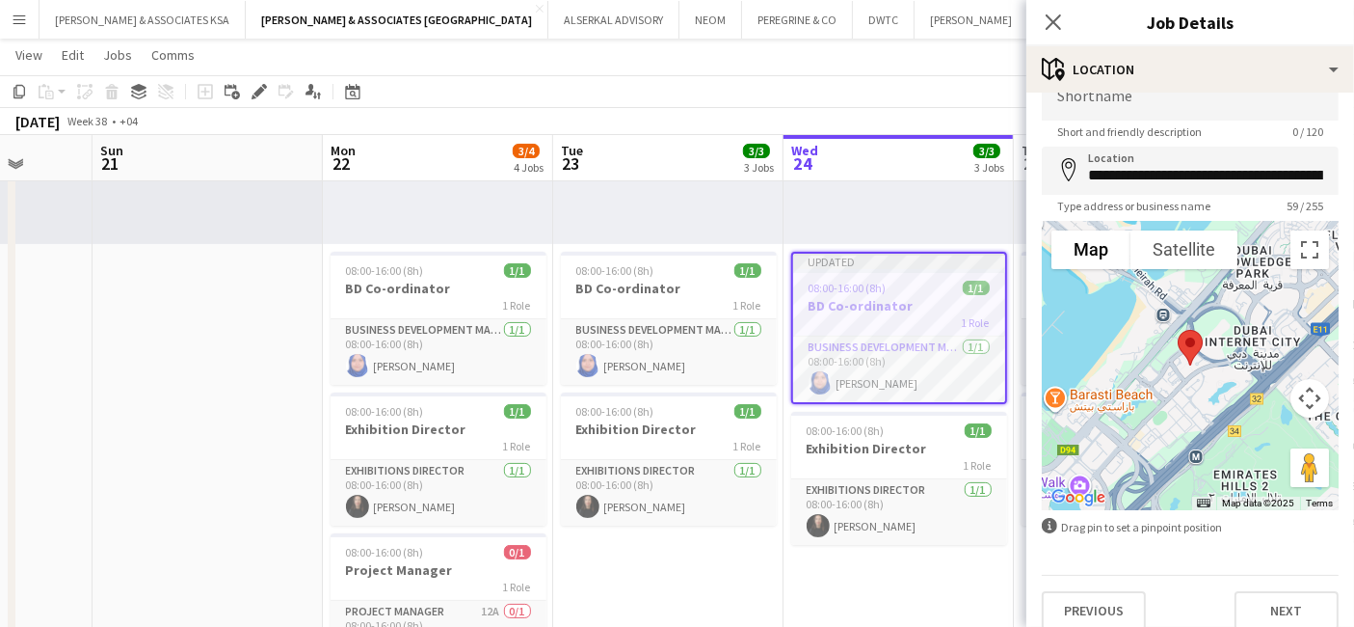
scroll to position [51, 0]
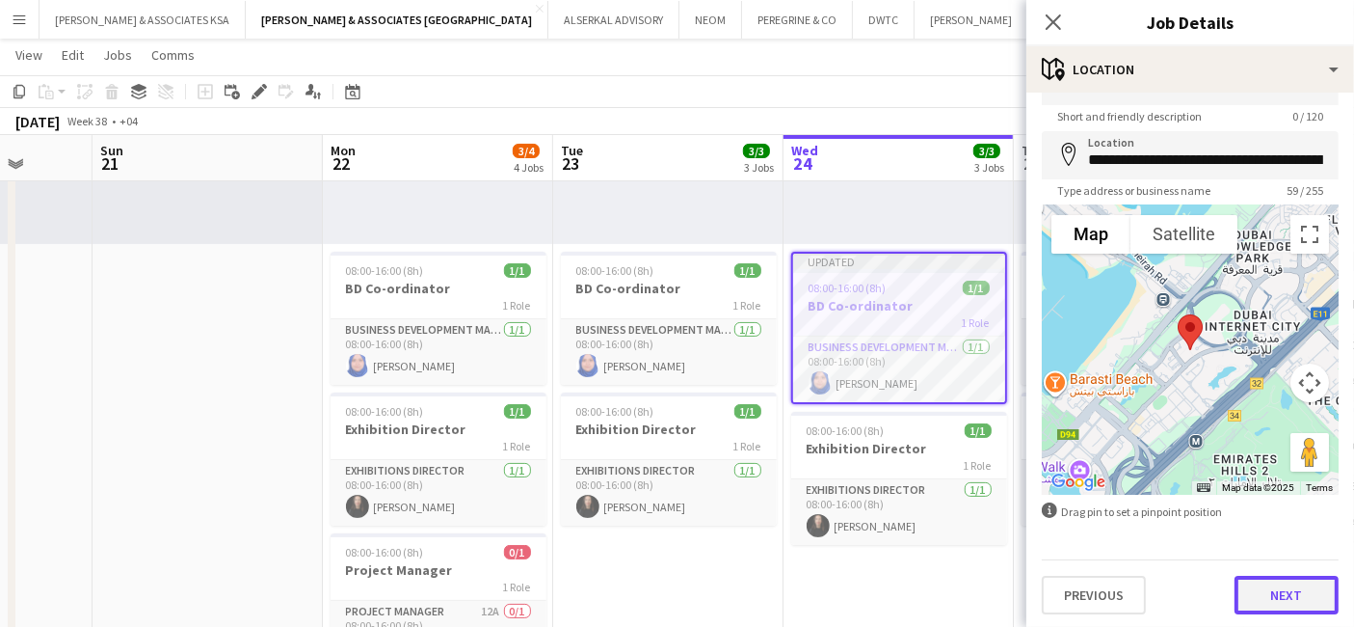
click at [1273, 593] on button "Next" at bounding box center [1287, 595] width 104 height 39
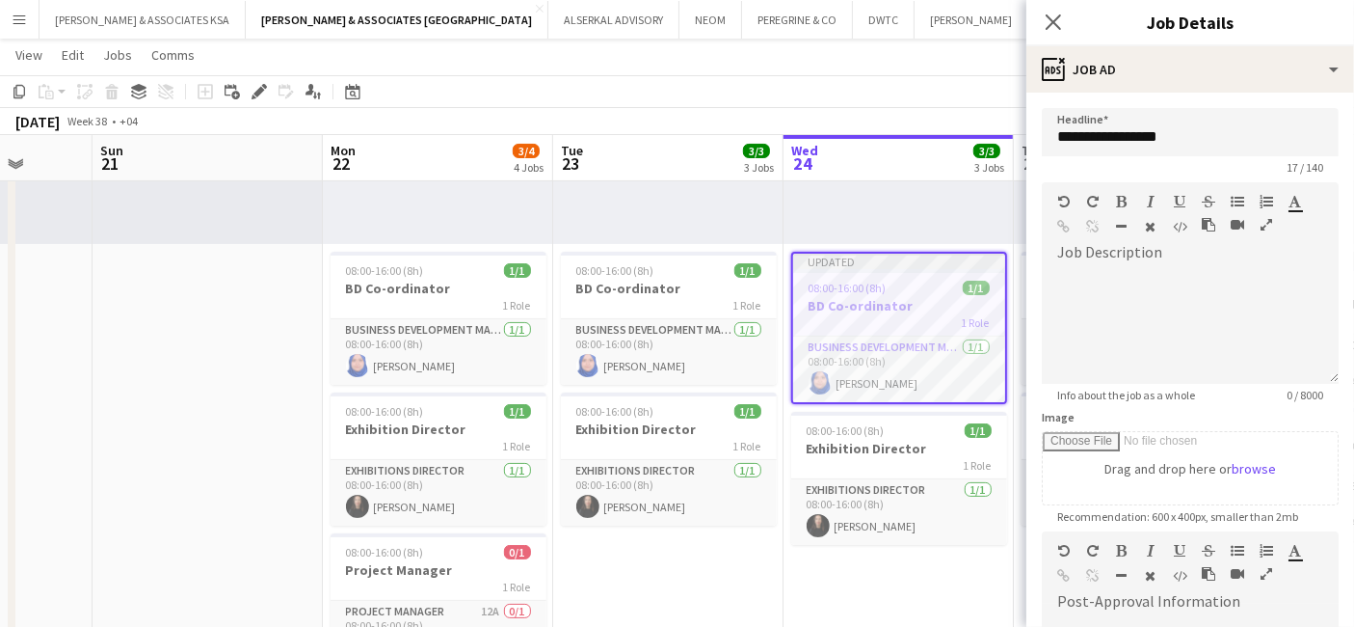
scroll to position [321, 0]
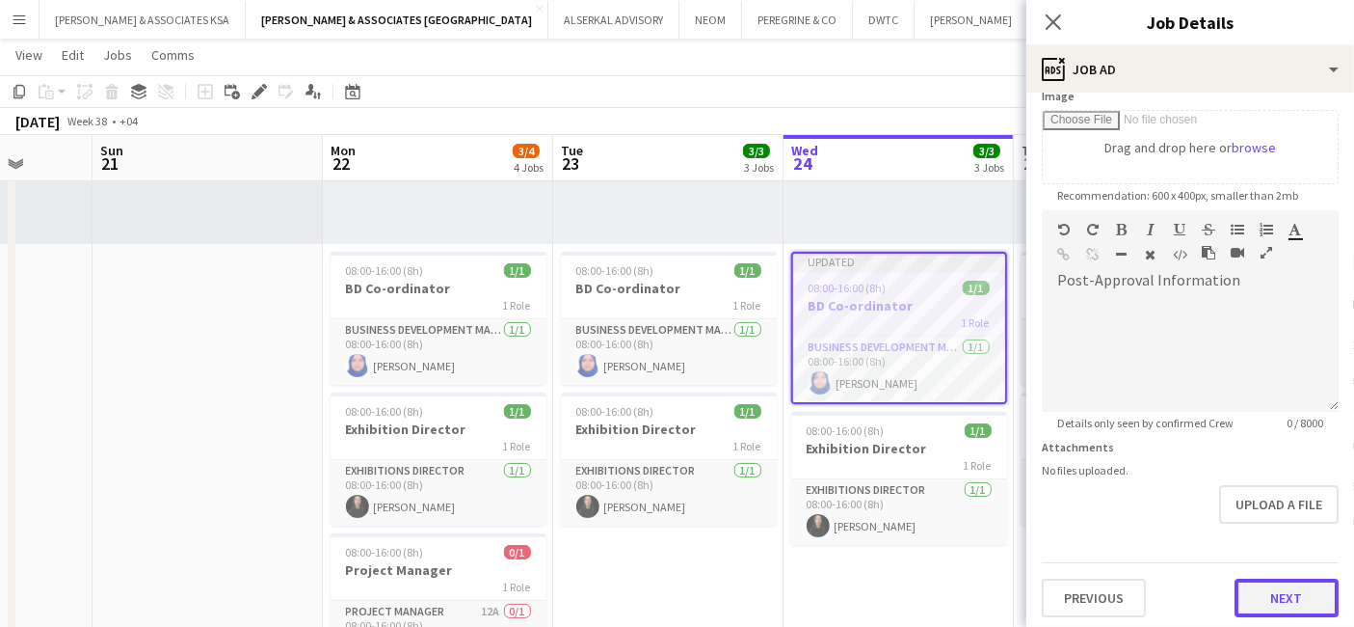
click at [1265, 587] on button "Next" at bounding box center [1287, 597] width 104 height 39
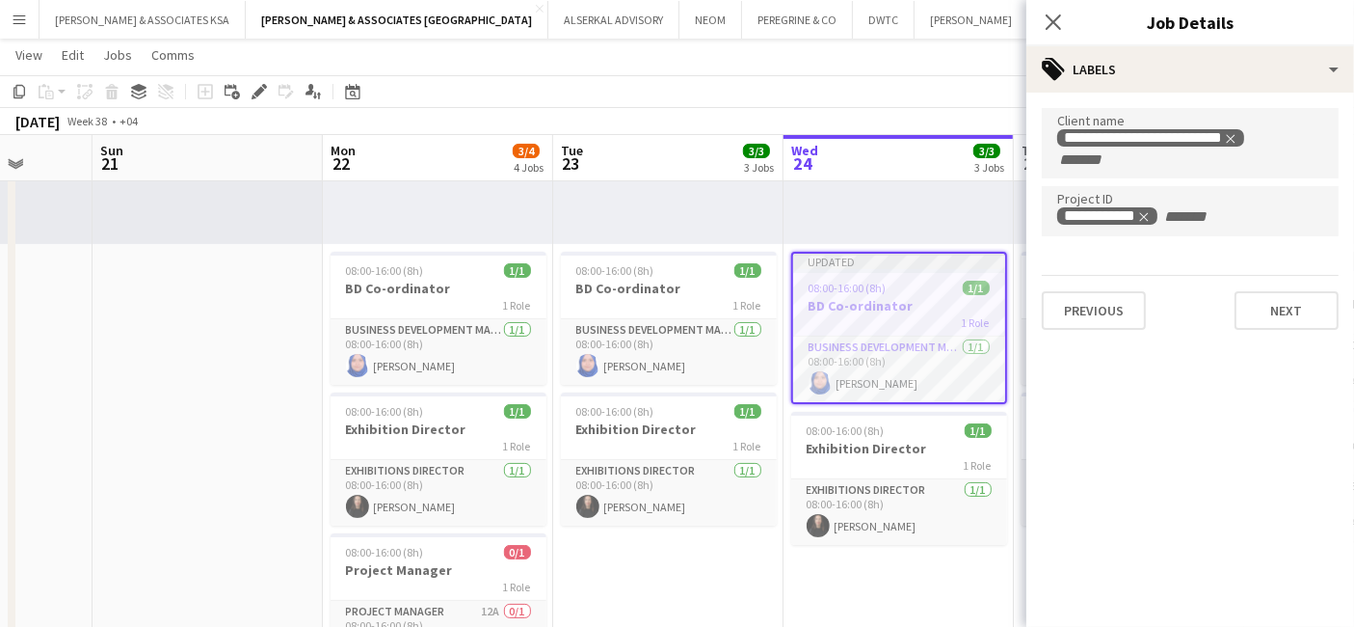
scroll to position [0, 0]
click at [1277, 308] on button "Next" at bounding box center [1287, 310] width 104 height 39
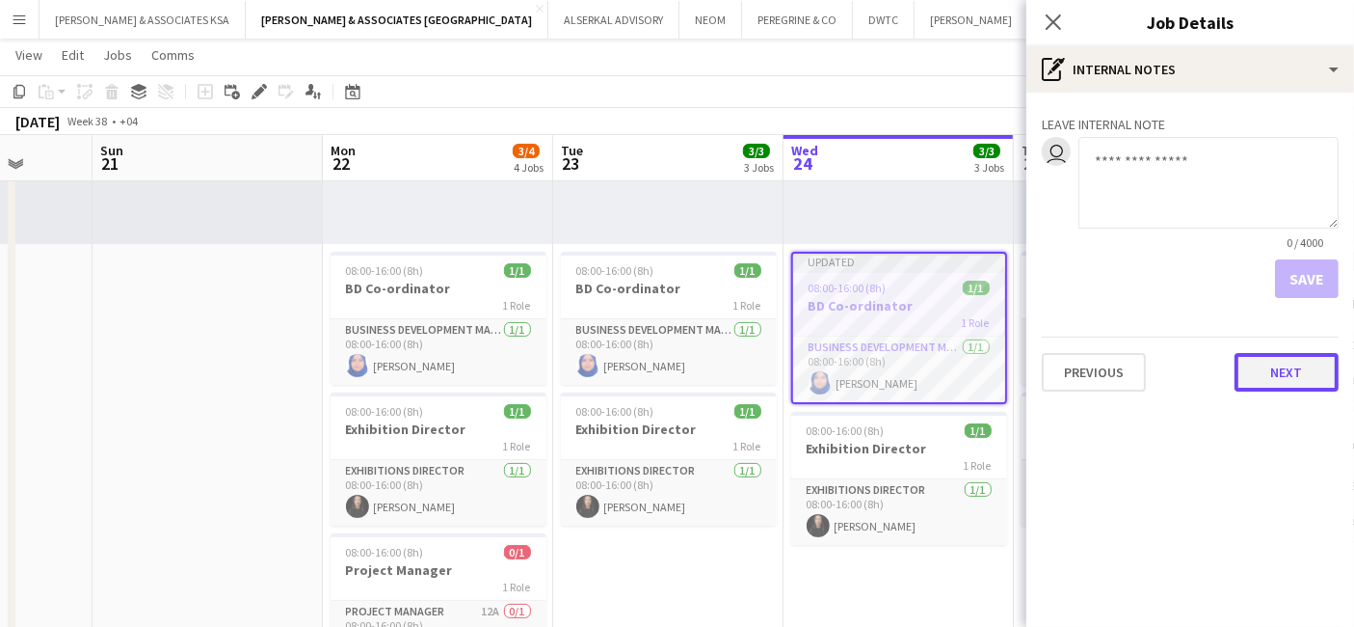
click at [1310, 362] on button "Next" at bounding box center [1287, 372] width 104 height 39
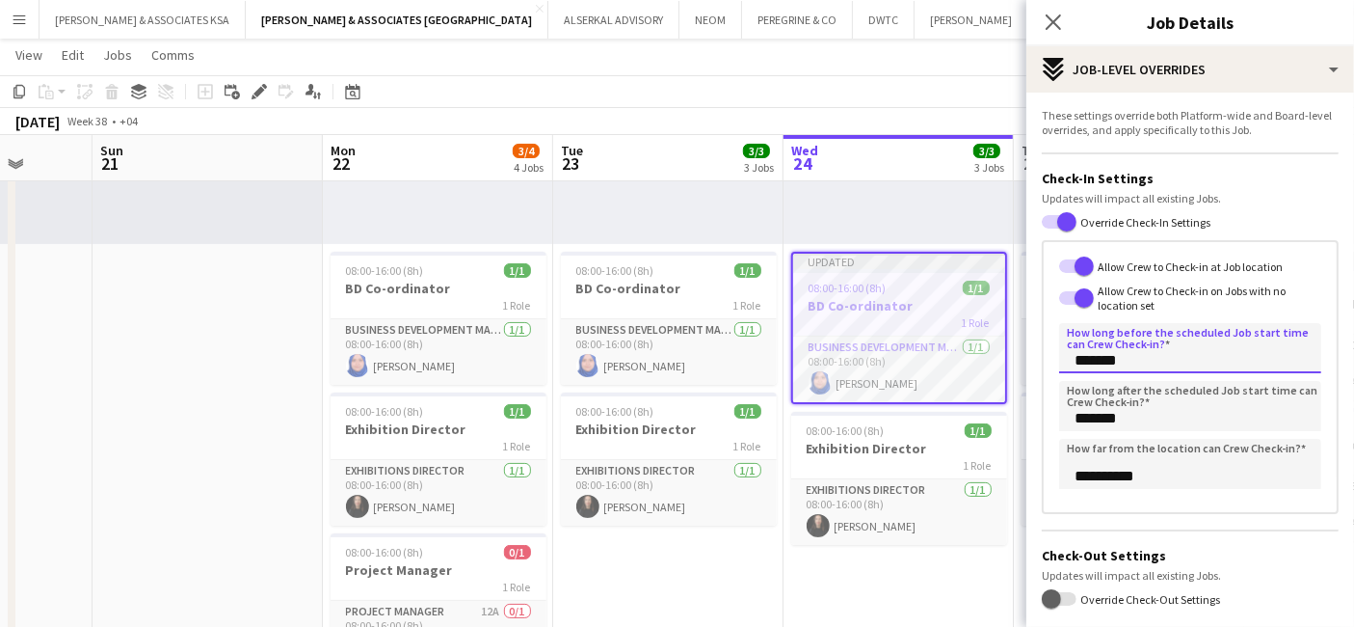
drag, startPoint x: 1128, startPoint y: 357, endPoint x: 1065, endPoint y: 357, distance: 62.7
click at [1065, 357] on input "*******" at bounding box center [1190, 348] width 262 height 50
click at [1061, 19] on icon "Close pop-in" at bounding box center [1053, 22] width 18 height 18
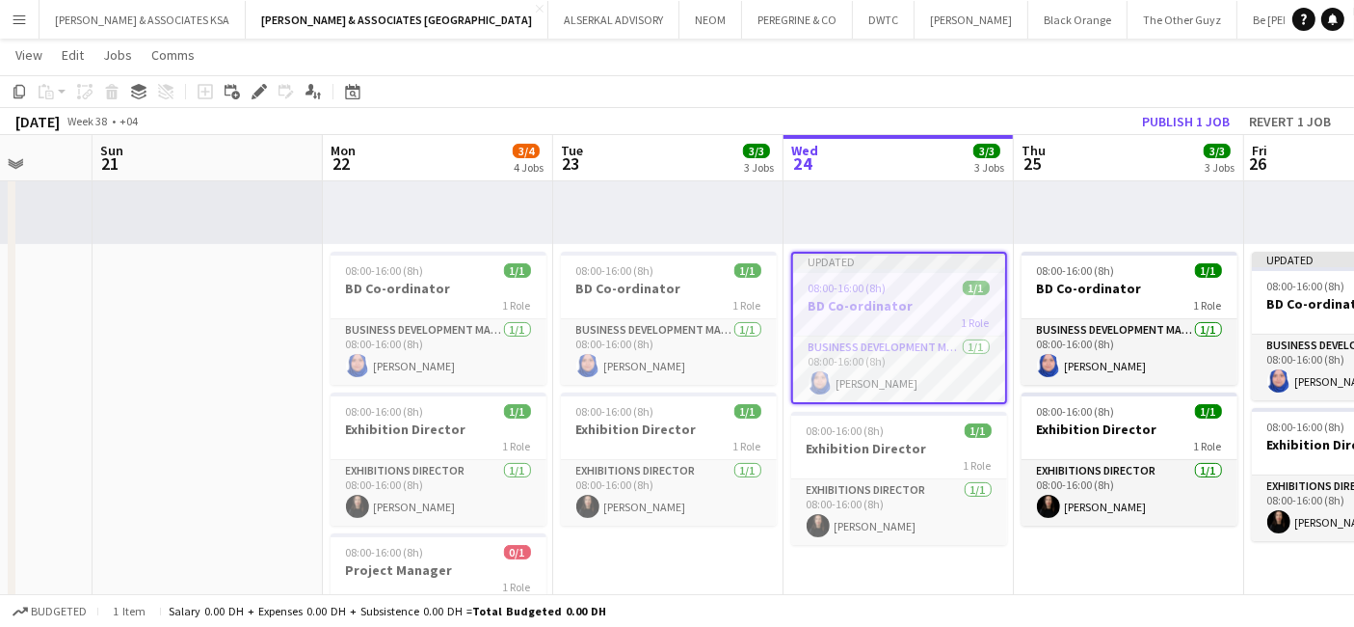
click at [852, 307] on h3 "BD Co-ordinator" at bounding box center [899, 305] width 212 height 17
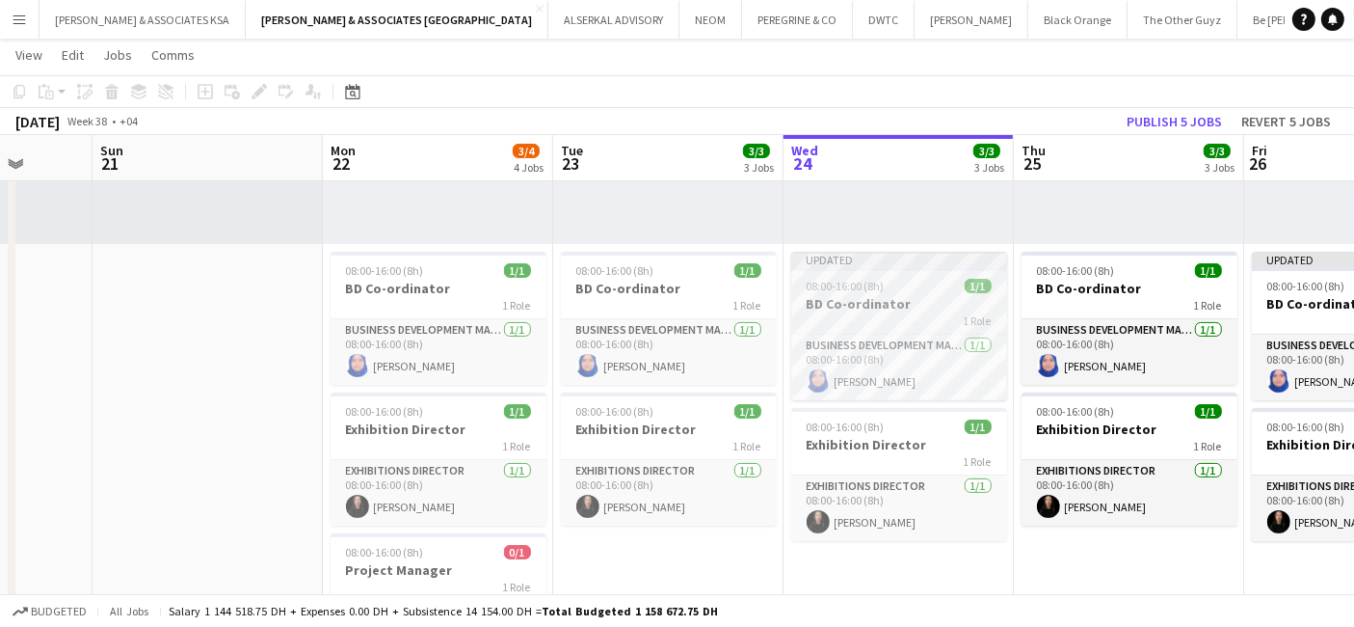
click at [900, 305] on h3 "BD Co-ordinator" at bounding box center [899, 303] width 216 height 17
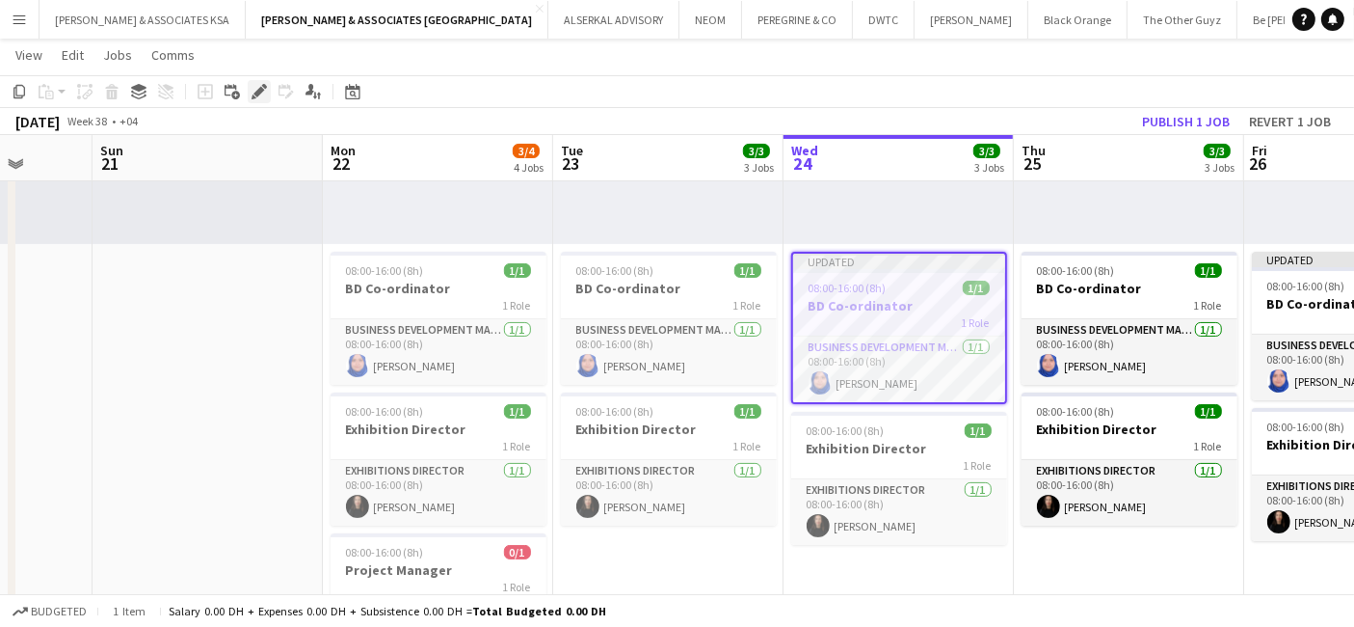
click at [254, 95] on icon "Edit" at bounding box center [259, 91] width 15 height 15
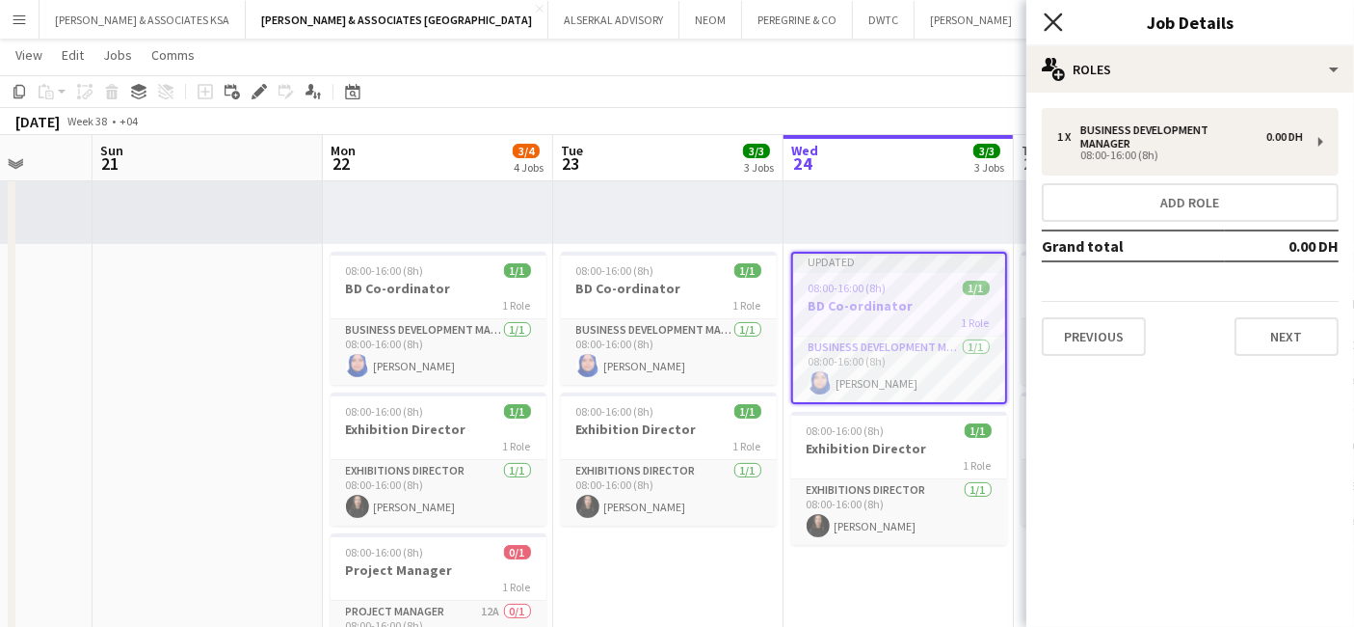
click at [1051, 25] on icon at bounding box center [1053, 22] width 18 height 18
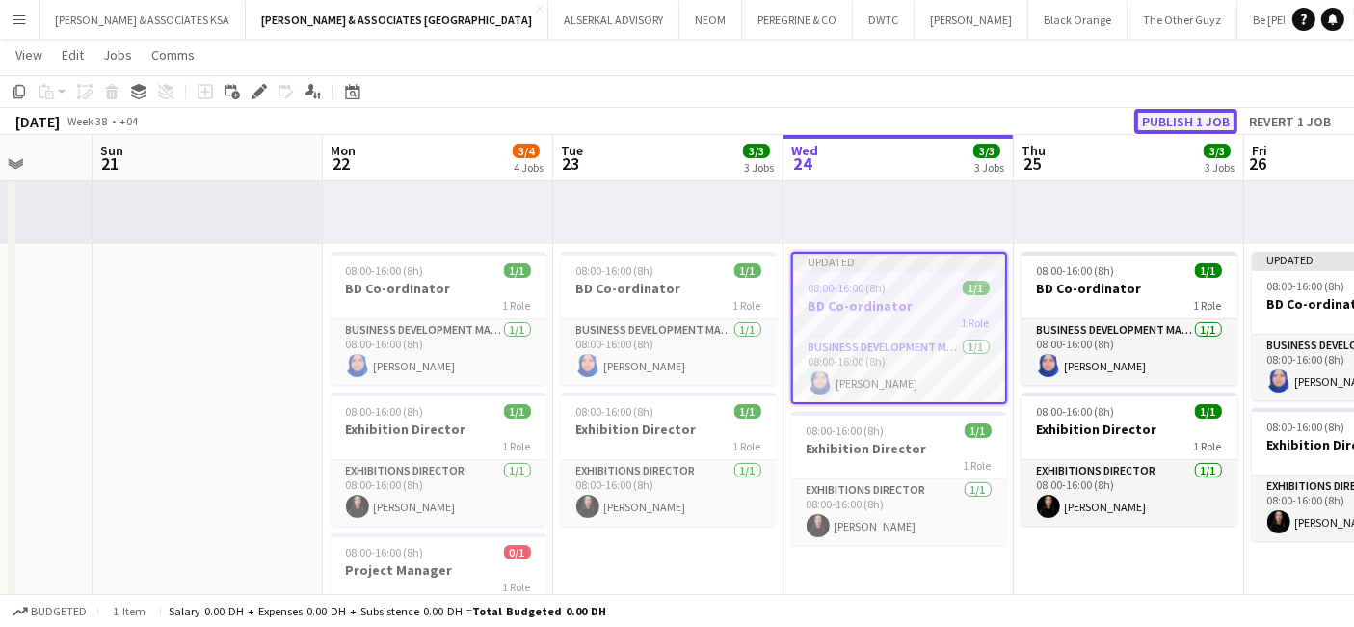
click at [1162, 124] on button "Publish 1 job" at bounding box center [1186, 121] width 103 height 25
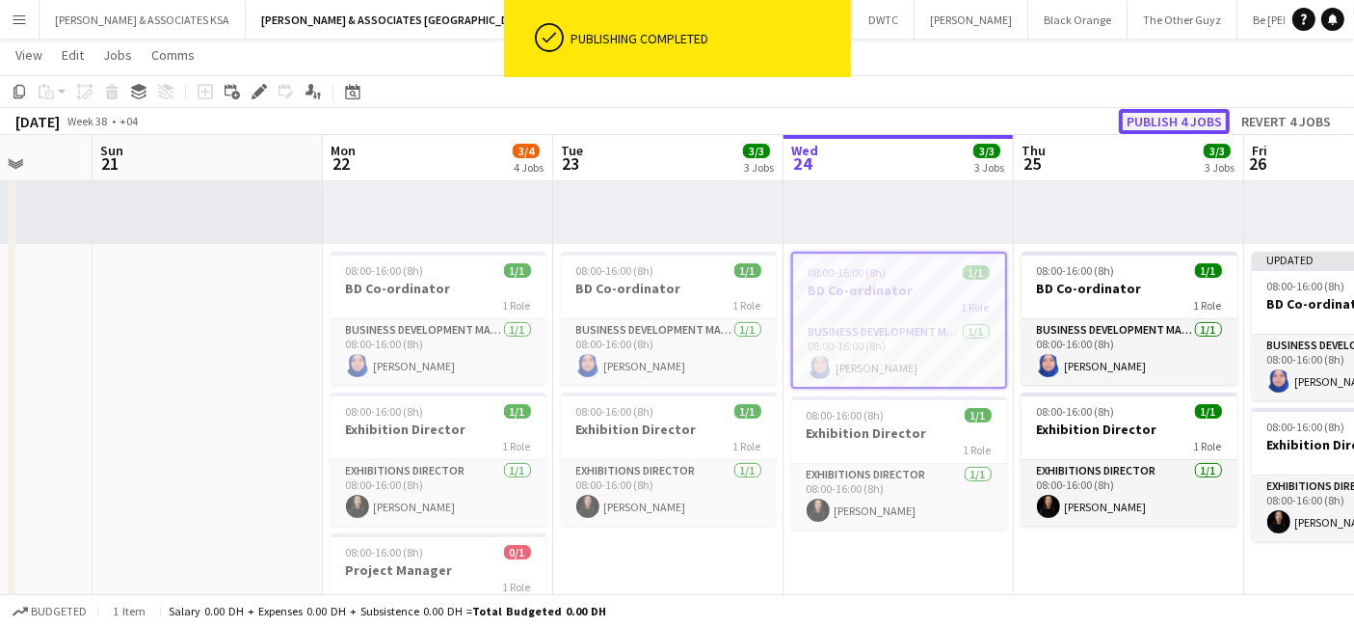
click at [1196, 121] on button "Publish 4 jobs" at bounding box center [1174, 121] width 111 height 25
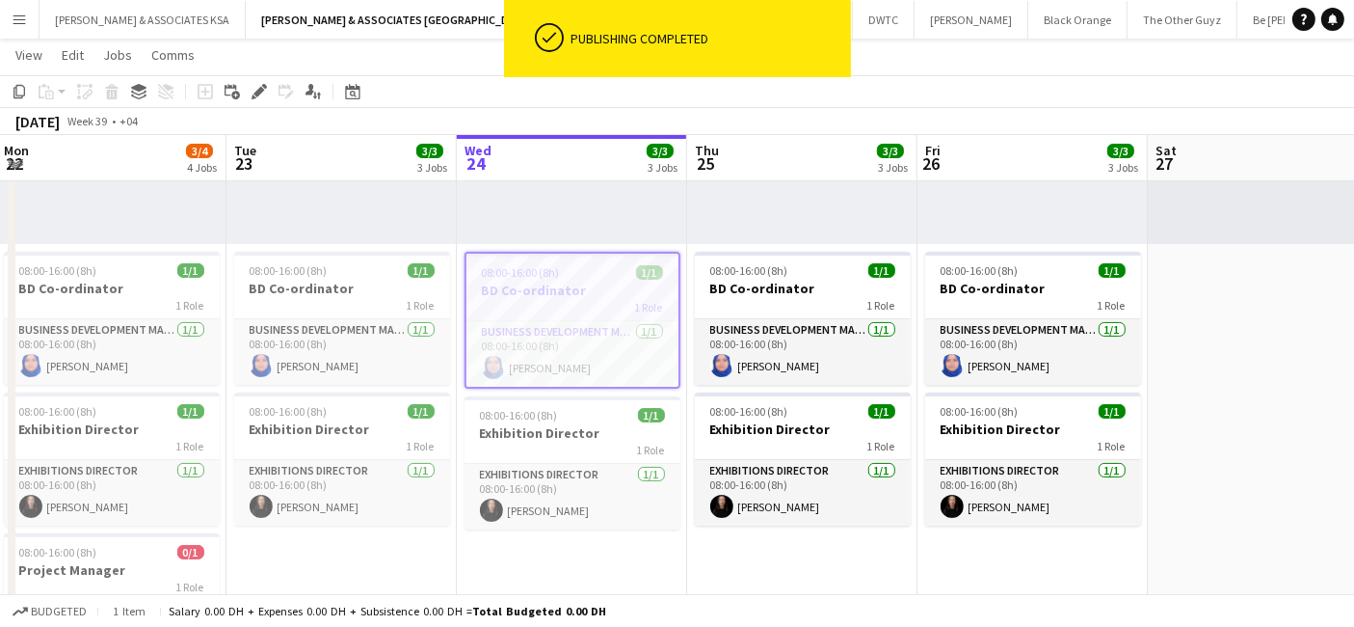
scroll to position [0, 561]
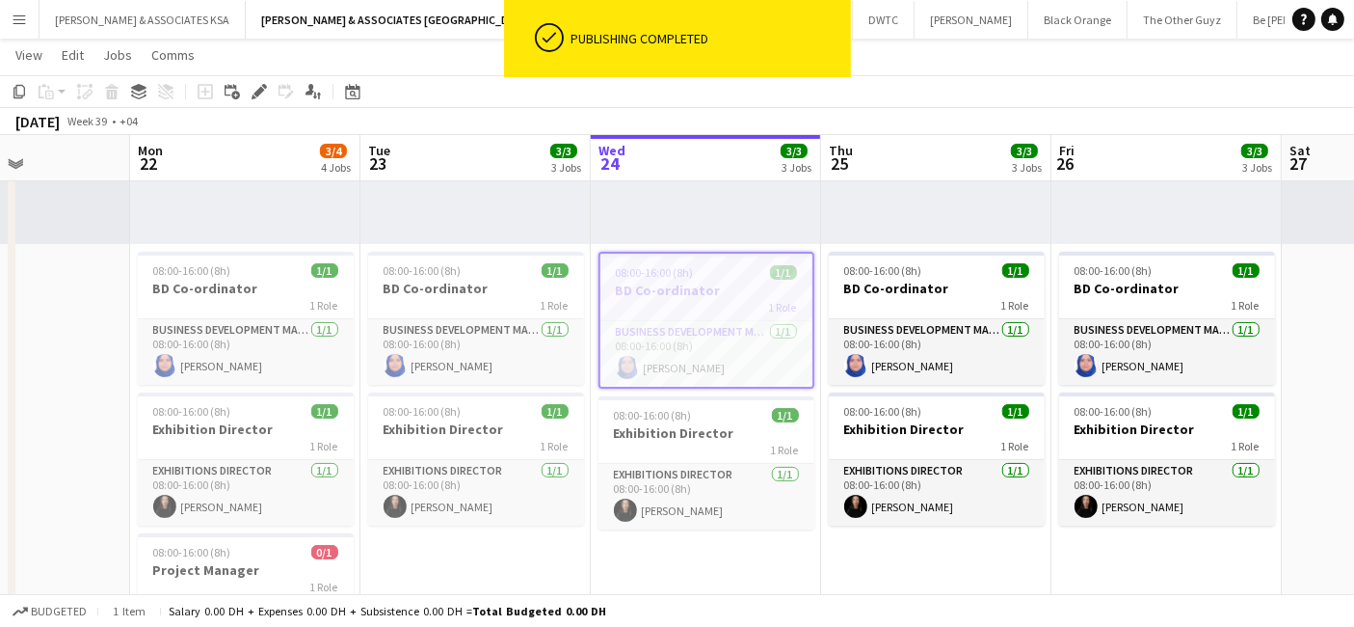
drag, startPoint x: 1207, startPoint y: 566, endPoint x: 1185, endPoint y: 606, distance: 46.2
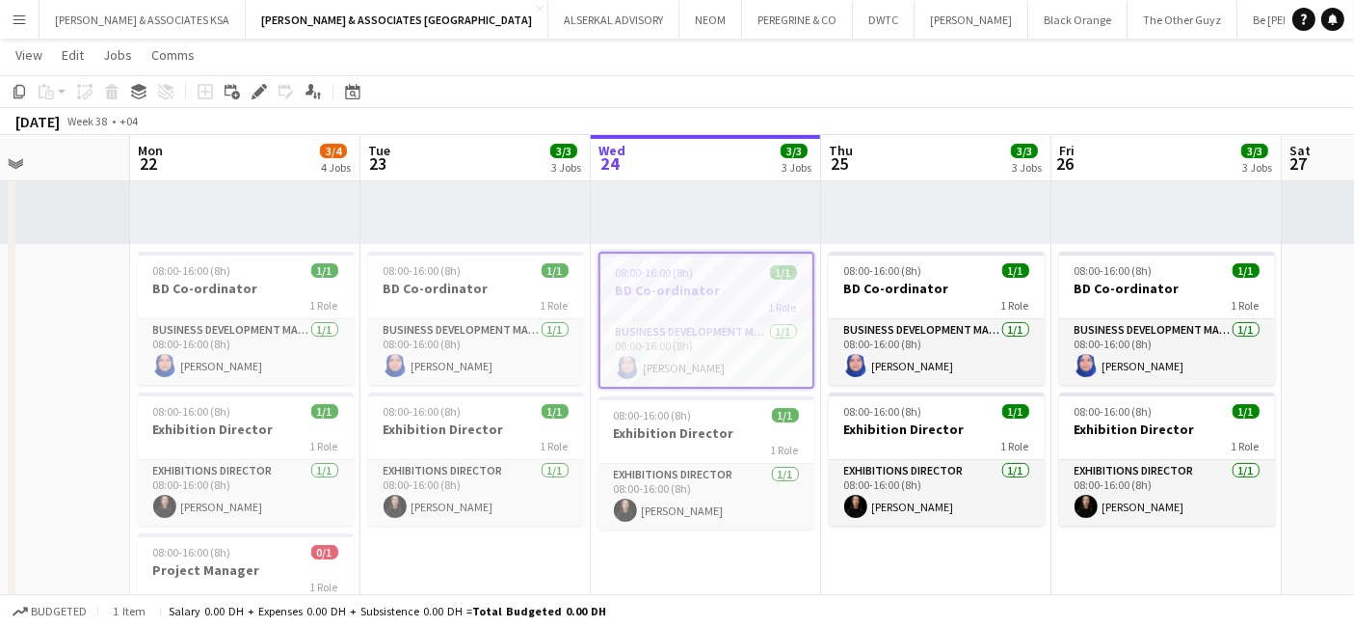
click at [677, 293] on h3 "BD Co-ordinator" at bounding box center [707, 289] width 212 height 17
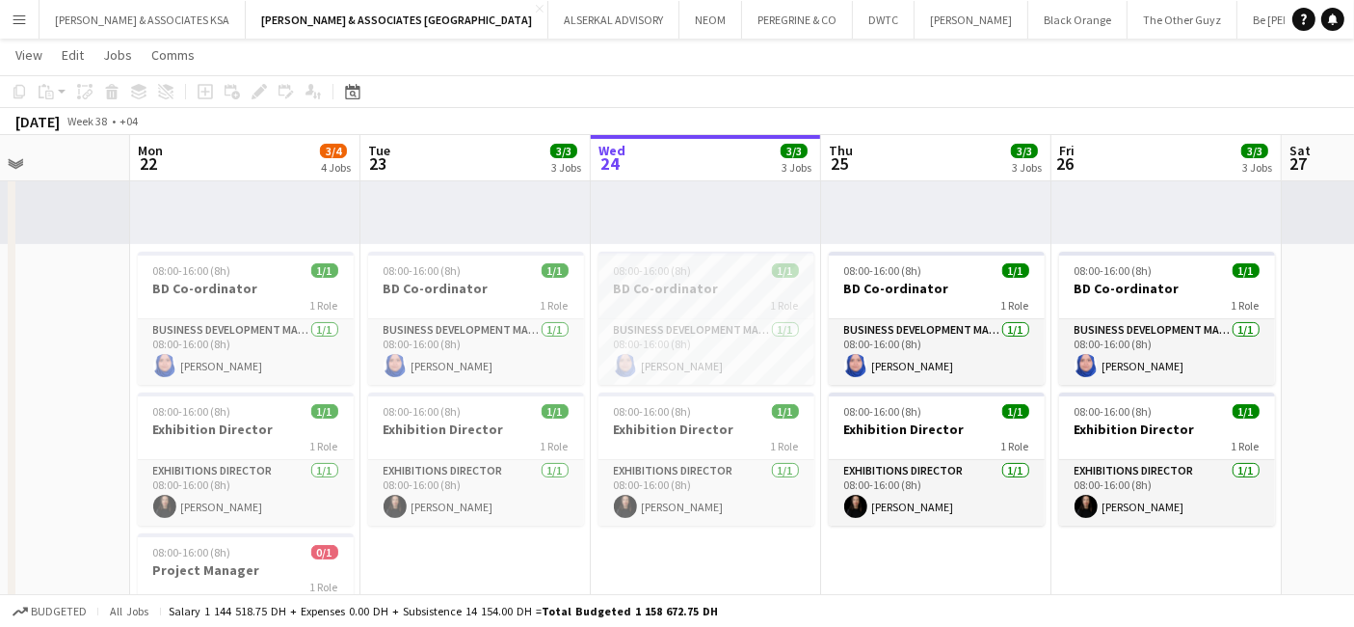
click at [628, 272] on span "08:00-16:00 (8h)" at bounding box center [653, 270] width 78 height 14
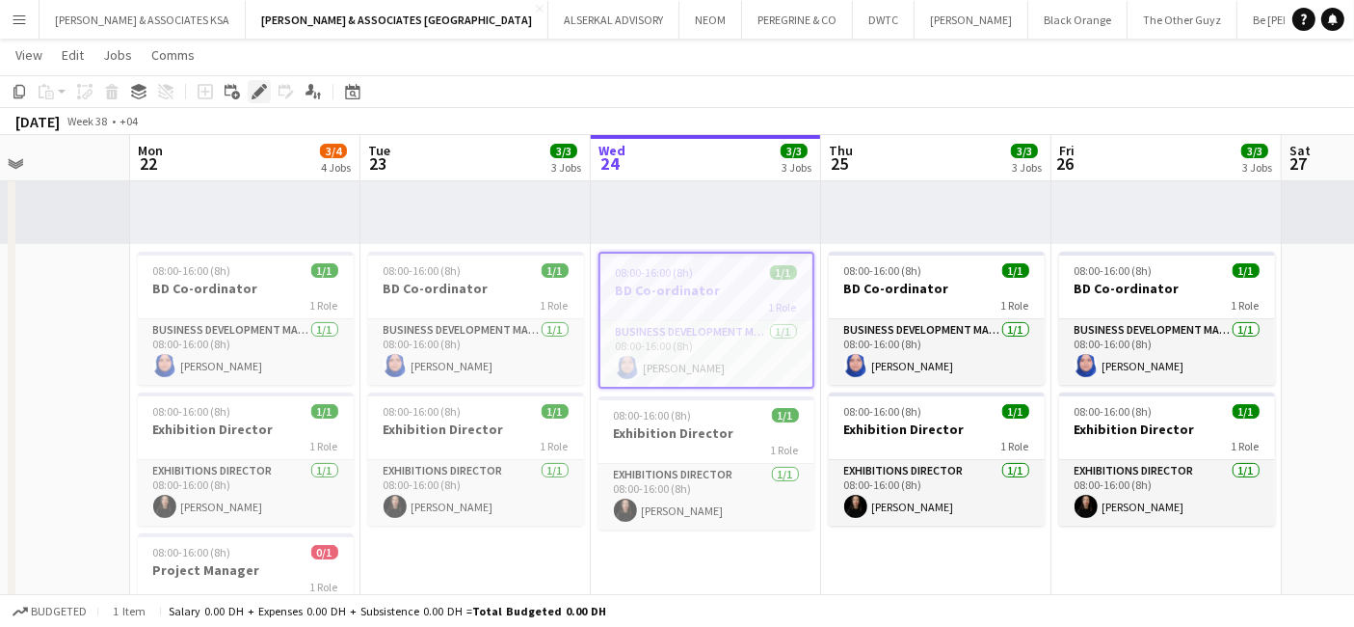
click at [248, 91] on div "Edit" at bounding box center [259, 91] width 23 height 23
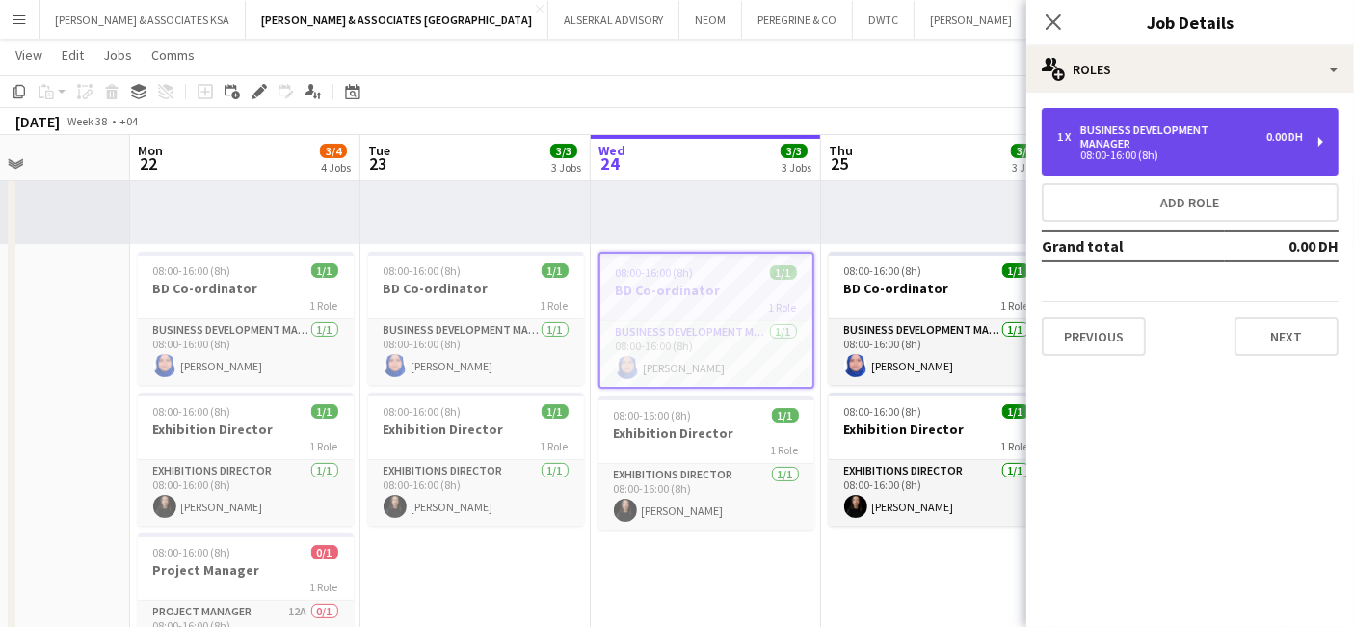
click at [1248, 144] on div "Business Development Manager" at bounding box center [1174, 136] width 186 height 27
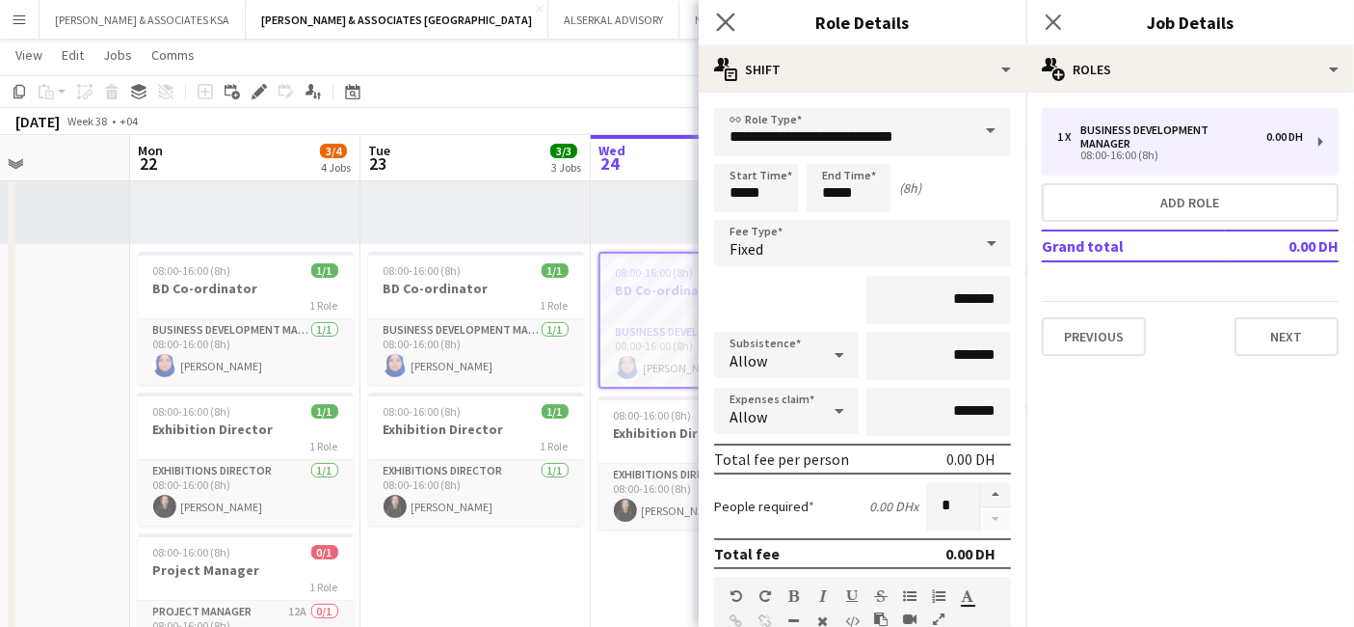
click at [715, 15] on app-icon "Close pop-in" at bounding box center [726, 23] width 28 height 28
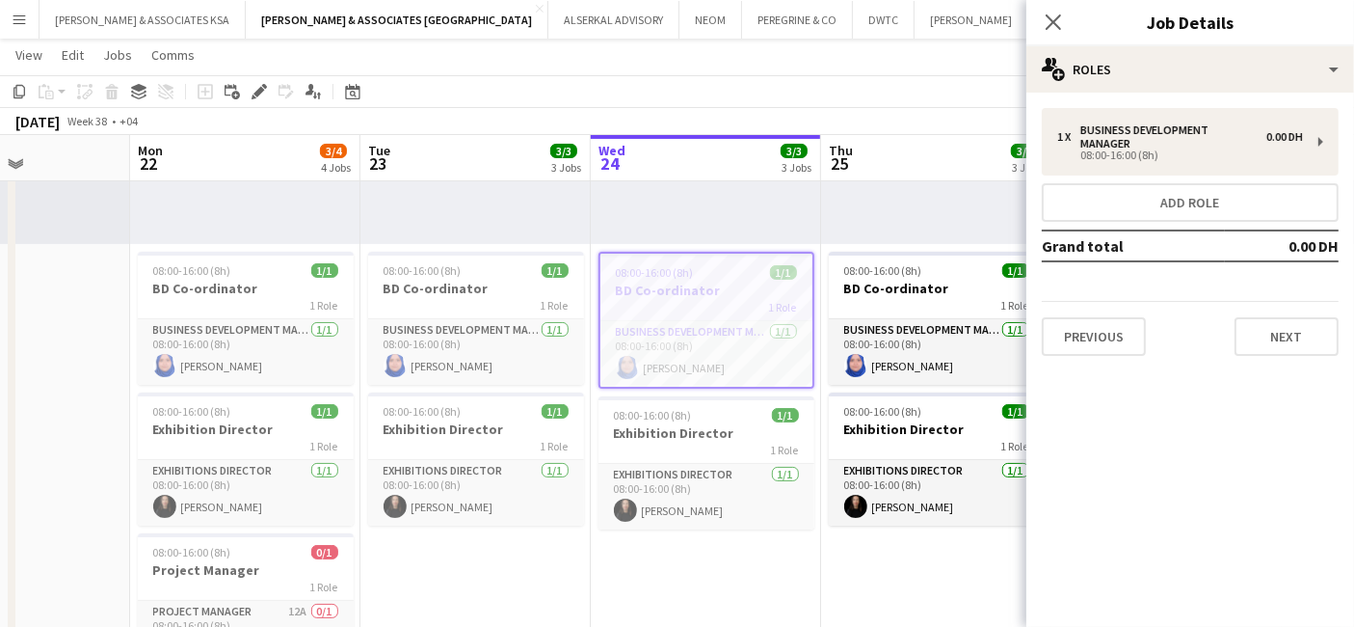
click at [1056, 9] on div "Close pop-in" at bounding box center [1054, 22] width 54 height 44
drag, startPoint x: 1059, startPoint y: 24, endPoint x: 1078, endPoint y: 7, distance: 25.2
click at [1061, 24] on icon "Close pop-in" at bounding box center [1053, 21] width 15 height 15
